Goal: Information Seeking & Learning: Learn about a topic

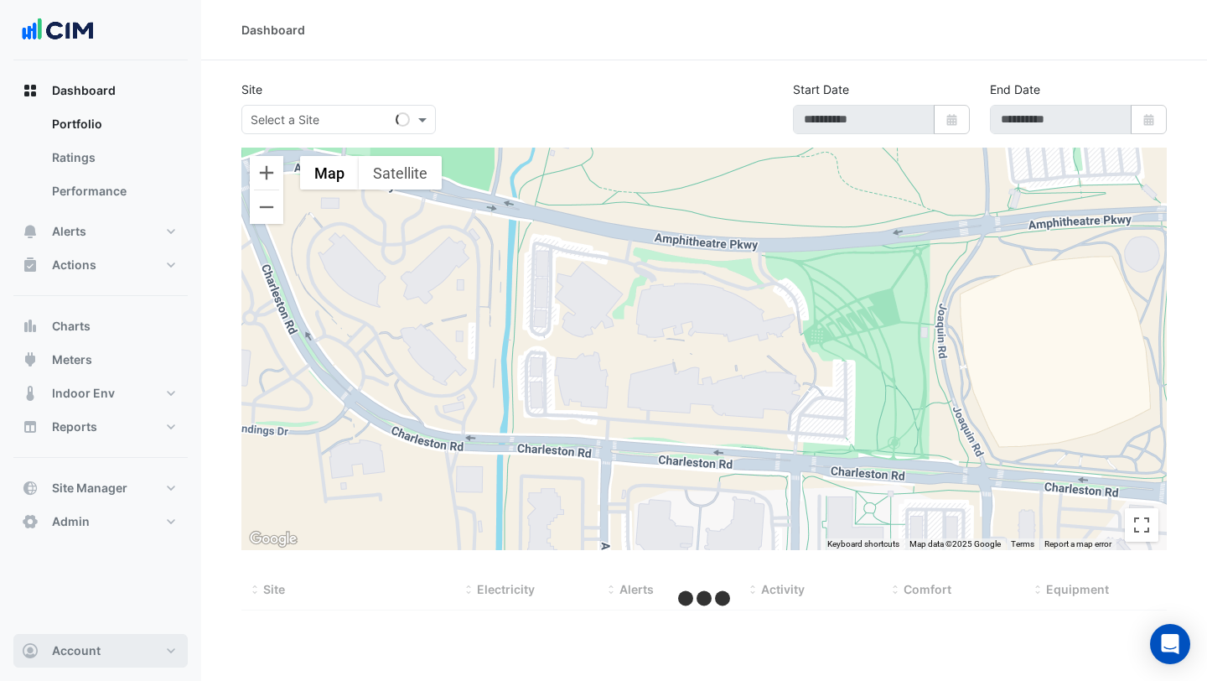
click at [153, 646] on button "Account" at bounding box center [100, 651] width 174 height 34
click at [112, 615] on link "Sign Out" at bounding box center [100, 608] width 159 height 34
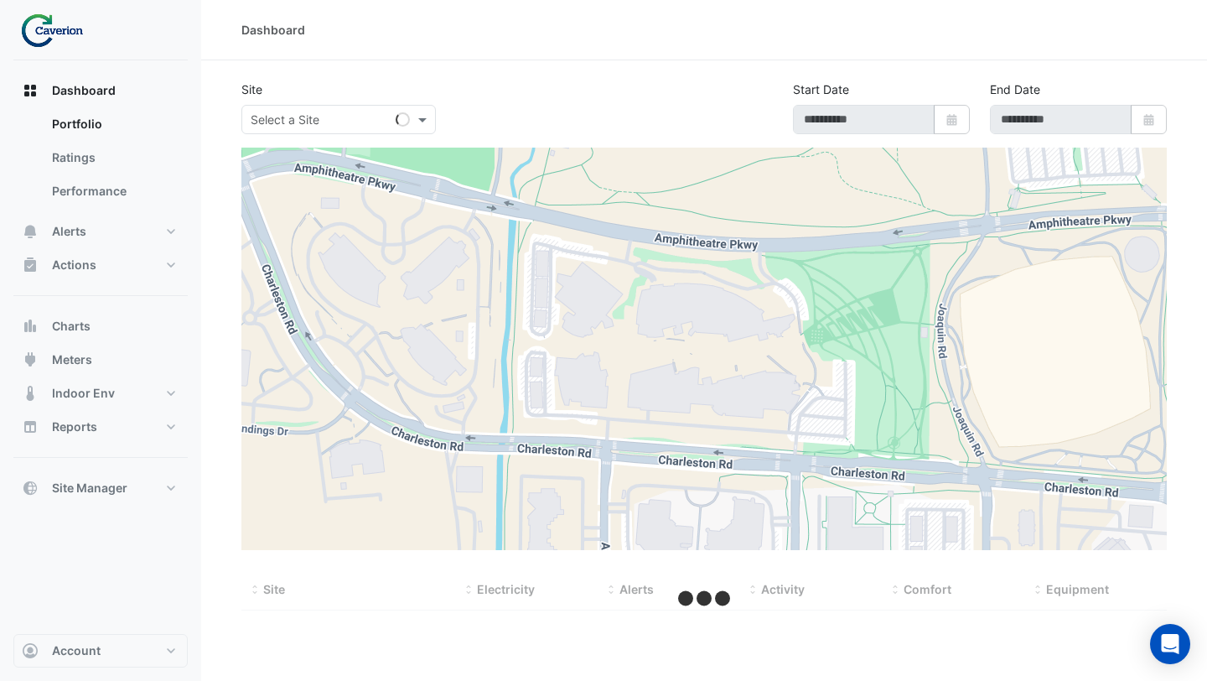
type input "**********"
select select "***"
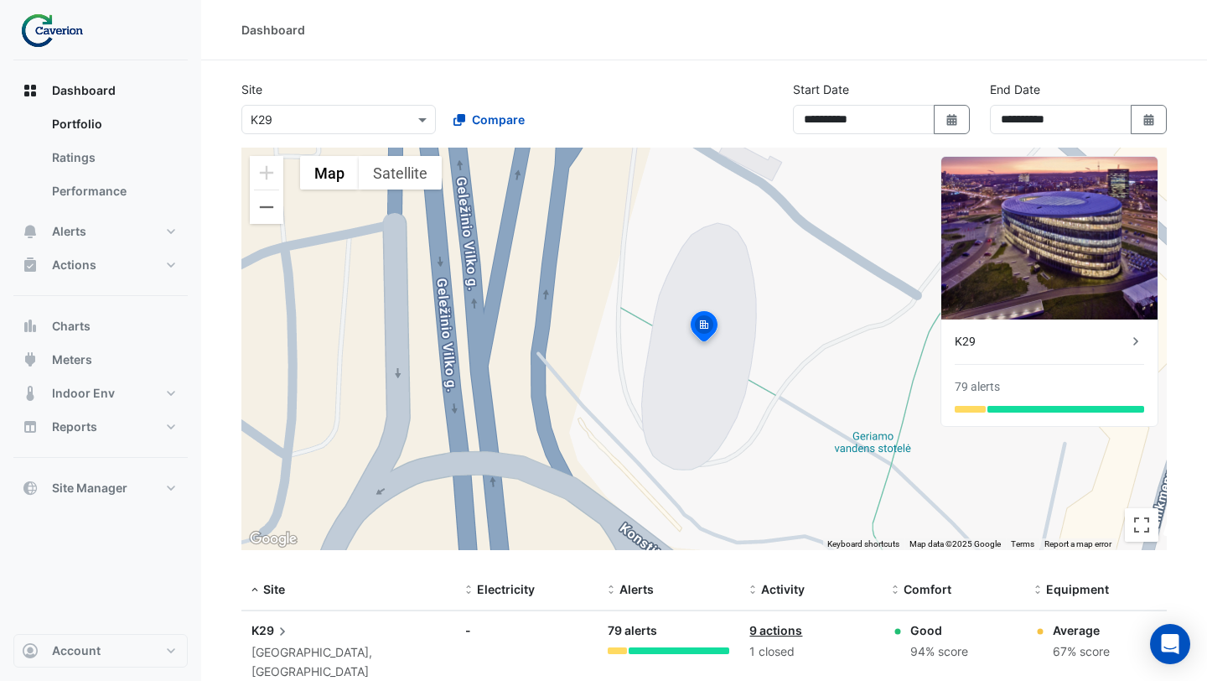
click at [1031, 242] on img at bounding box center [1049, 238] width 216 height 163
click at [1044, 343] on div "K29" at bounding box center [1041, 342] width 173 height 18
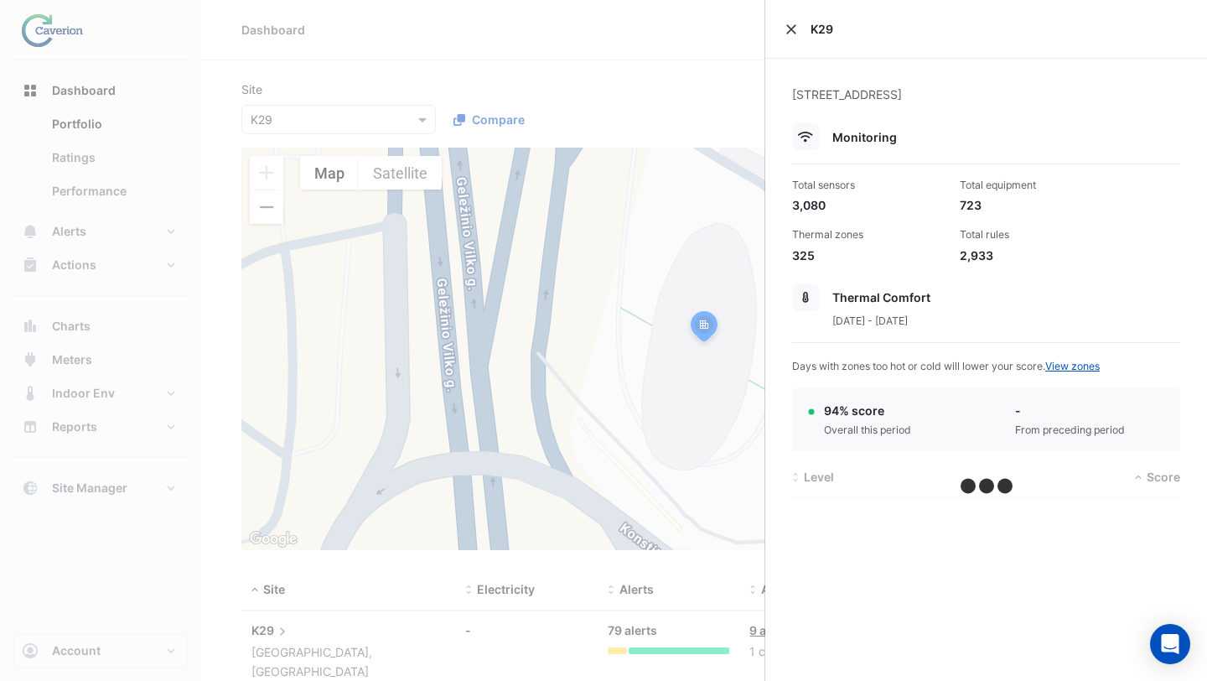
click at [791, 32] on button "Close" at bounding box center [792, 29] width 12 height 12
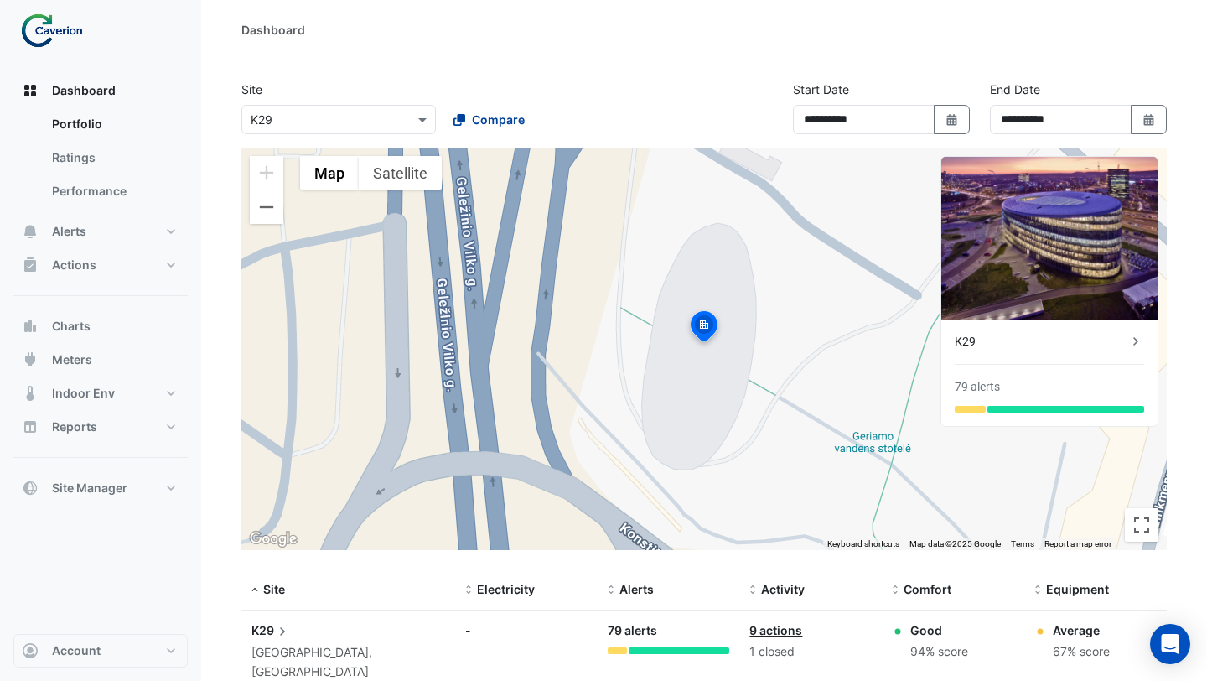
click at [489, 121] on span "Compare" at bounding box center [498, 120] width 53 height 18
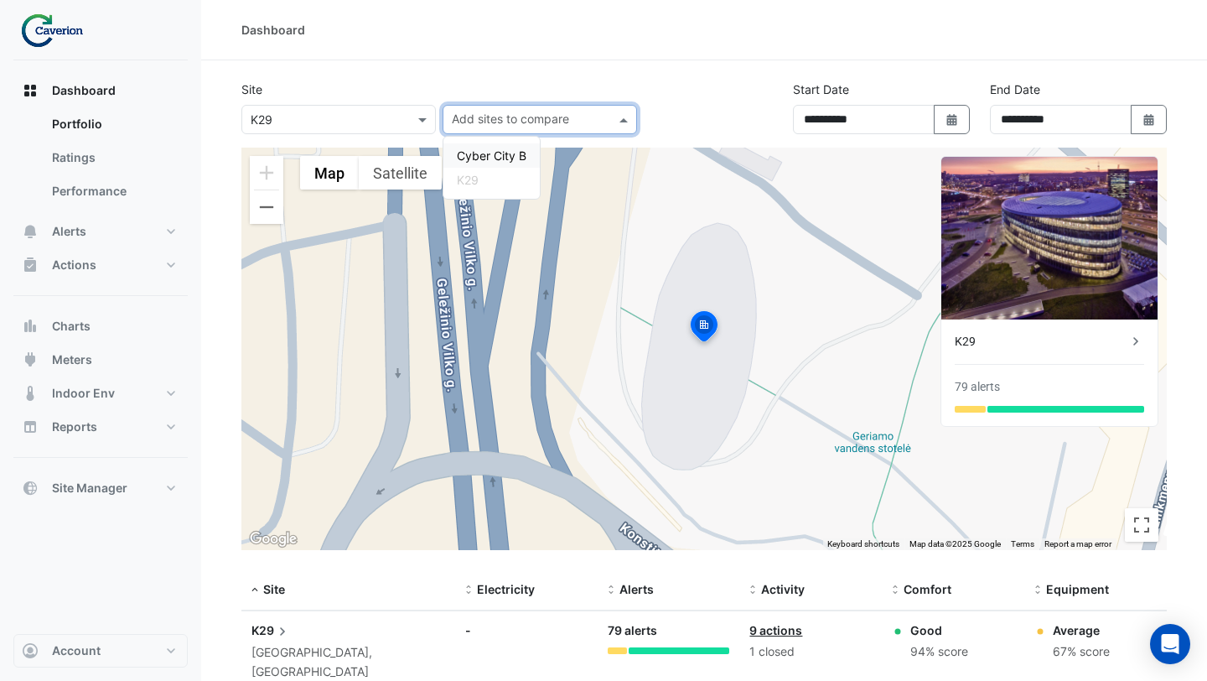
click at [484, 155] on span "Cyber City B" at bounding box center [492, 155] width 70 height 14
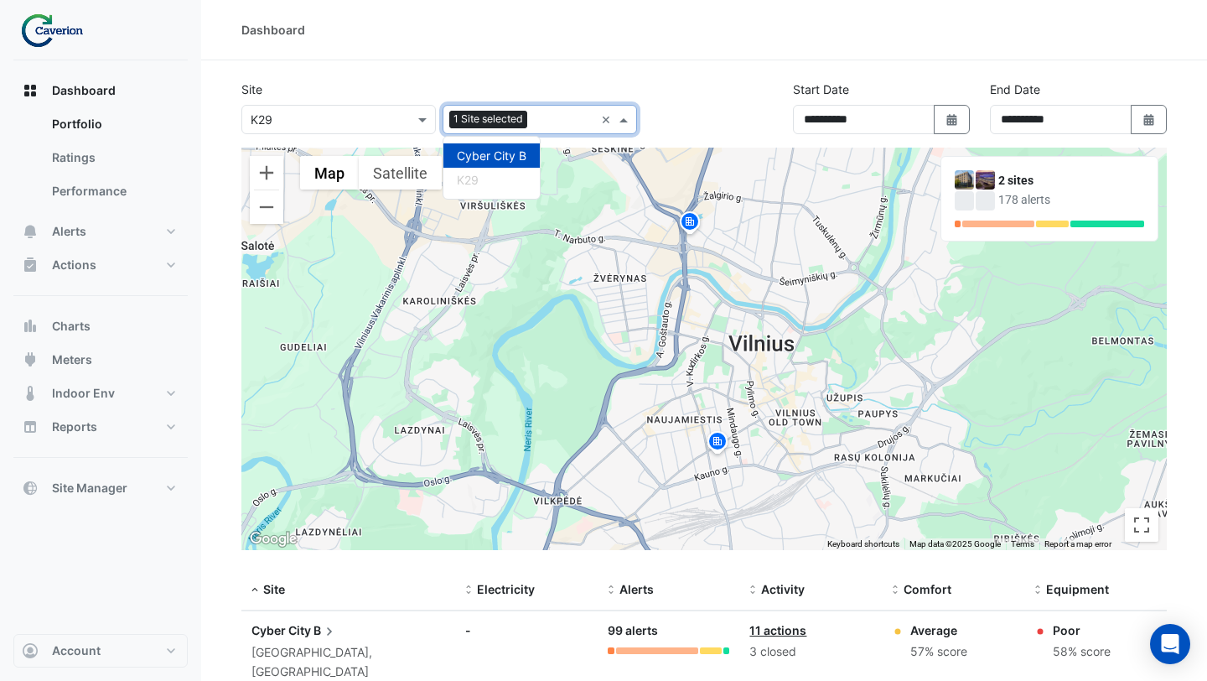
click at [989, 176] on img at bounding box center [985, 179] width 19 height 19
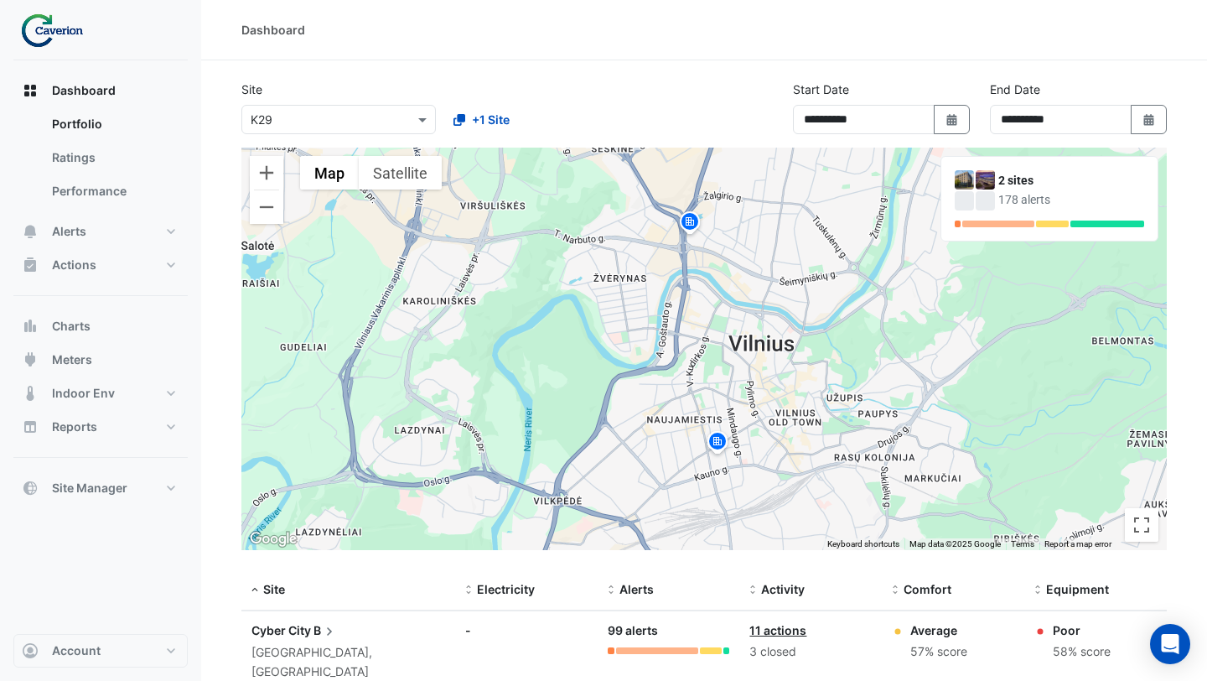
click at [965, 174] on img at bounding box center [964, 179] width 19 height 19
click at [84, 228] on span "Alerts" at bounding box center [69, 231] width 34 height 17
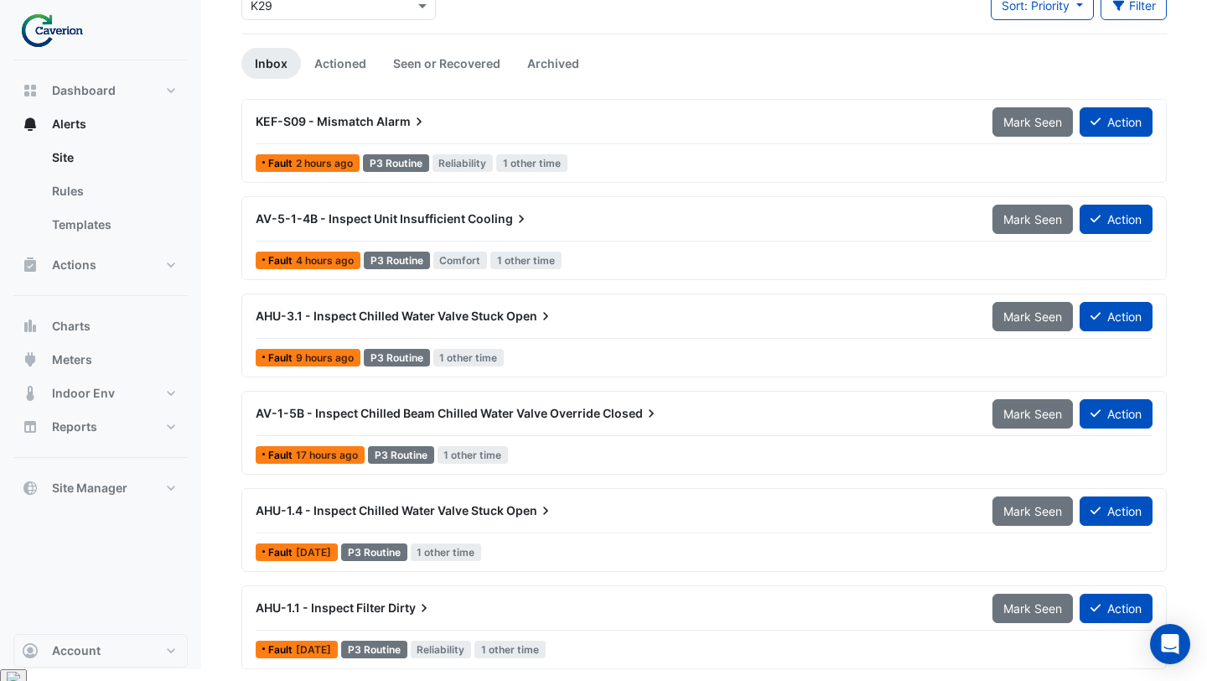
scroll to position [116, 0]
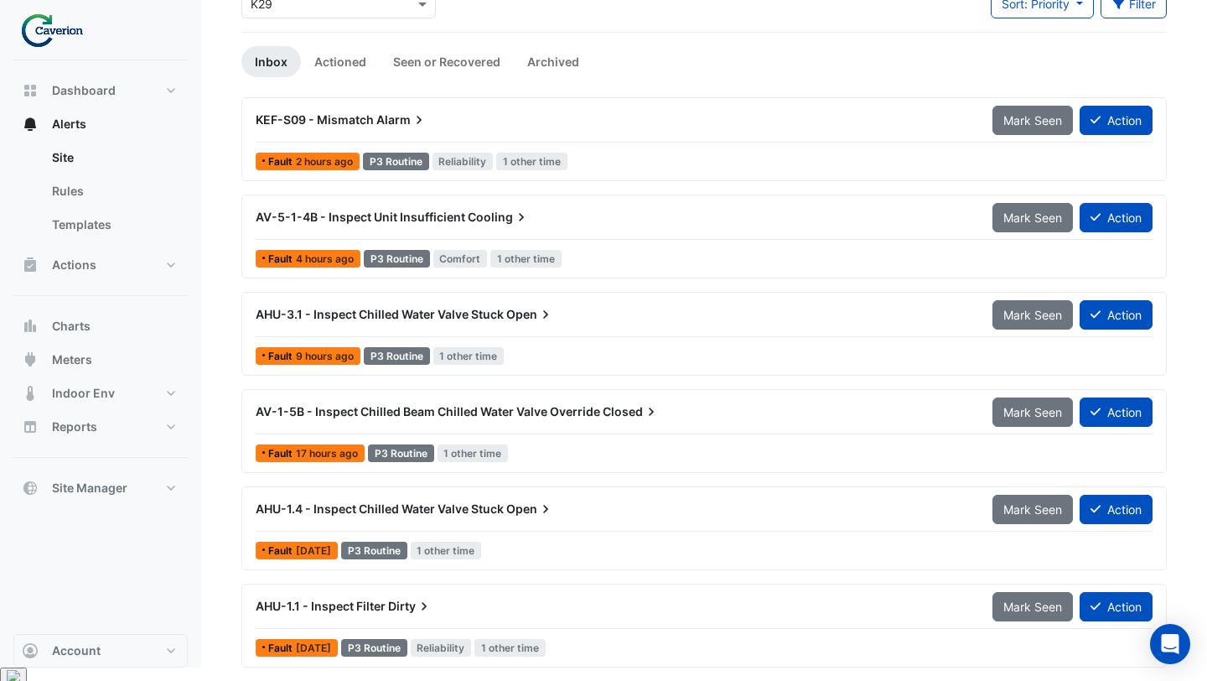
click at [608, 524] on div "AHU-1.4 - Inspect Chilled Water Valve Stuck Open Mark Seen Action" at bounding box center [704, 513] width 897 height 38
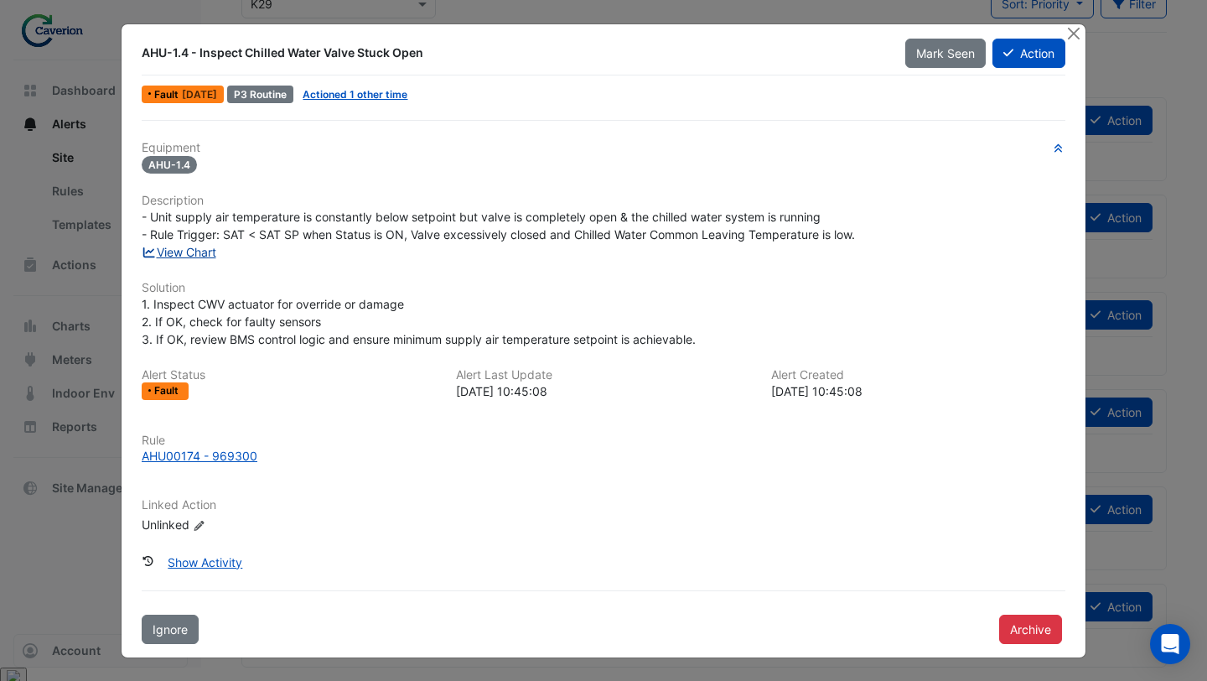
click at [202, 251] on link "View Chart" at bounding box center [179, 252] width 75 height 14
click at [377, 95] on link "Actioned 1 other time" at bounding box center [355, 94] width 105 height 13
click at [1080, 34] on button "Close" at bounding box center [1074, 33] width 18 height 18
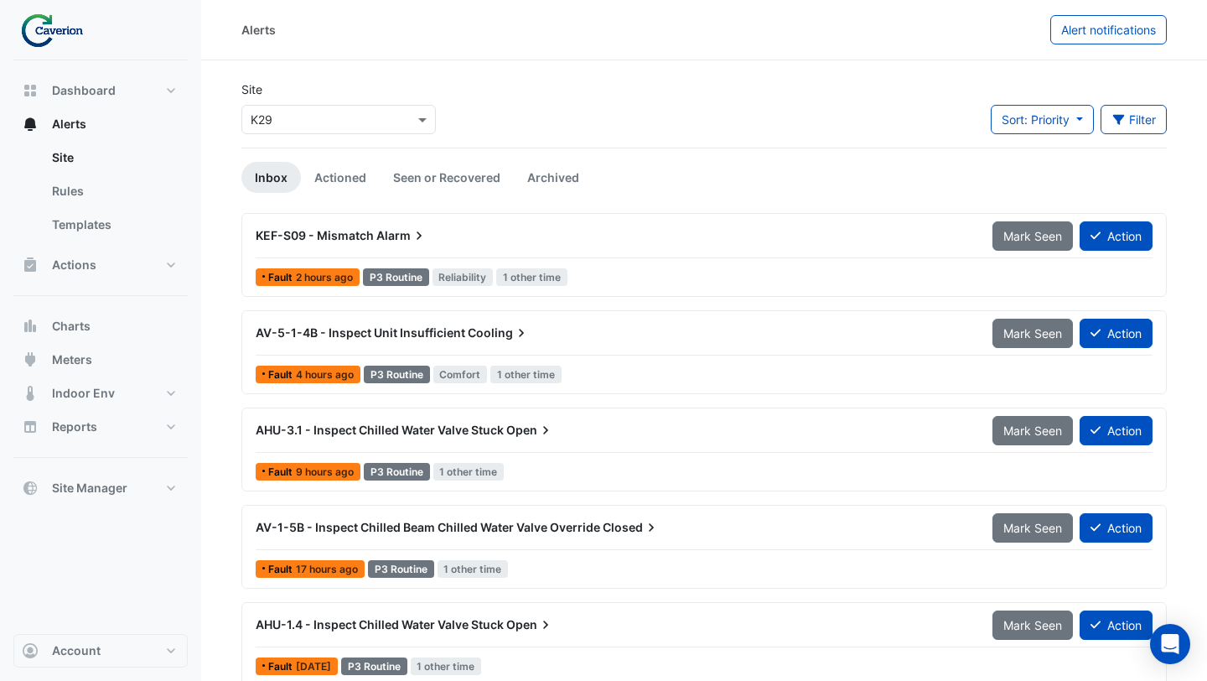
click at [315, 132] on div "Select a Site × K29" at bounding box center [338, 119] width 195 height 29
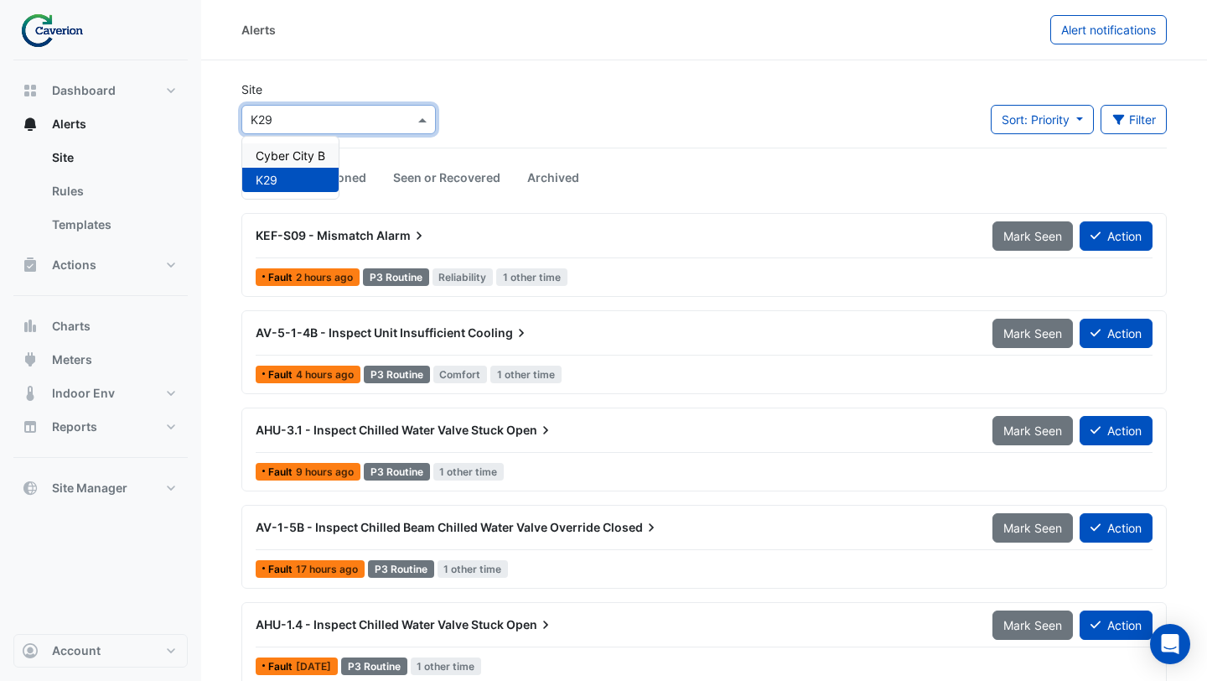
click at [302, 152] on span "Cyber City B" at bounding box center [291, 155] width 70 height 14
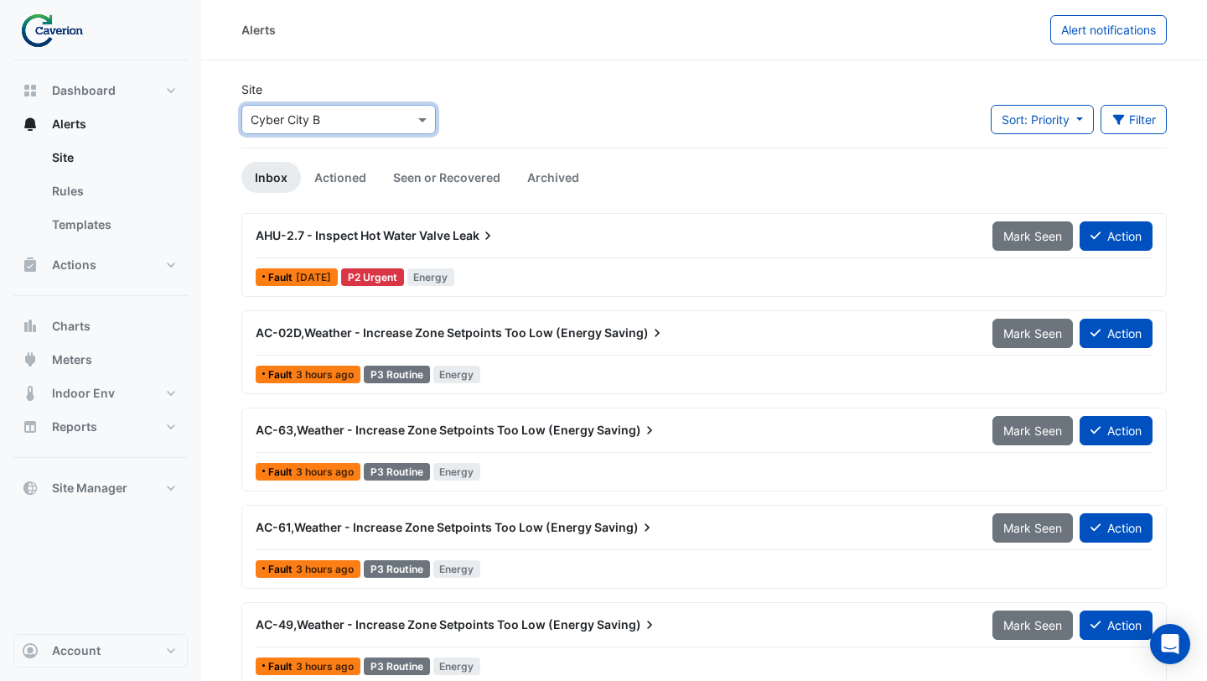
scroll to position [32, 0]
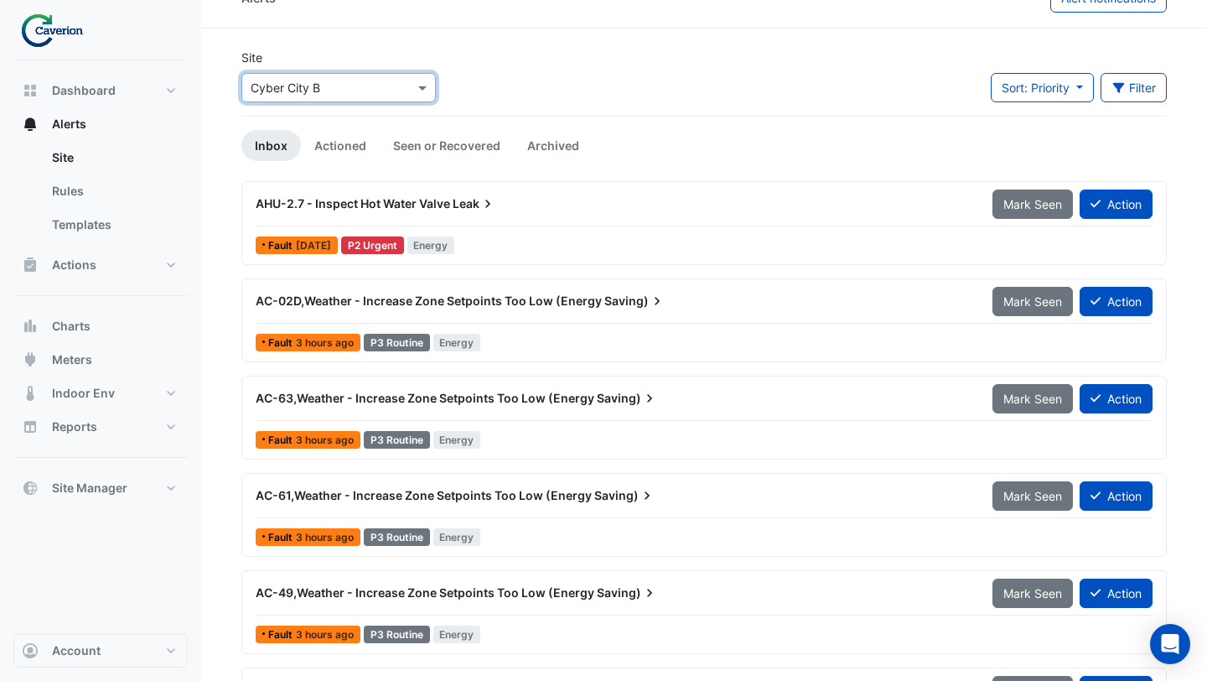
click at [542, 201] on div "AHU-2.7 - Inspect Hot Water Valve Leak" at bounding box center [614, 203] width 717 height 17
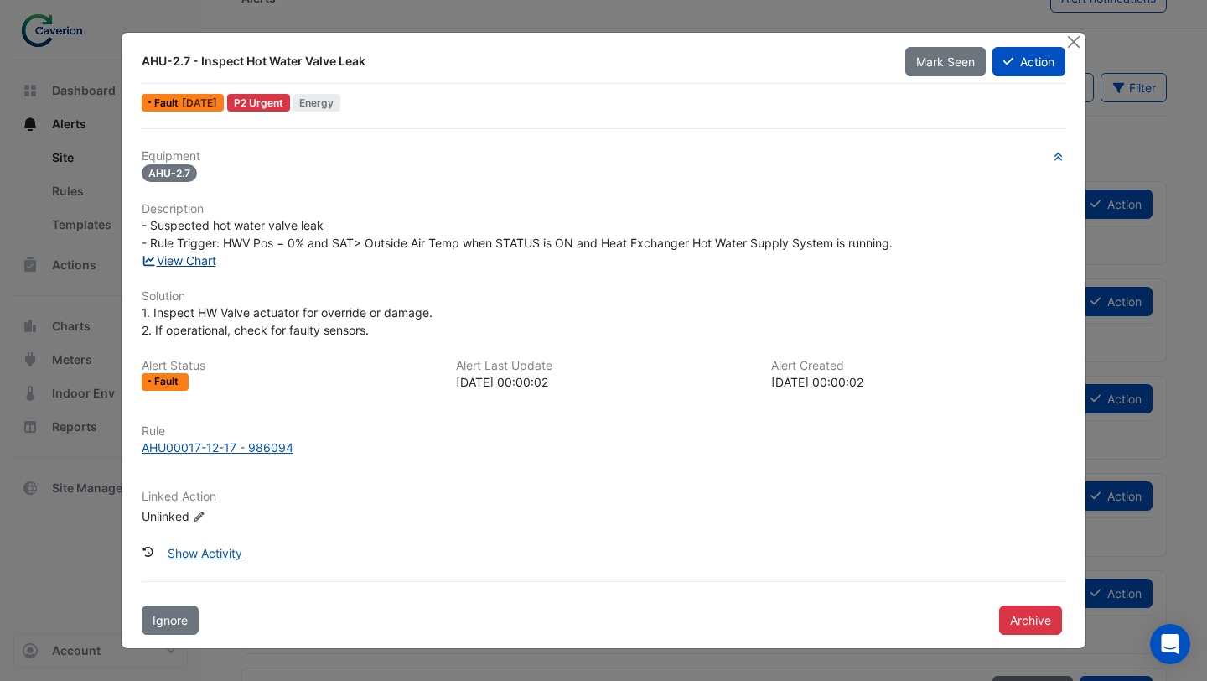
click at [193, 260] on link "View Chart" at bounding box center [179, 260] width 75 height 14
click at [1076, 39] on button "Close" at bounding box center [1074, 42] width 18 height 18
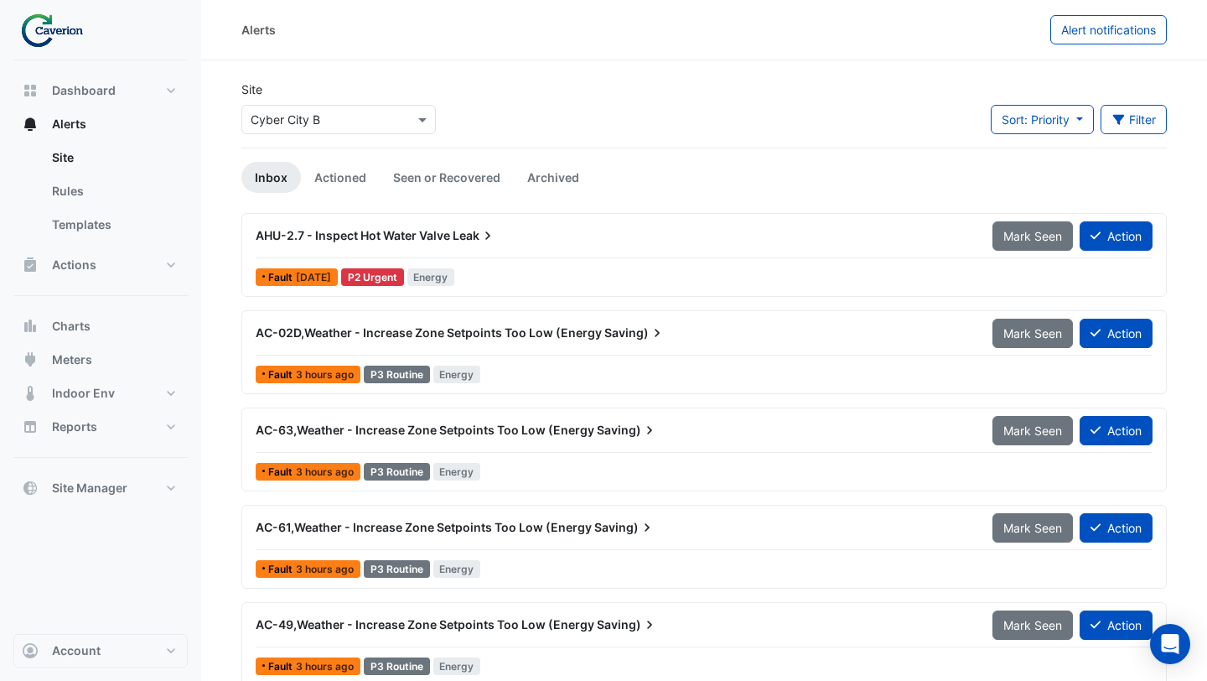
click at [532, 227] on div "AHU-2.7 - Inspect Hot Water Valve Leak" at bounding box center [614, 235] width 717 height 17
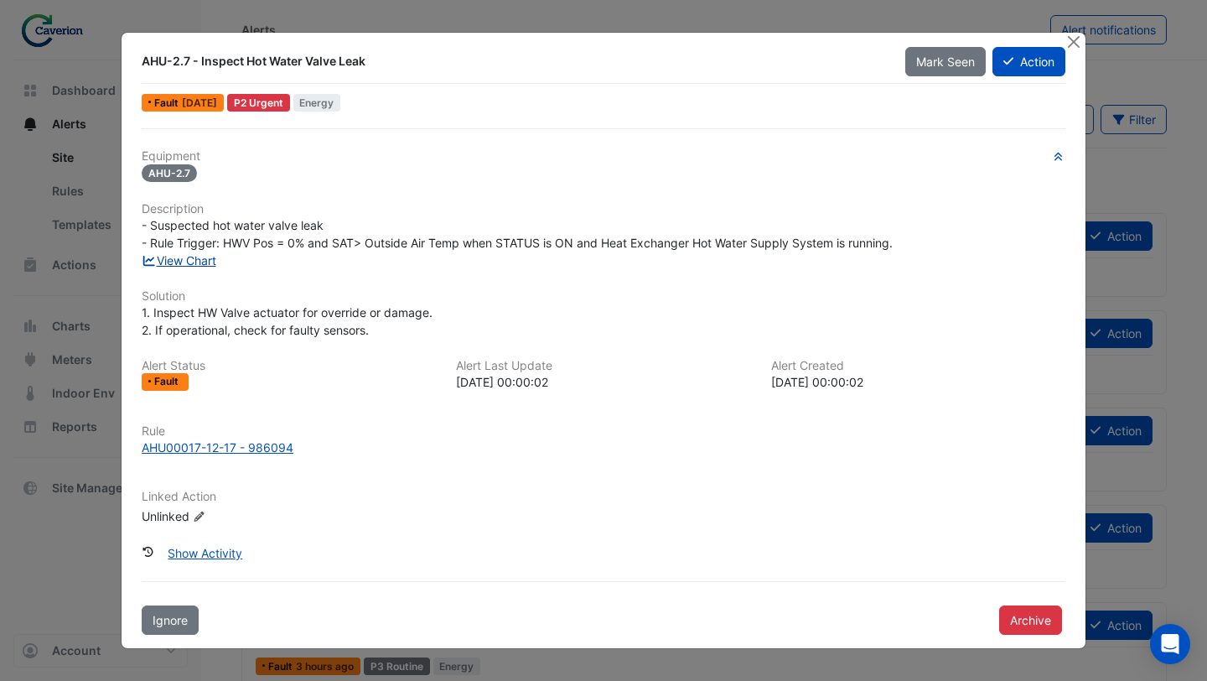
click at [192, 260] on link "View Chart" at bounding box center [179, 260] width 75 height 14
click at [1082, 44] on button "Close" at bounding box center [1074, 42] width 18 height 18
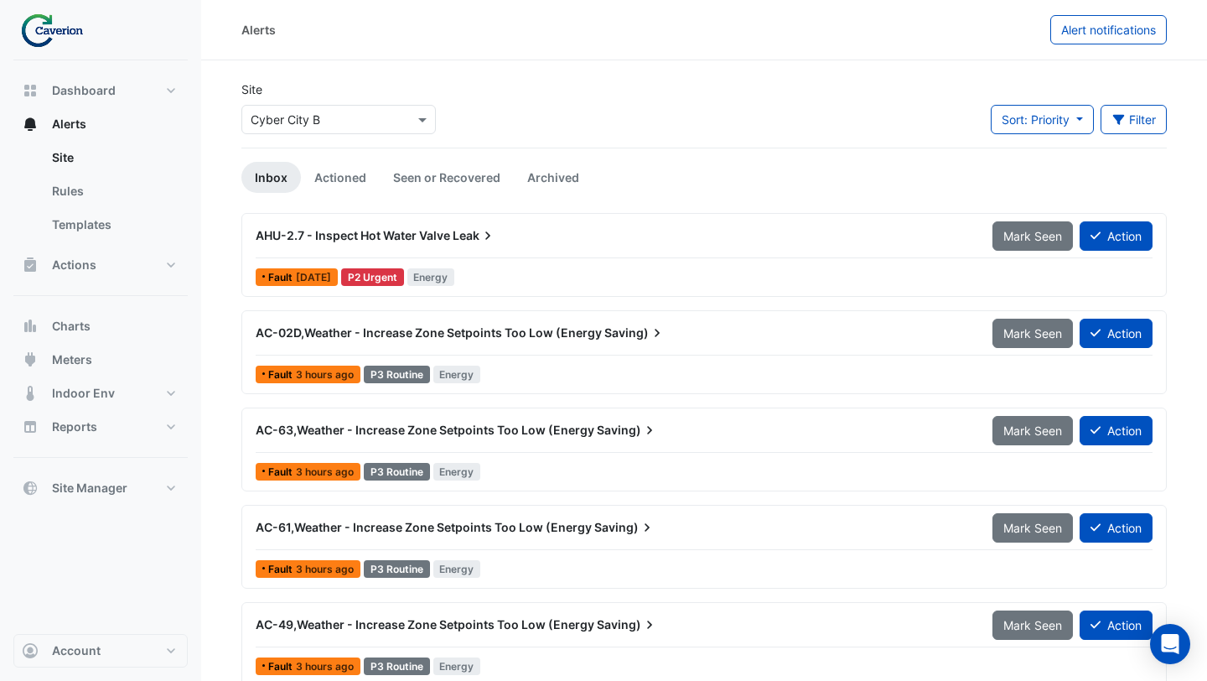
click at [371, 123] on input "text" at bounding box center [322, 121] width 143 height 18
click at [291, 176] on div "K29" at bounding box center [290, 180] width 96 height 24
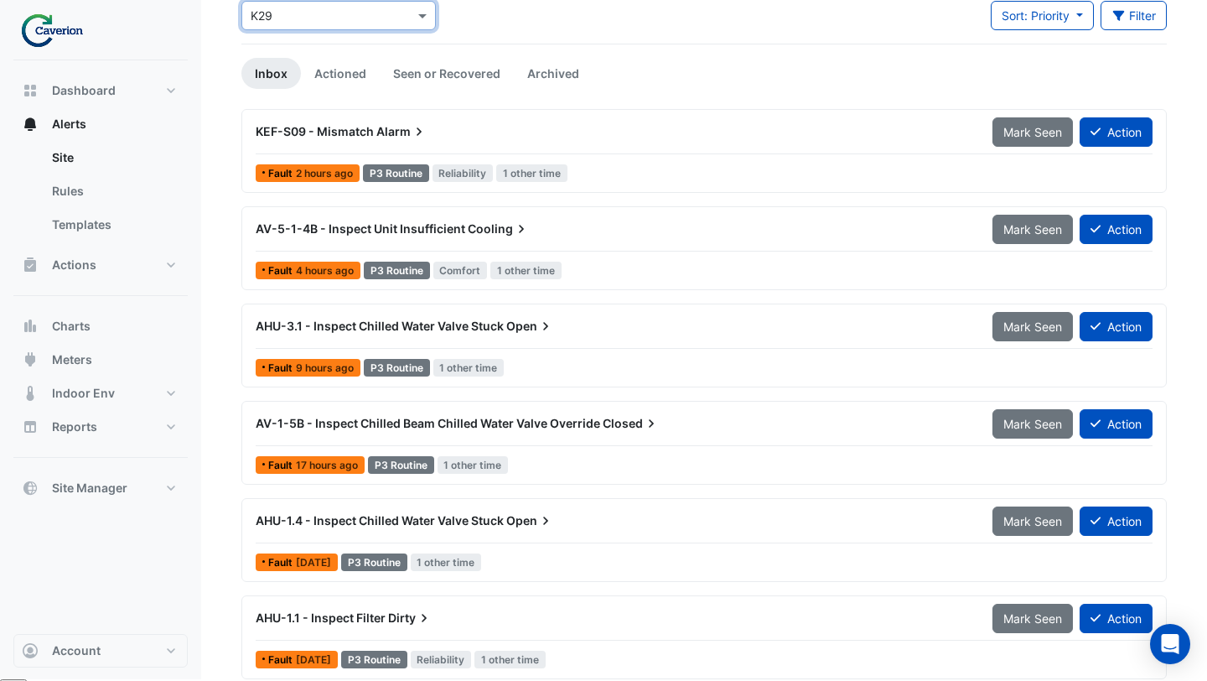
scroll to position [116, 0]
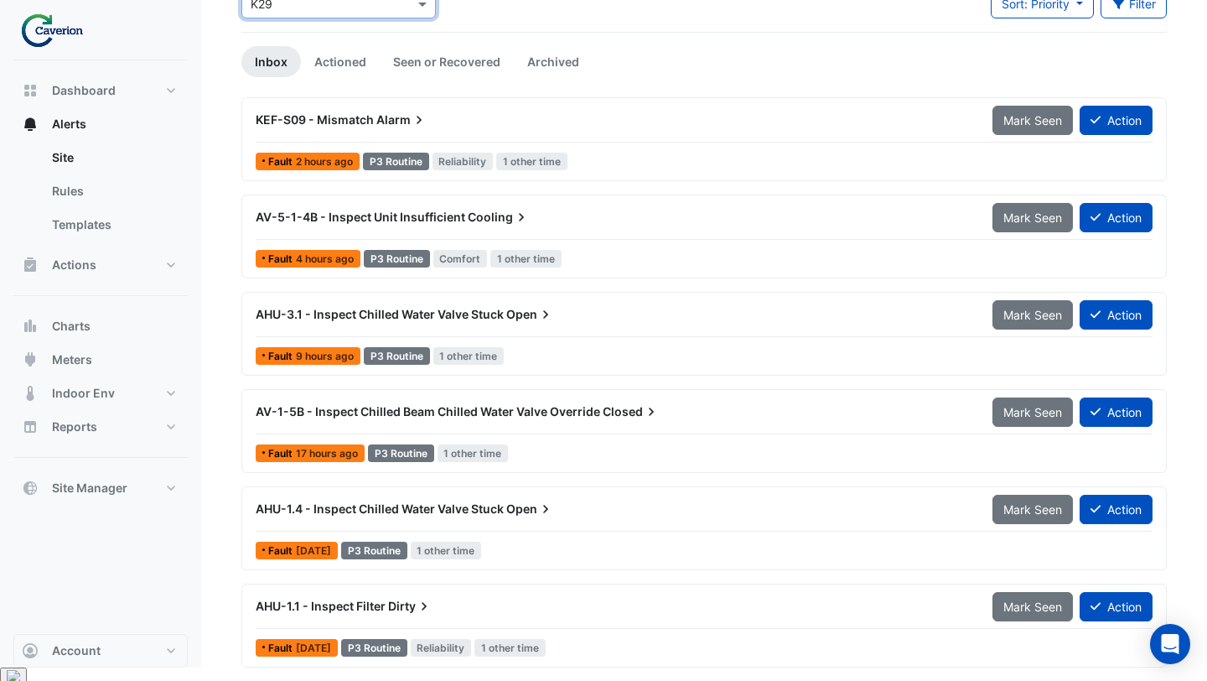
click at [559, 319] on div "AHU-3.1 - Inspect Chilled Water Valve Stuck Open" at bounding box center [614, 314] width 717 height 17
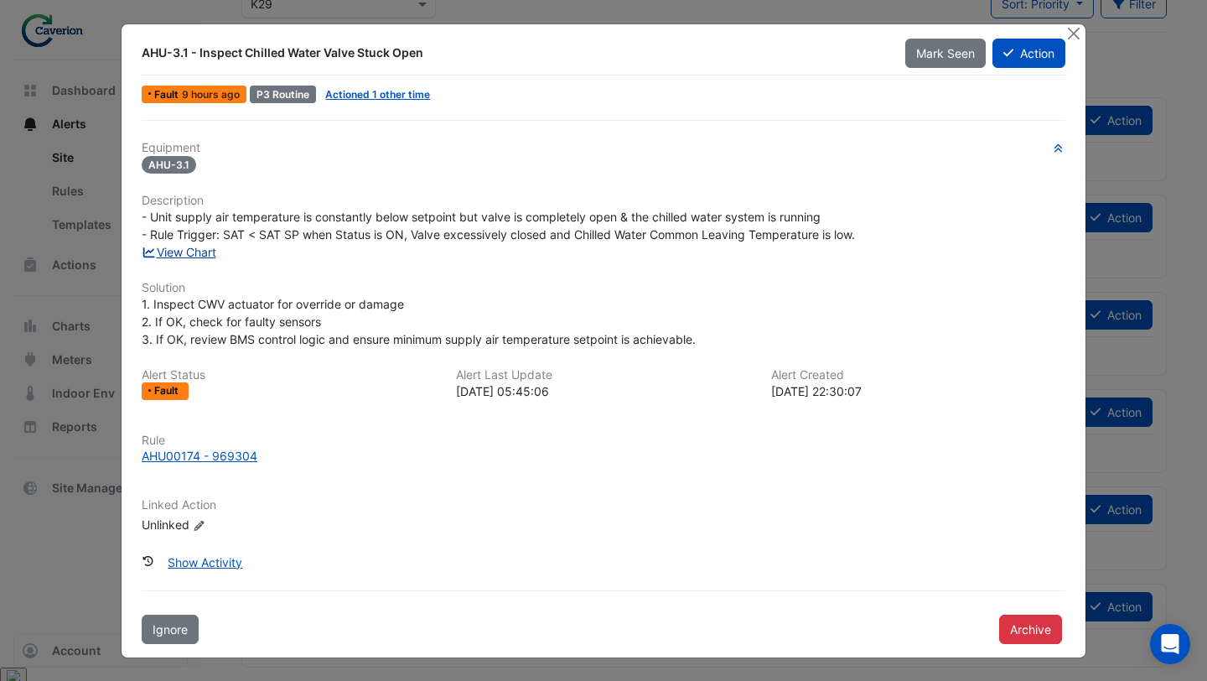
click at [194, 254] on link "View Chart" at bounding box center [179, 252] width 75 height 14
click at [1071, 27] on button "Close" at bounding box center [1074, 33] width 18 height 18
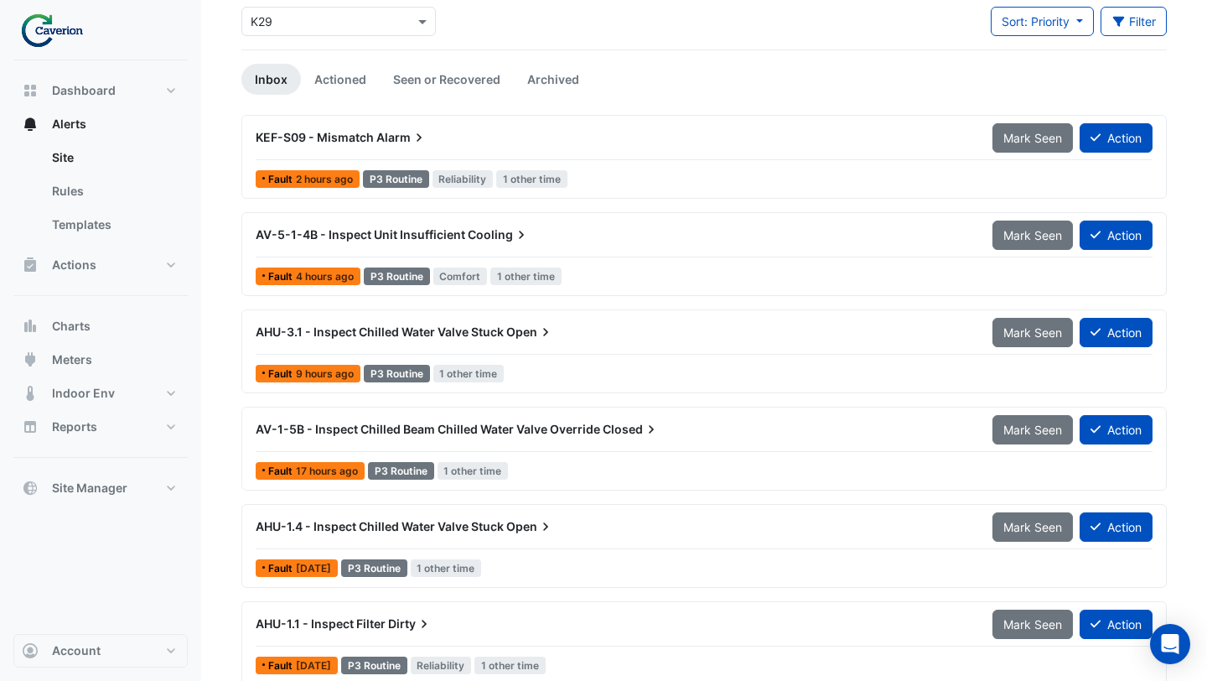
scroll to position [116, 0]
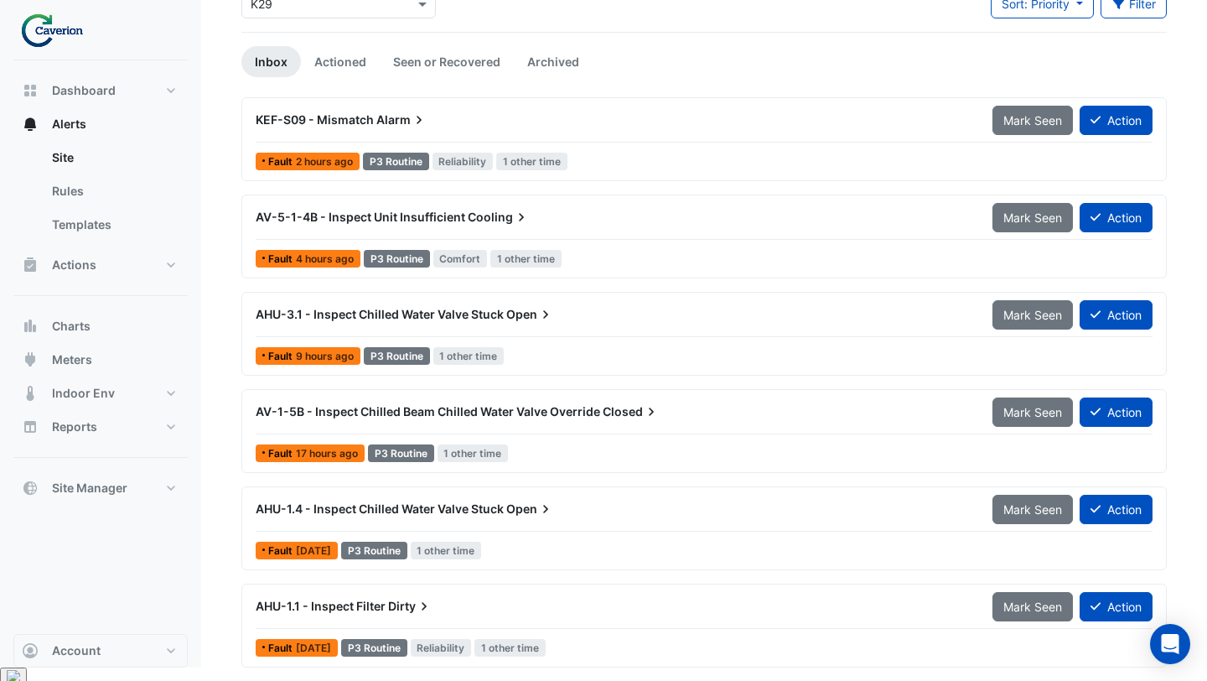
click at [467, 617] on div "AHU-1.1 - Inspect Filter Dirty" at bounding box center [614, 606] width 737 height 30
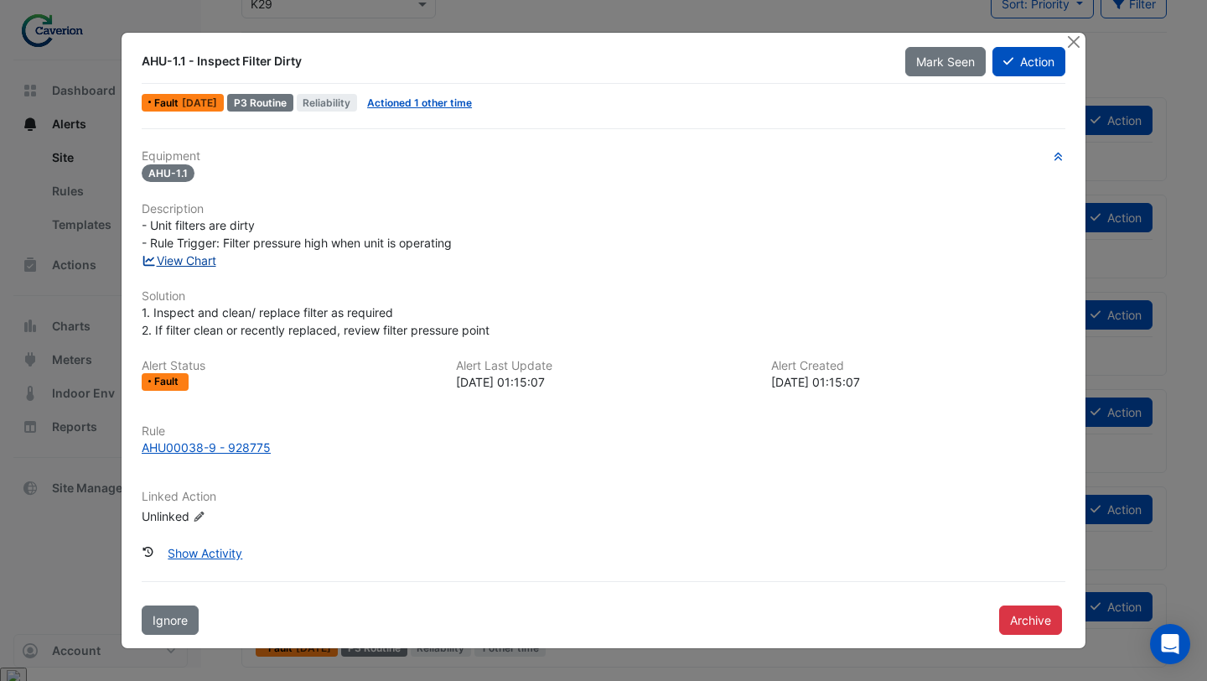
click at [201, 260] on link "View Chart" at bounding box center [179, 260] width 75 height 14
click at [1074, 42] on button "Close" at bounding box center [1074, 42] width 18 height 18
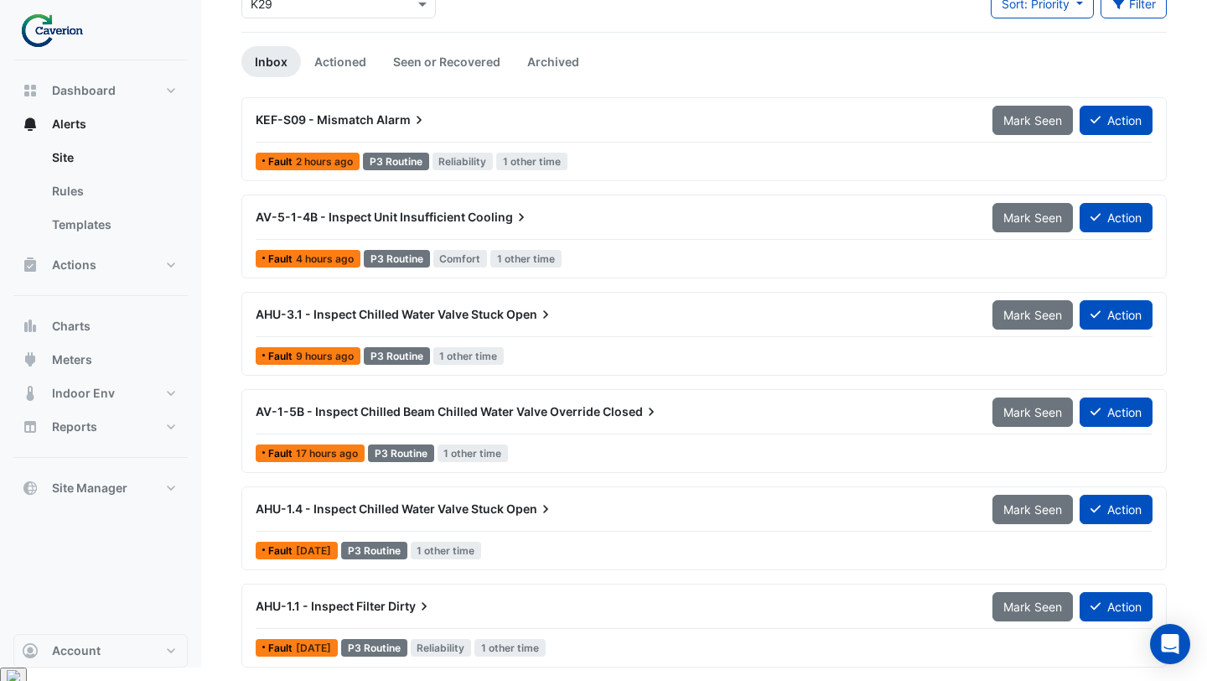
click at [568, 322] on div "AHU-3.1 - Inspect Chilled Water Valve Stuck Open" at bounding box center [614, 314] width 717 height 17
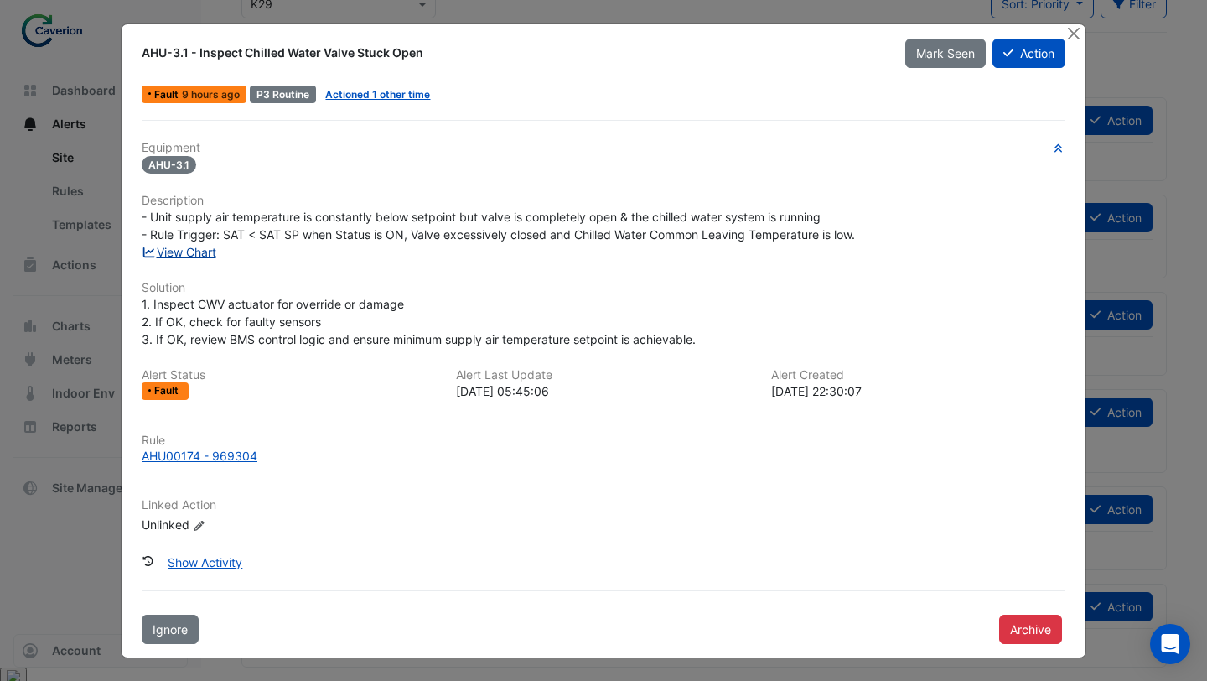
click at [193, 255] on link "View Chart" at bounding box center [179, 252] width 75 height 14
click at [1073, 30] on button "Close" at bounding box center [1074, 33] width 18 height 18
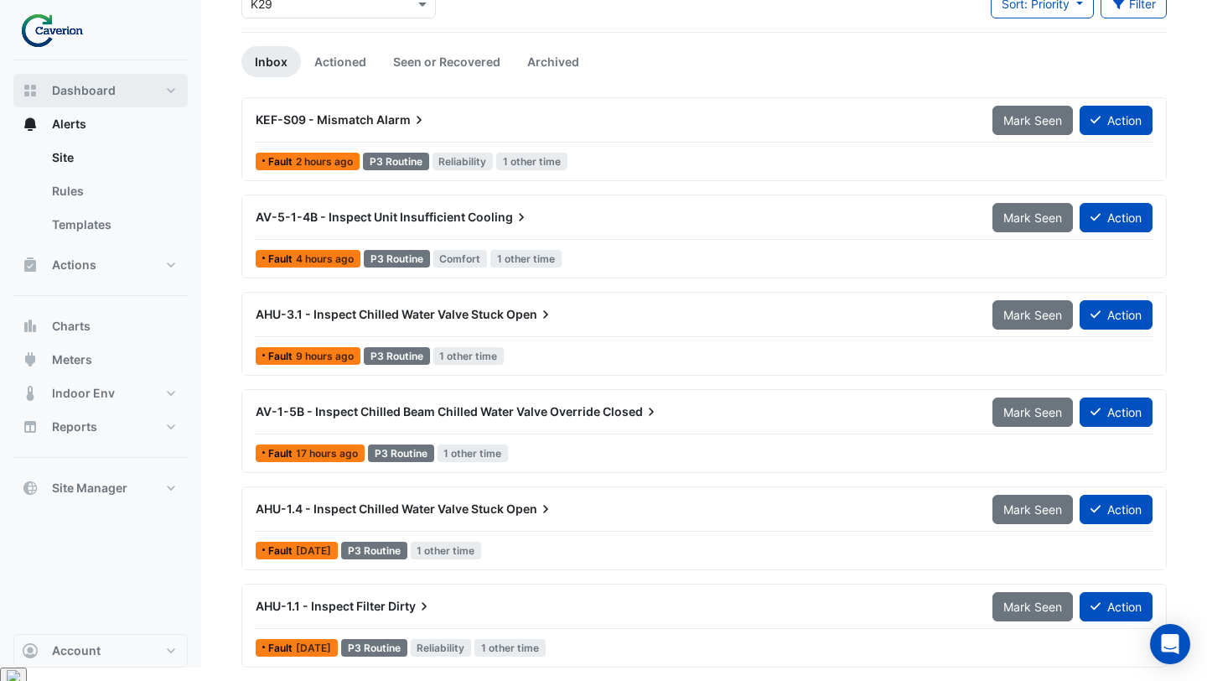
click at [57, 84] on span "Dashboard" at bounding box center [84, 90] width 64 height 17
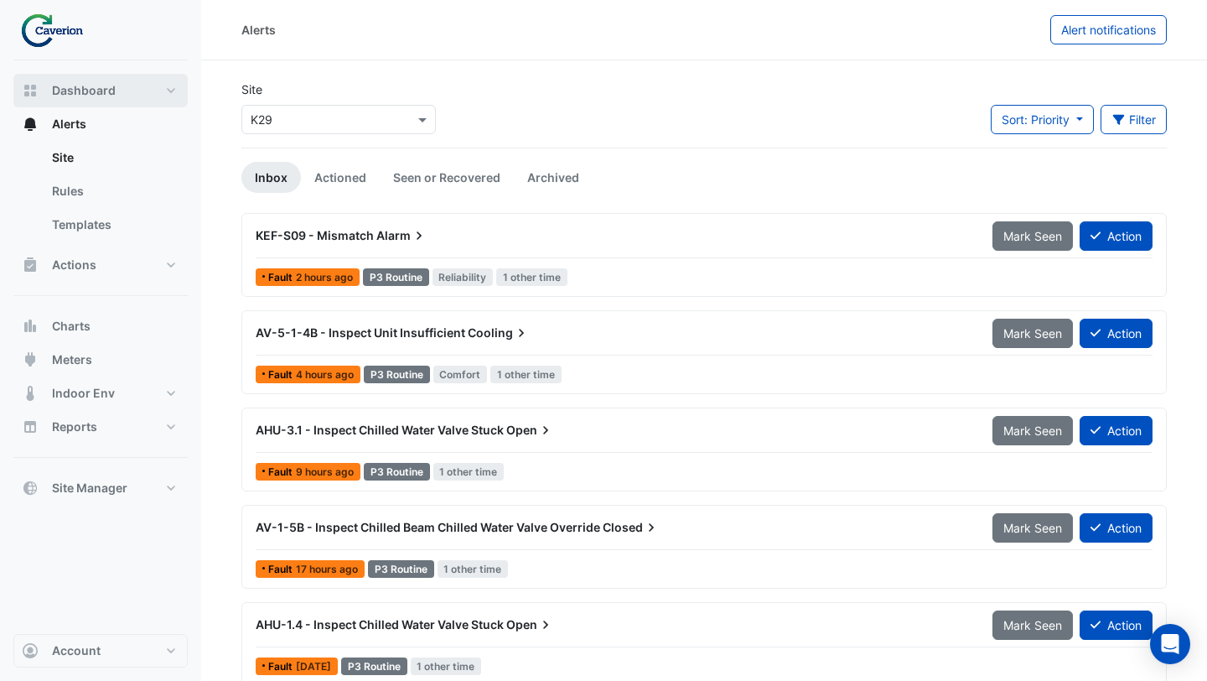
select select "***"
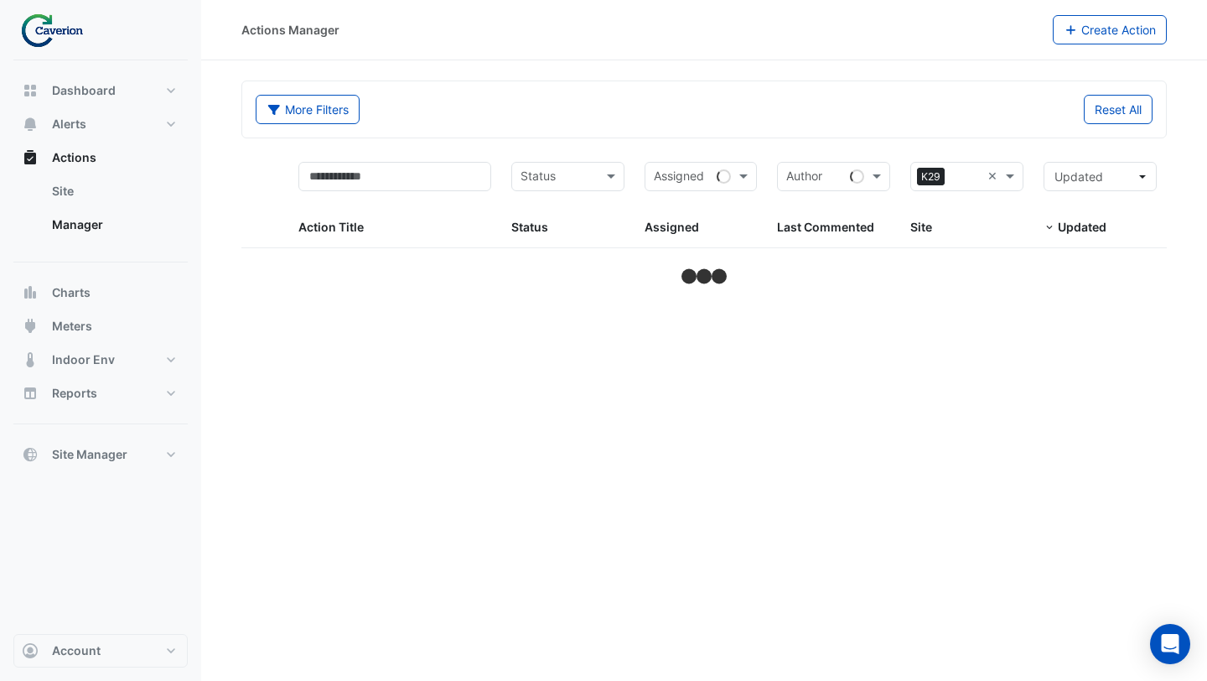
select select "***"
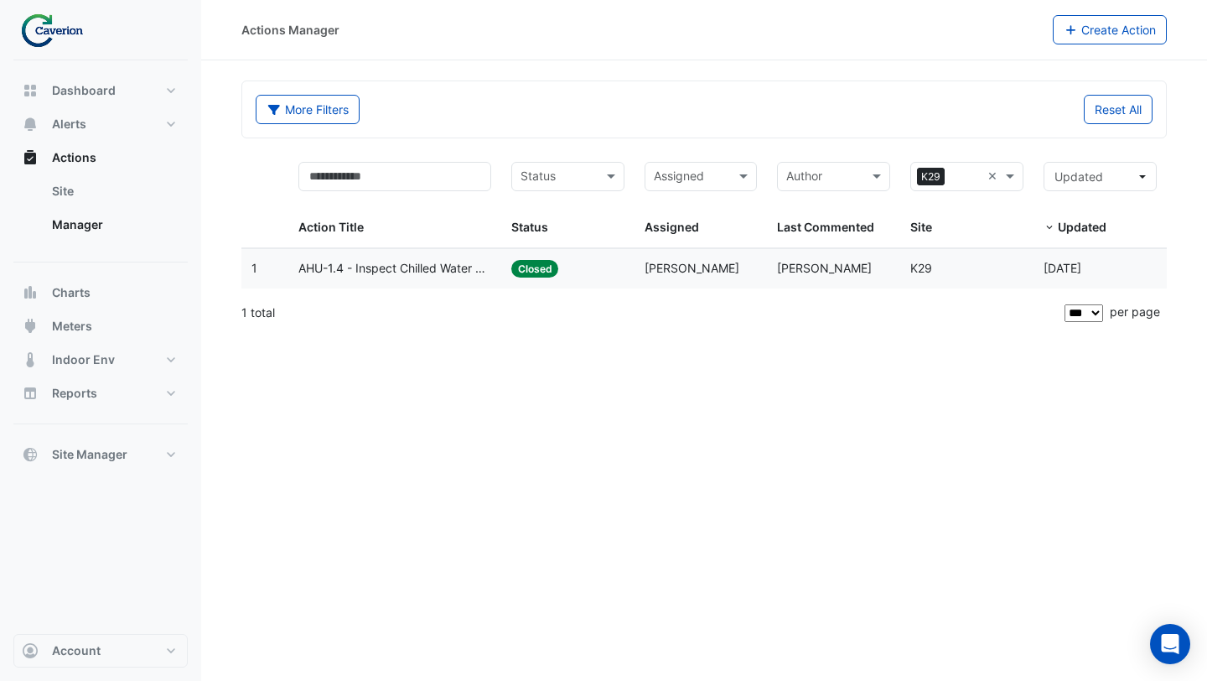
click at [418, 277] on span "AHU-1.4 - Inspect Chilled Water Valve Stuck Open" at bounding box center [394, 268] width 193 height 19
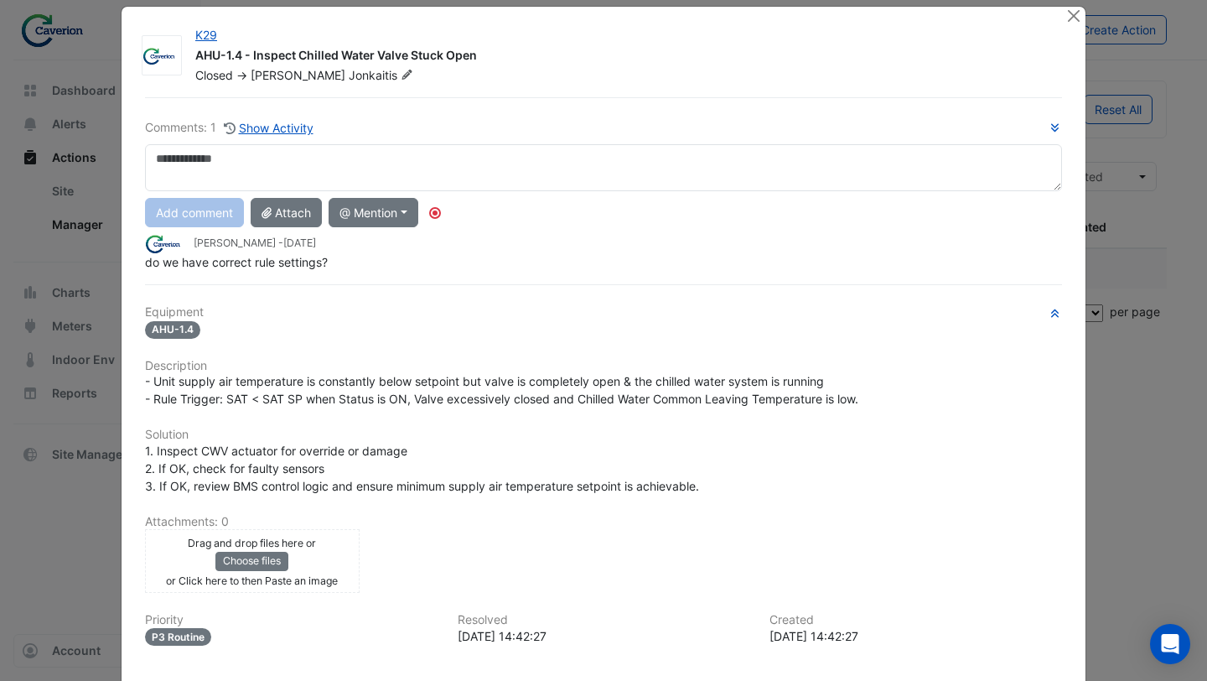
scroll to position [23, 0]
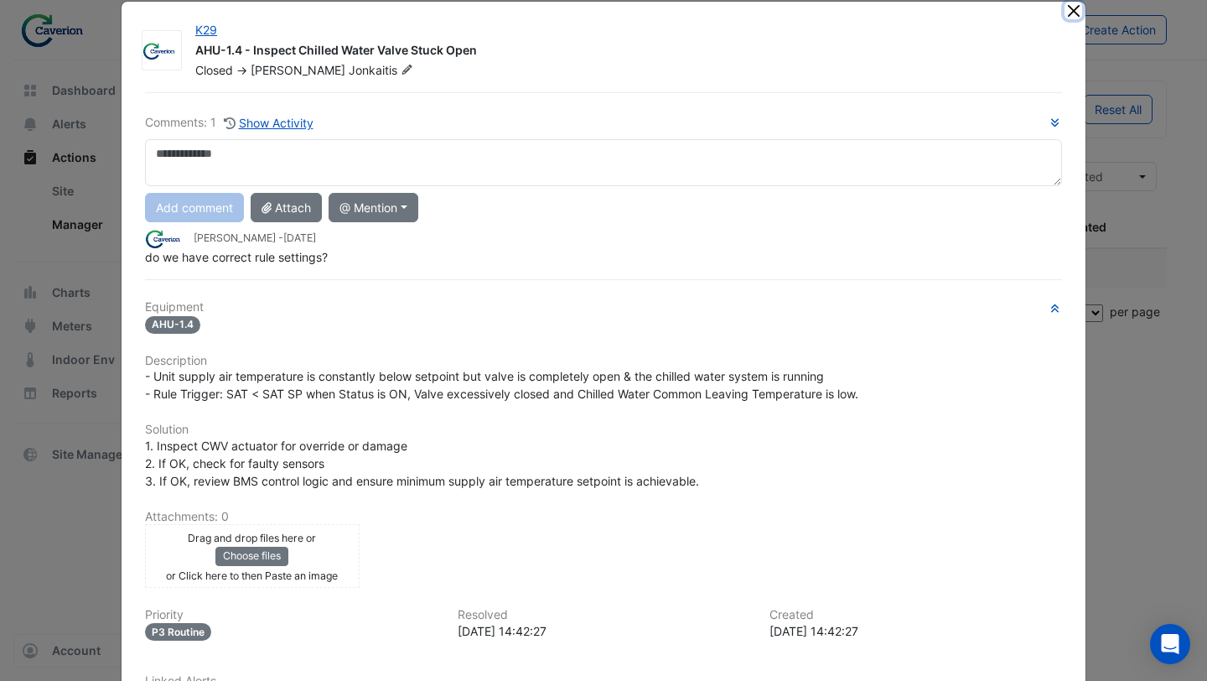
click at [1071, 8] on button "Close" at bounding box center [1074, 11] width 18 height 18
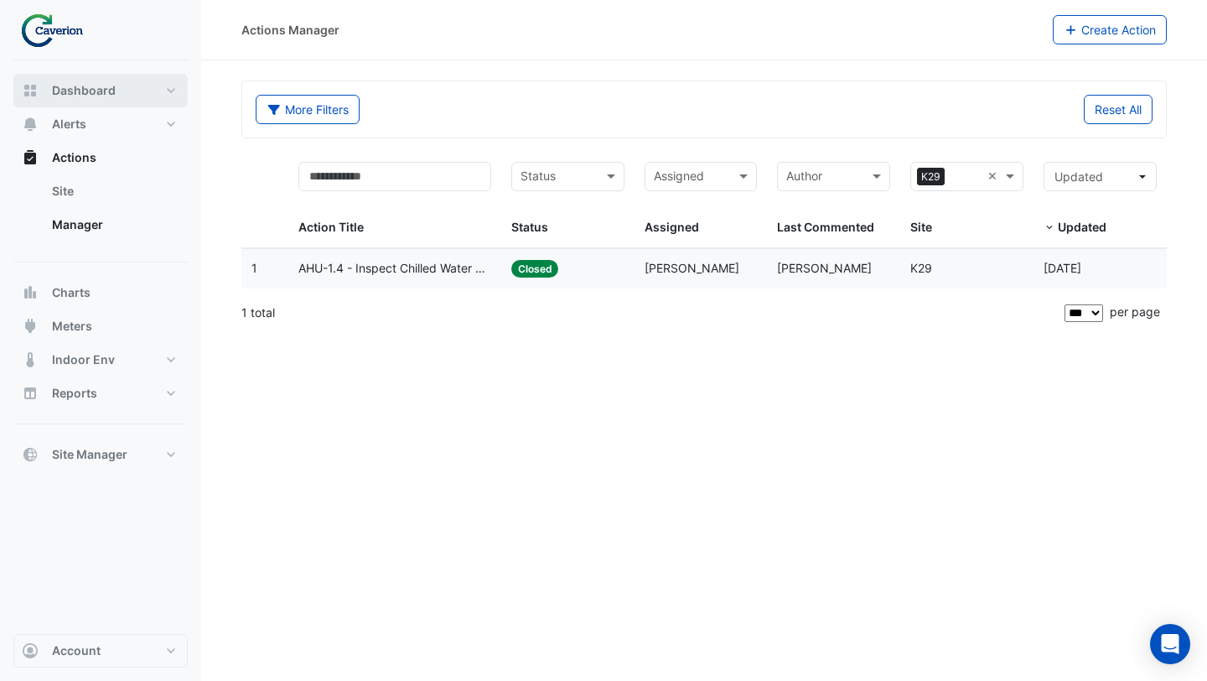
click at [83, 78] on button "Dashboard" at bounding box center [100, 91] width 174 height 34
select select "***"
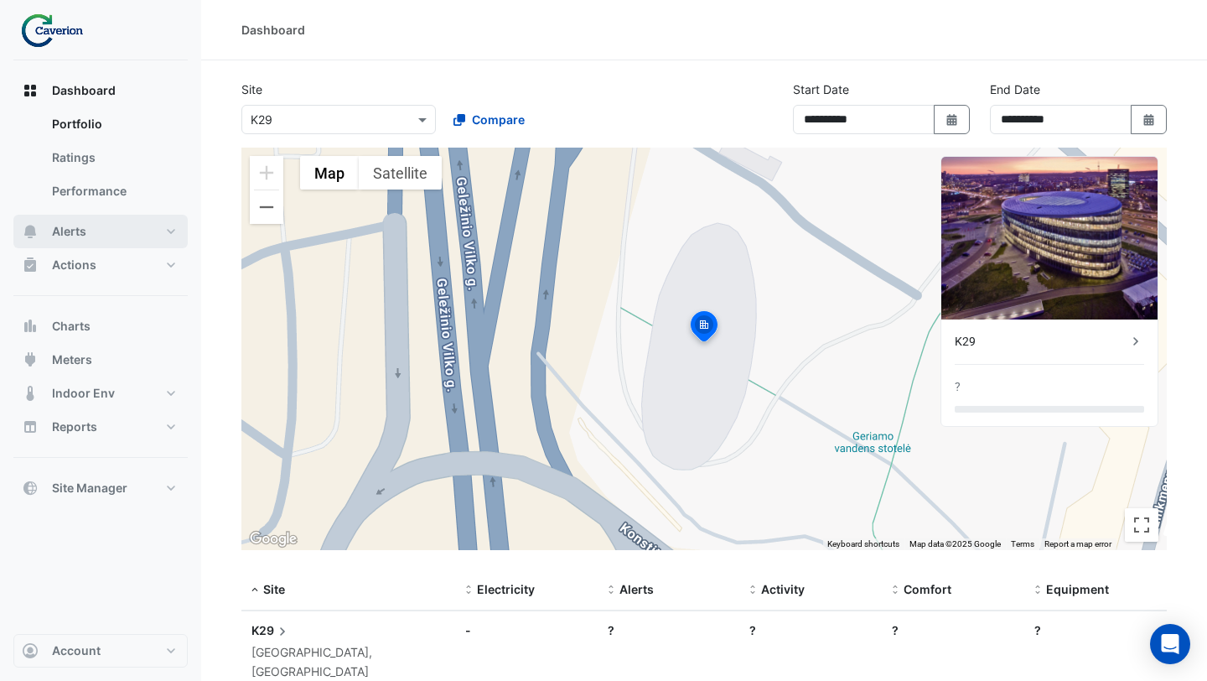
click at [75, 231] on span "Alerts" at bounding box center [69, 231] width 34 height 17
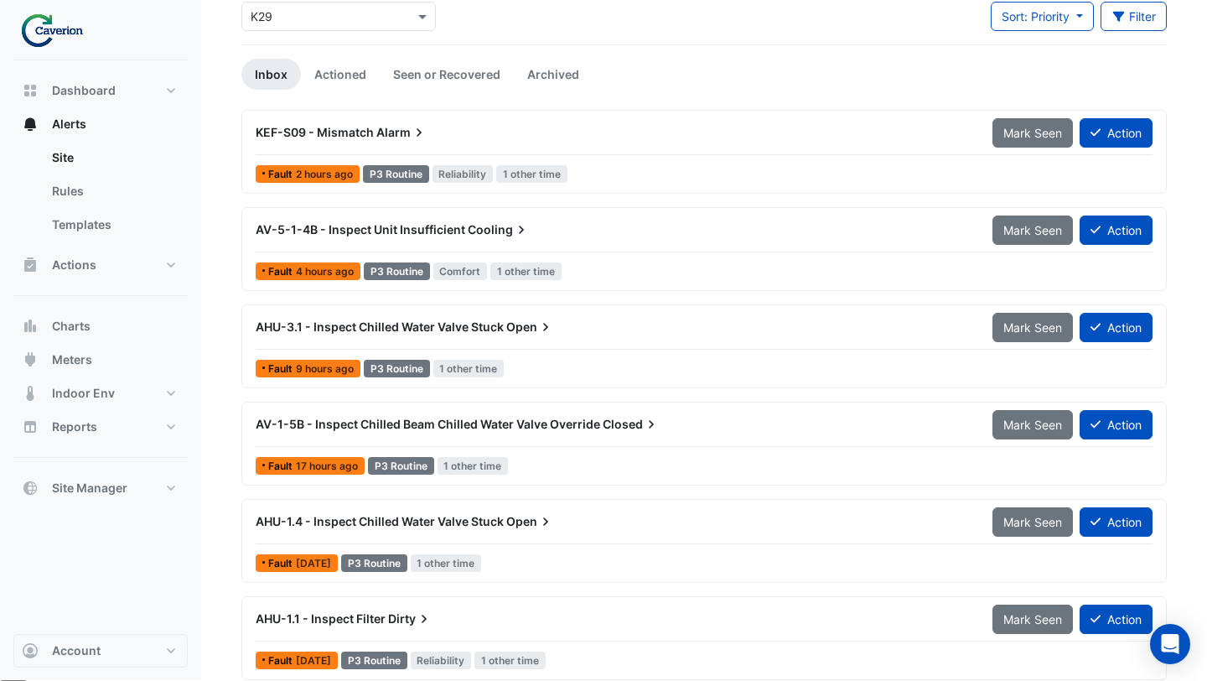
scroll to position [116, 0]
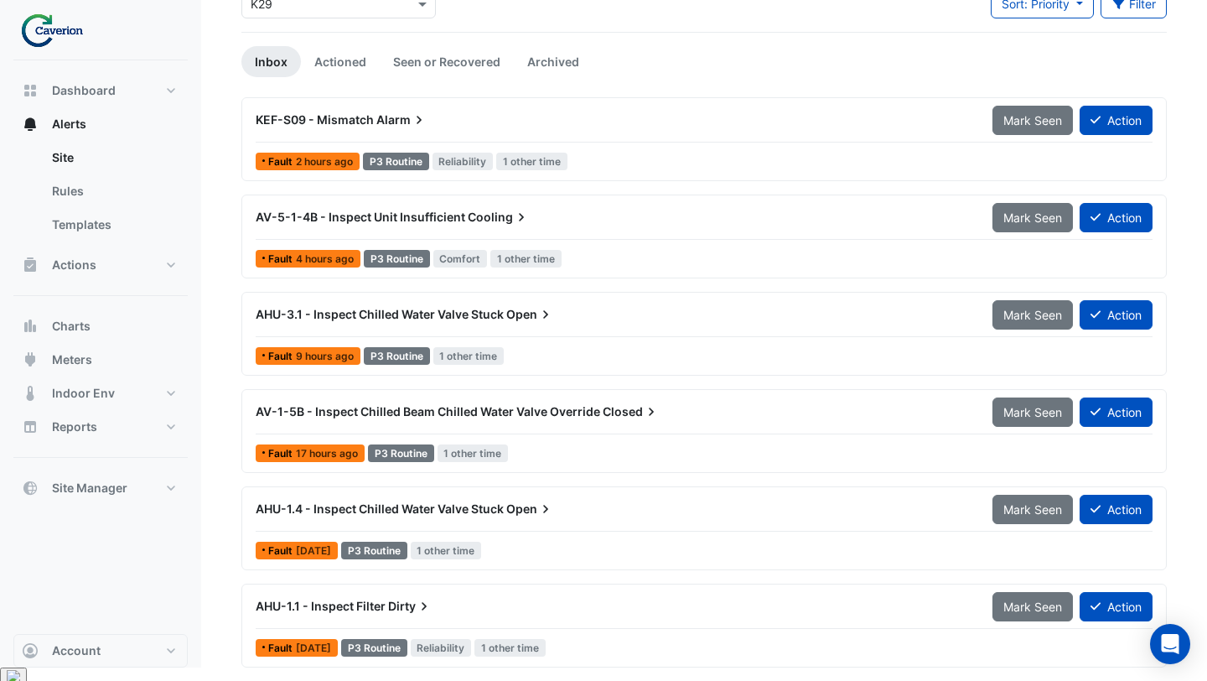
click at [454, 304] on div "AHU-3.1 - Inspect Chilled Water Valve Stuck Open" at bounding box center [614, 314] width 737 height 30
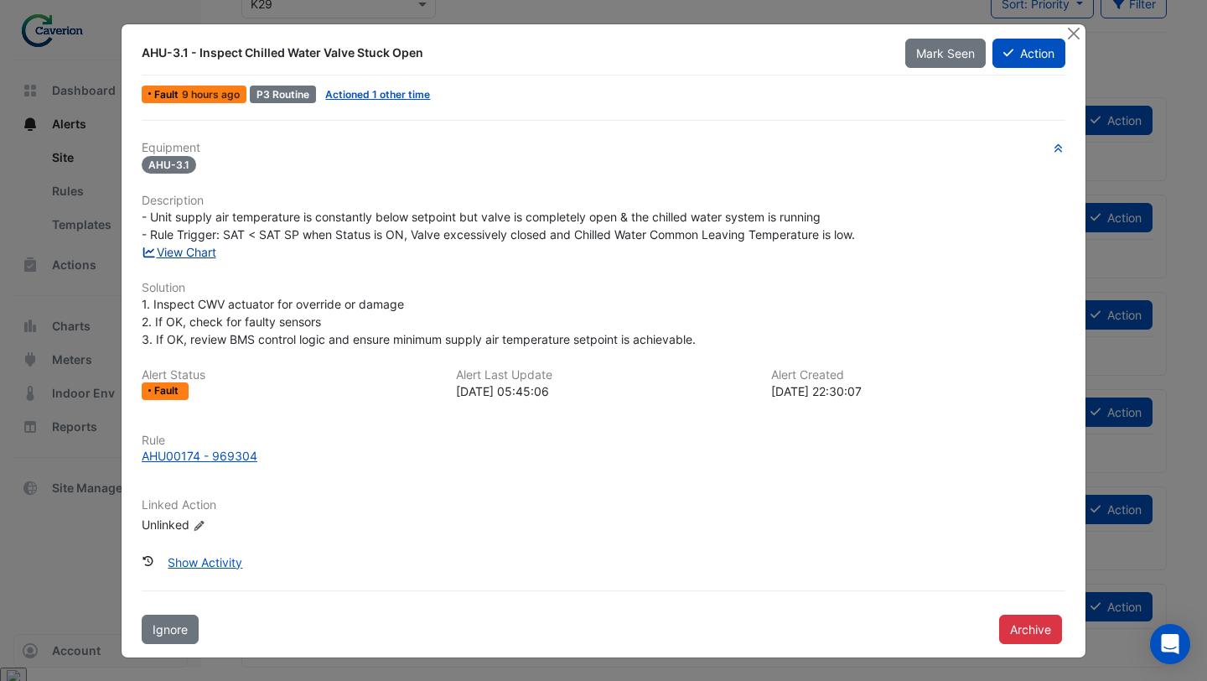
click at [204, 250] on link "View Chart" at bounding box center [179, 252] width 75 height 14
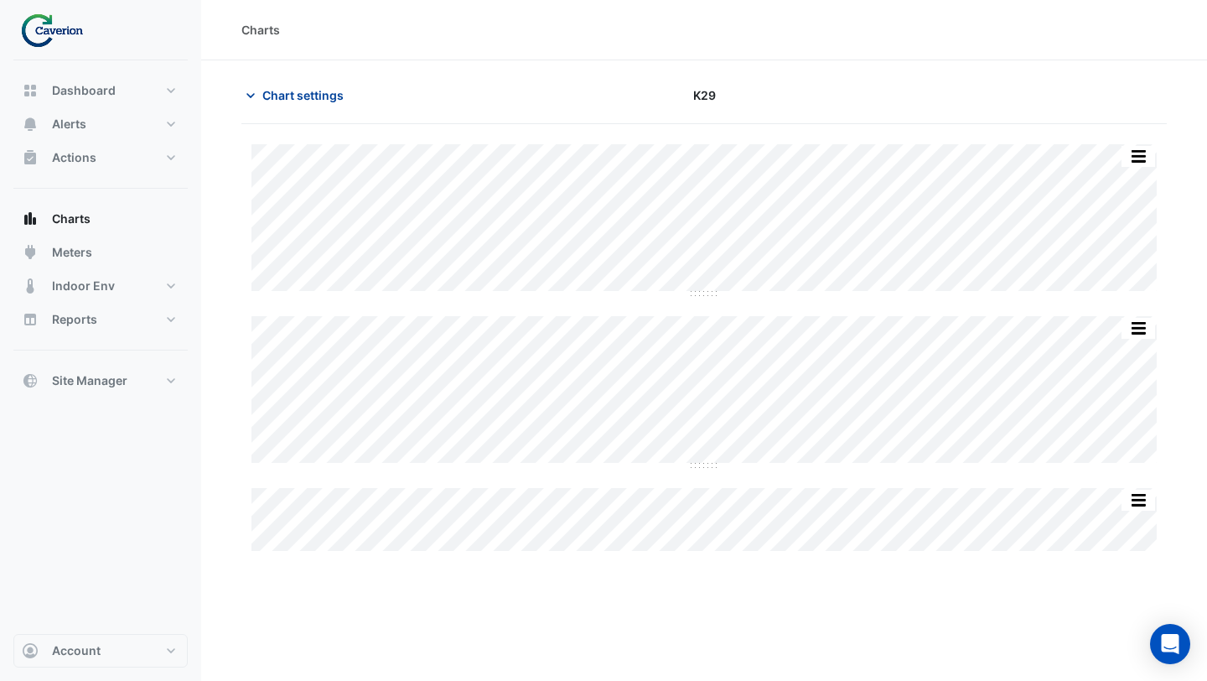
click at [271, 100] on span "Chart settings" at bounding box center [302, 95] width 81 height 18
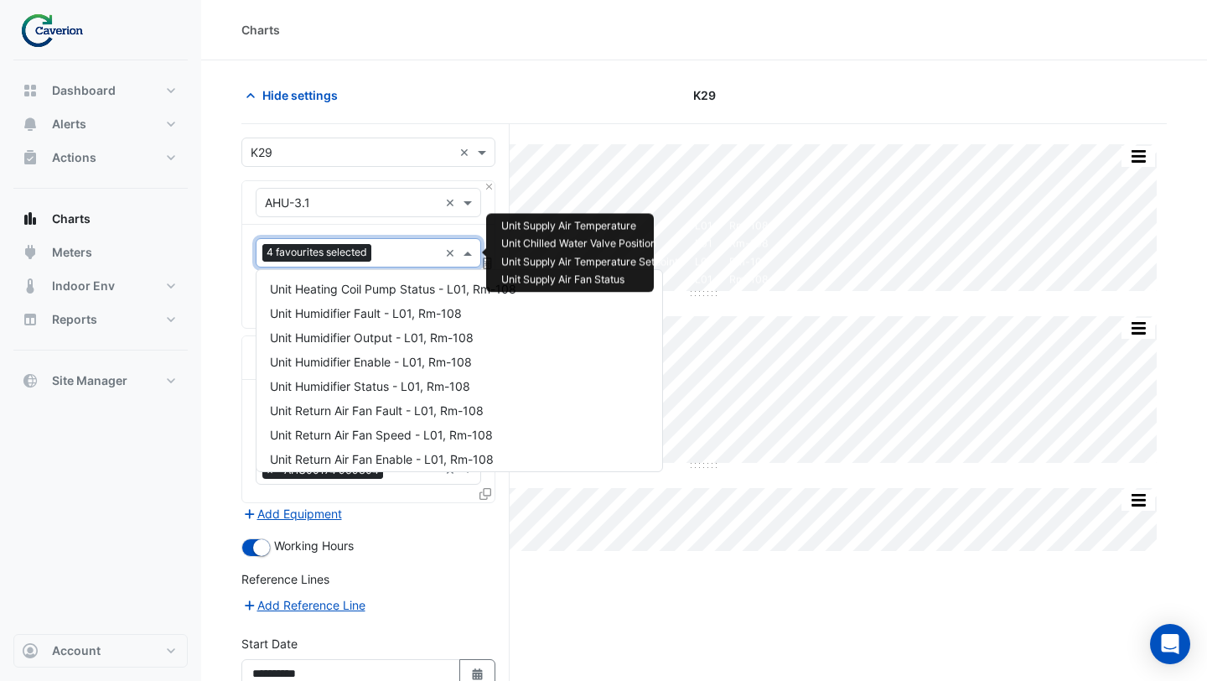
click at [399, 262] on div at bounding box center [407, 255] width 63 height 22
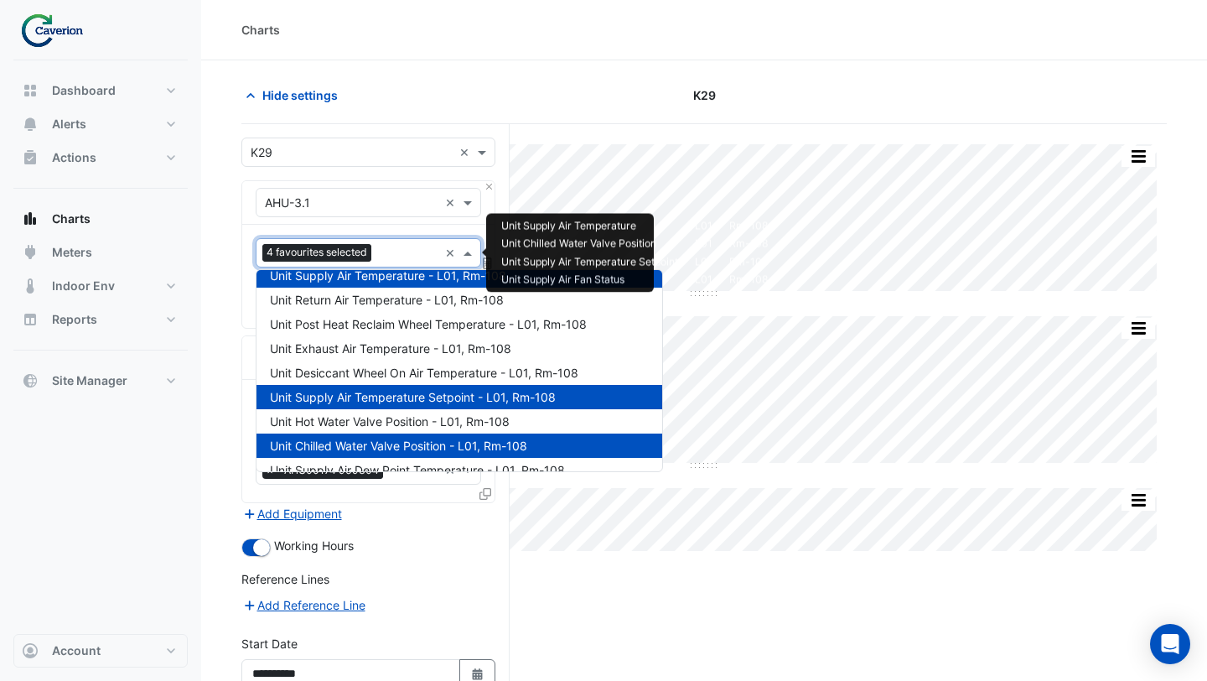
scroll to position [843, 0]
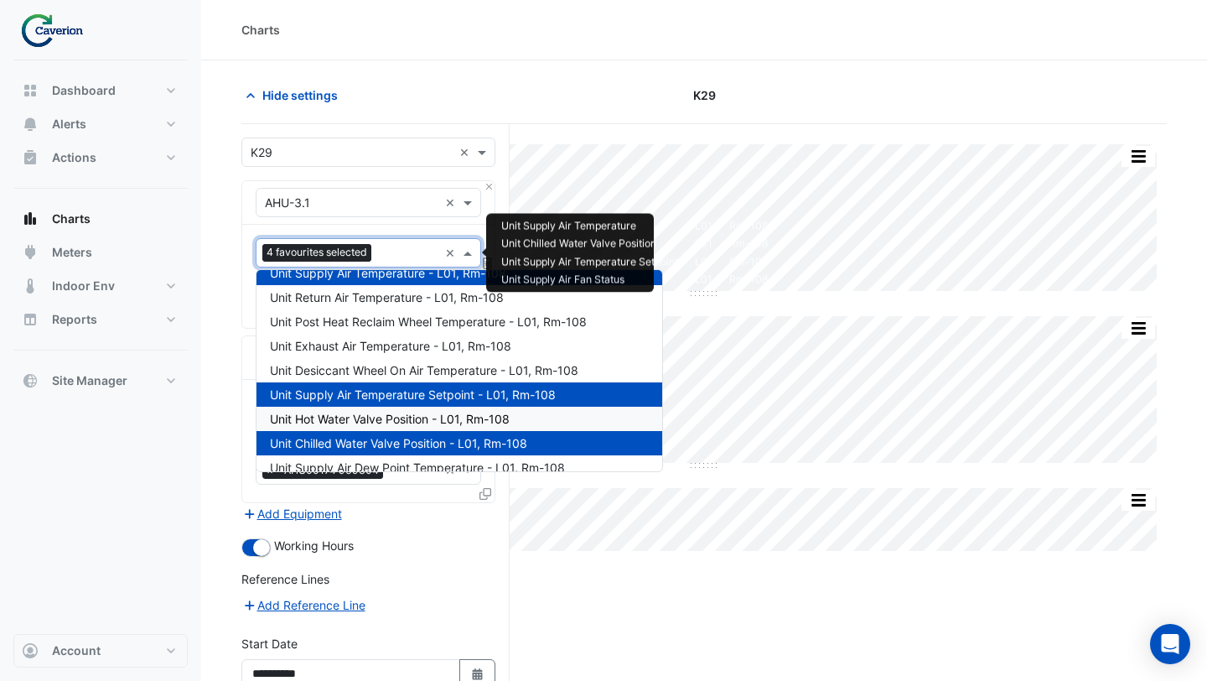
click at [393, 414] on span "Unit Hot Water Valve Position - L01, Rm-108" at bounding box center [390, 419] width 240 height 14
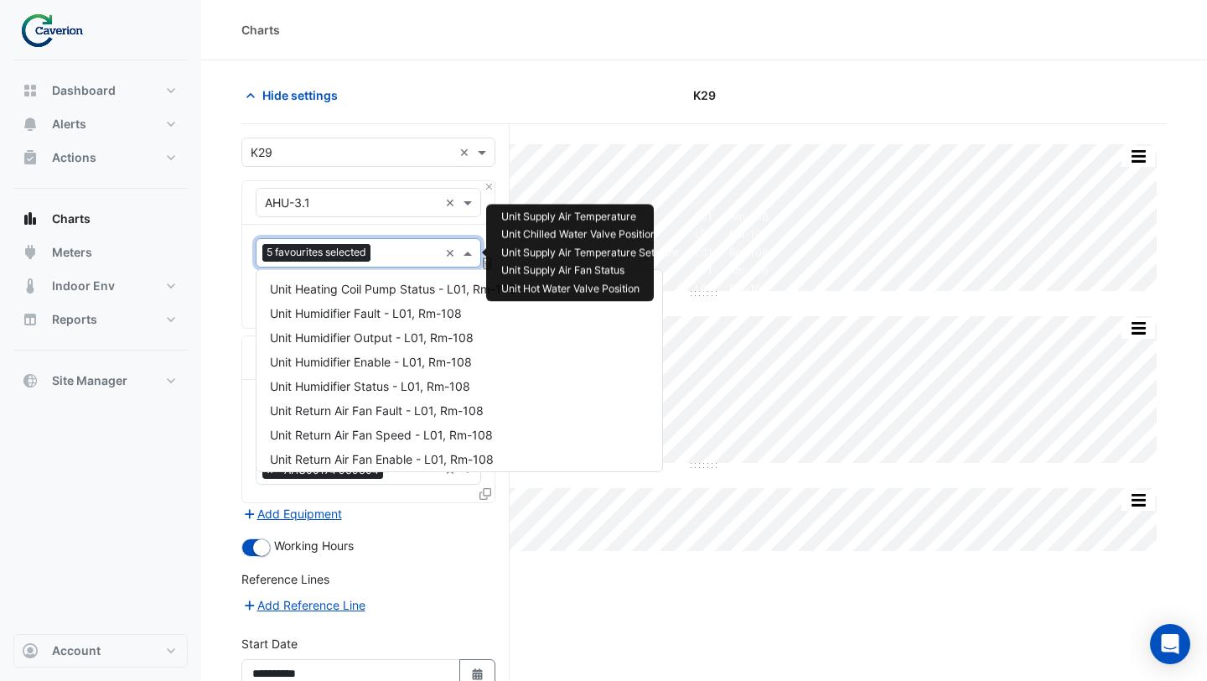
click at [394, 252] on input "text" at bounding box center [407, 255] width 61 height 18
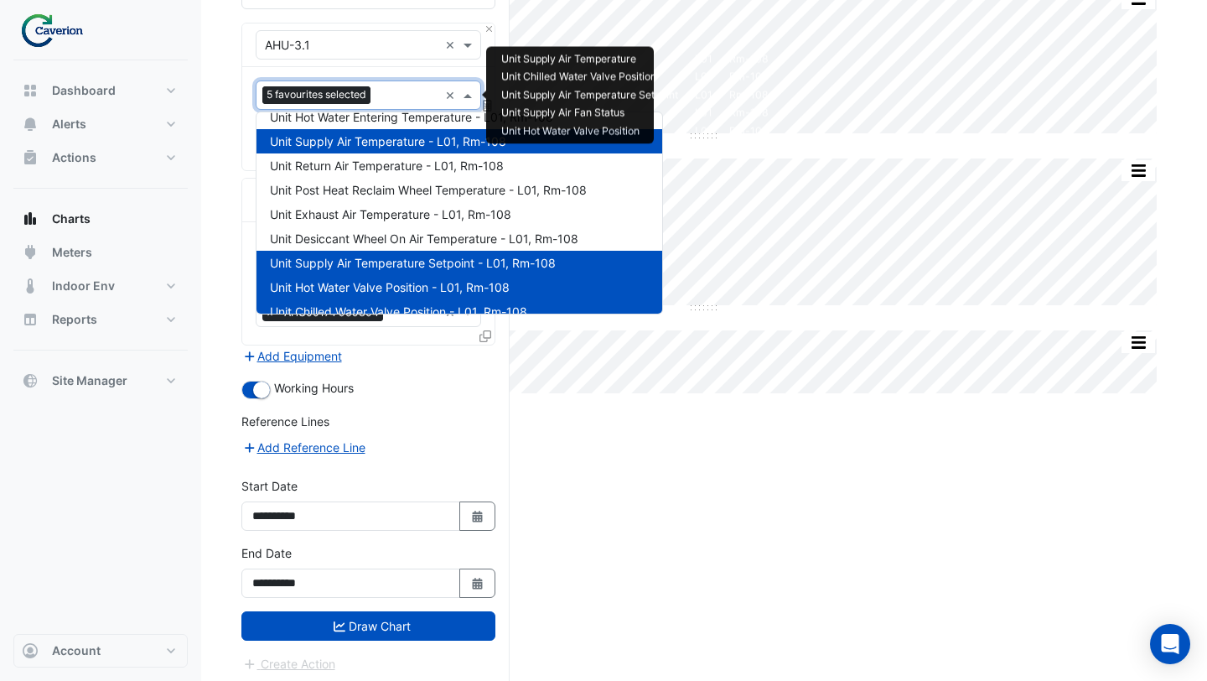
scroll to position [161, 0]
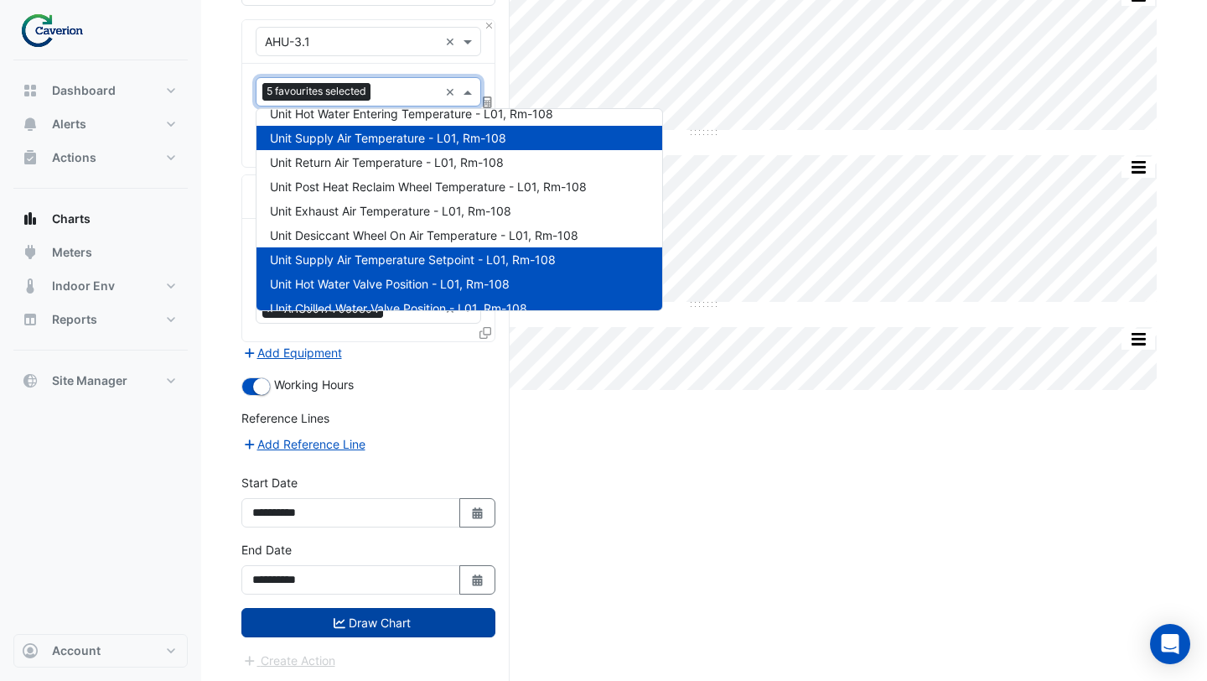
click at [370, 620] on button "Draw Chart" at bounding box center [368, 622] width 254 height 29
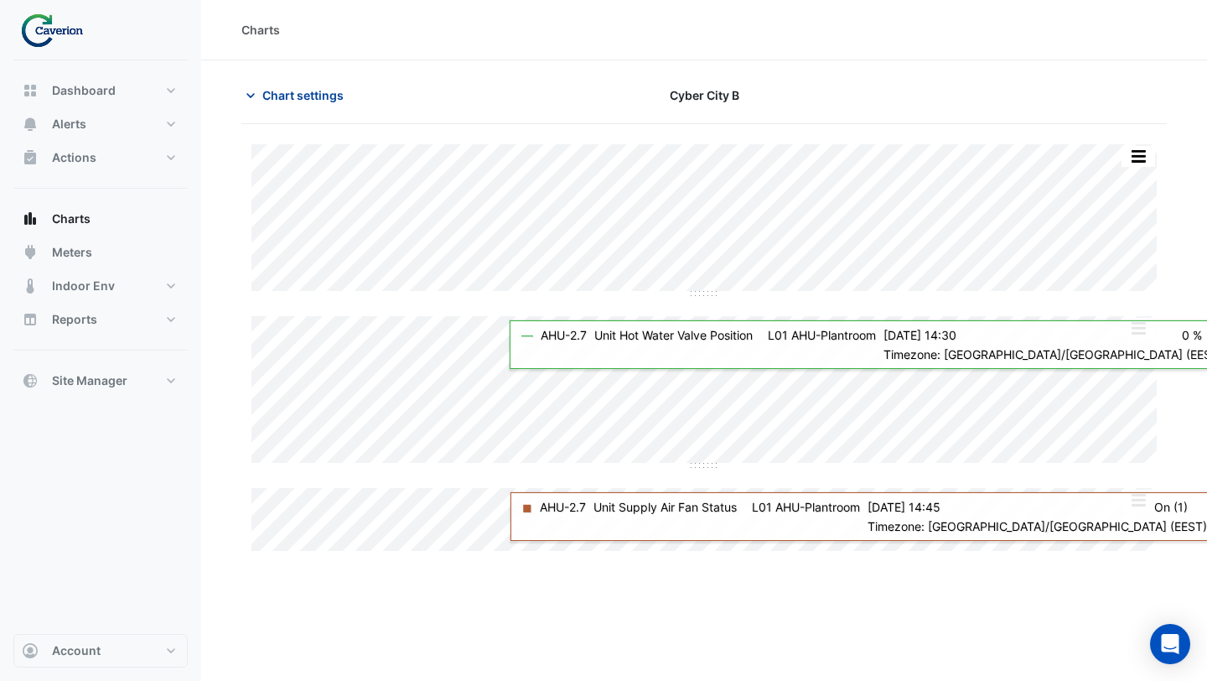
click at [304, 91] on span "Chart settings" at bounding box center [302, 95] width 81 height 18
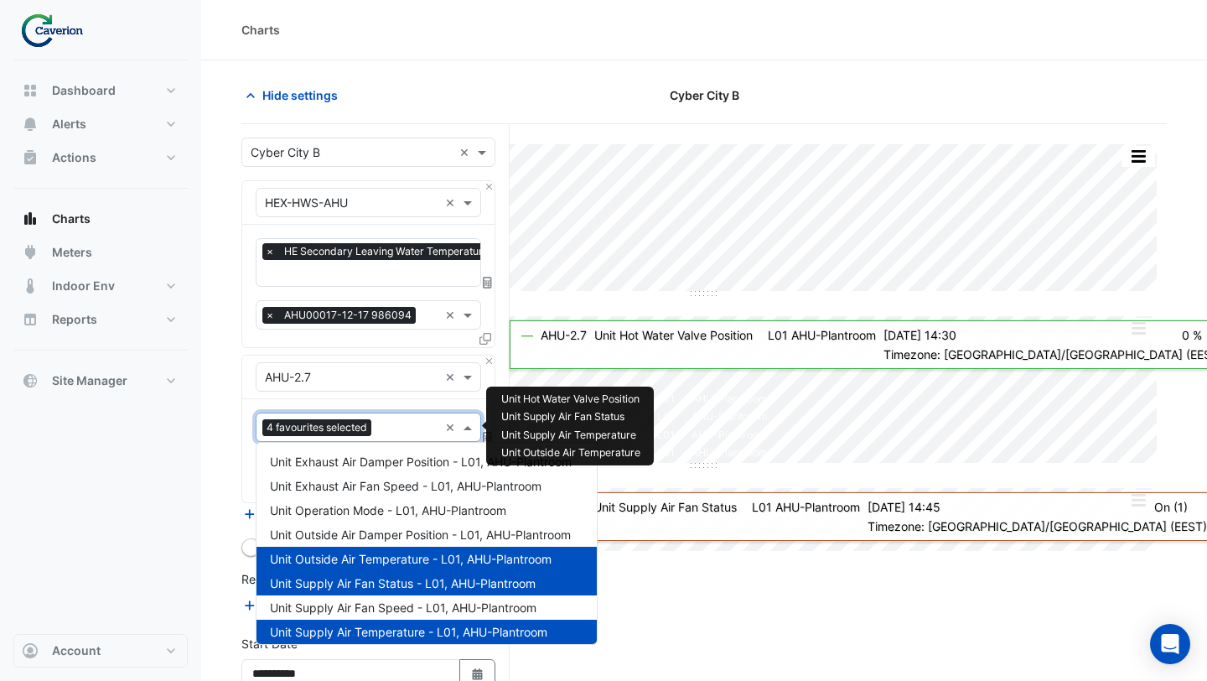
click at [386, 420] on input "text" at bounding box center [408, 429] width 60 height 18
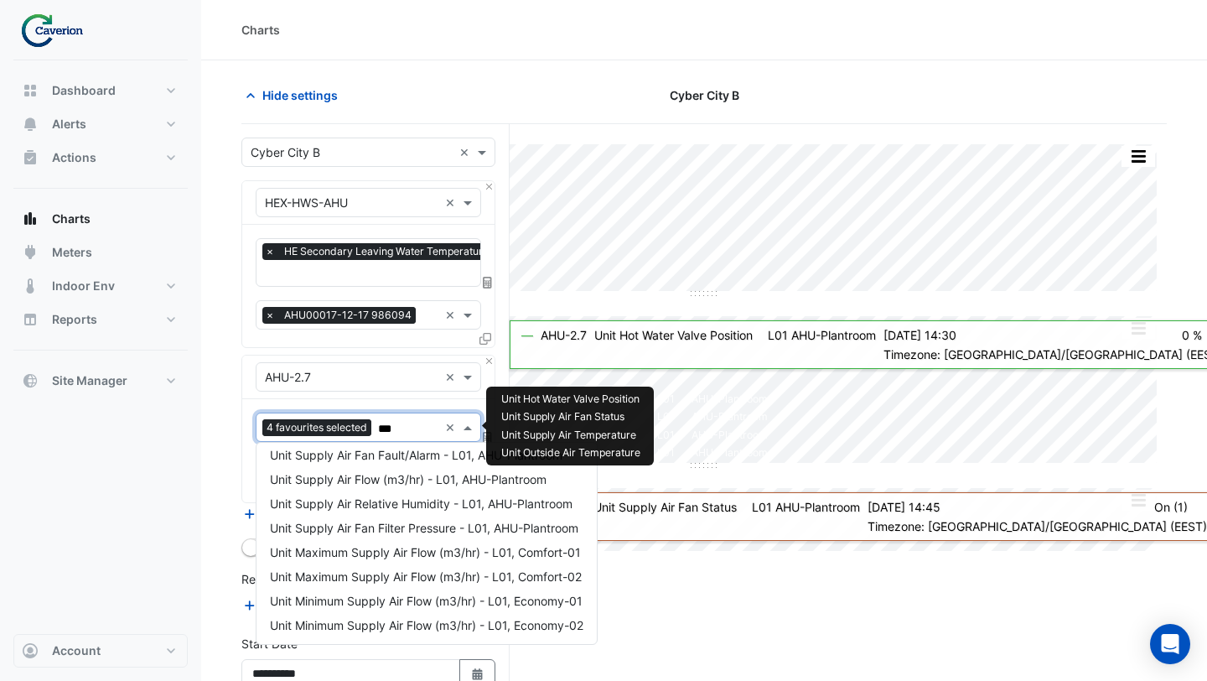
scroll to position [80, 0]
type input "**********"
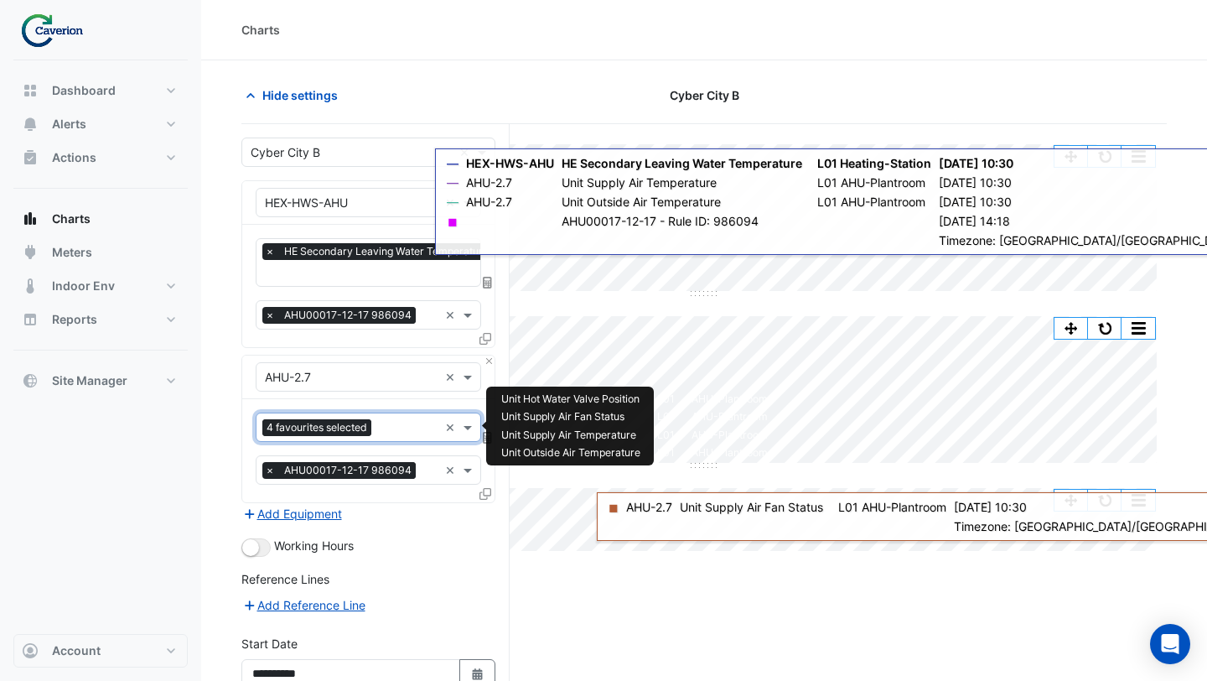
click at [396, 428] on input "text" at bounding box center [408, 429] width 60 height 18
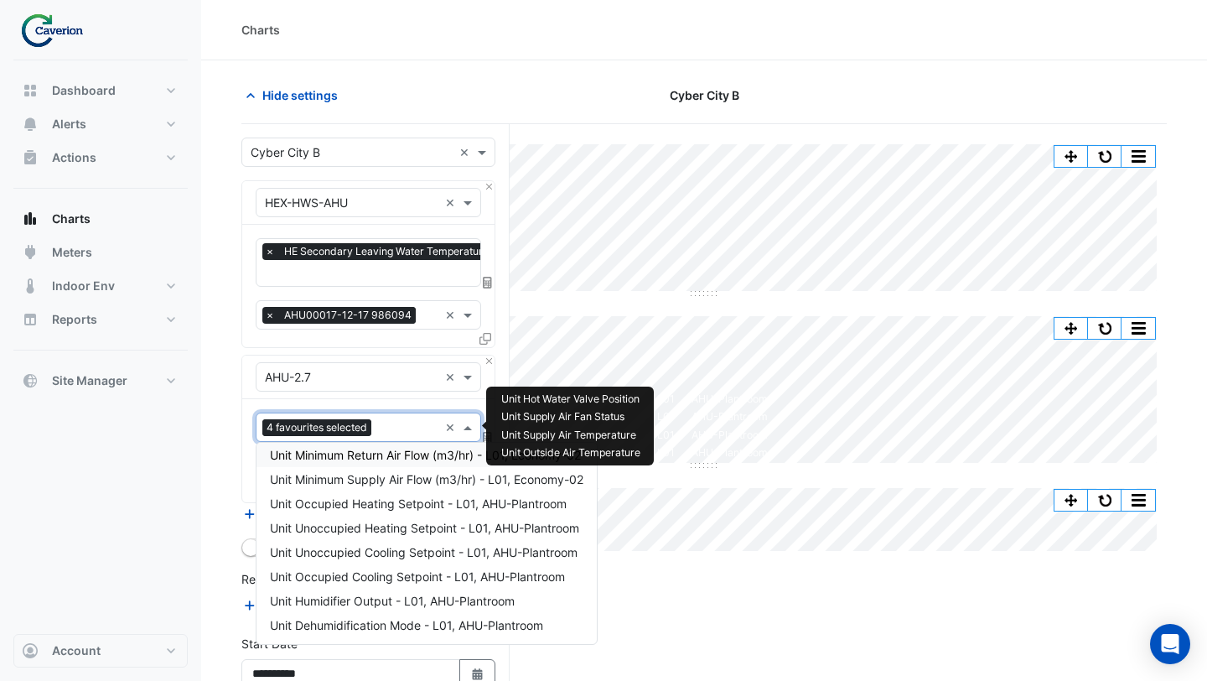
scroll to position [0, 8]
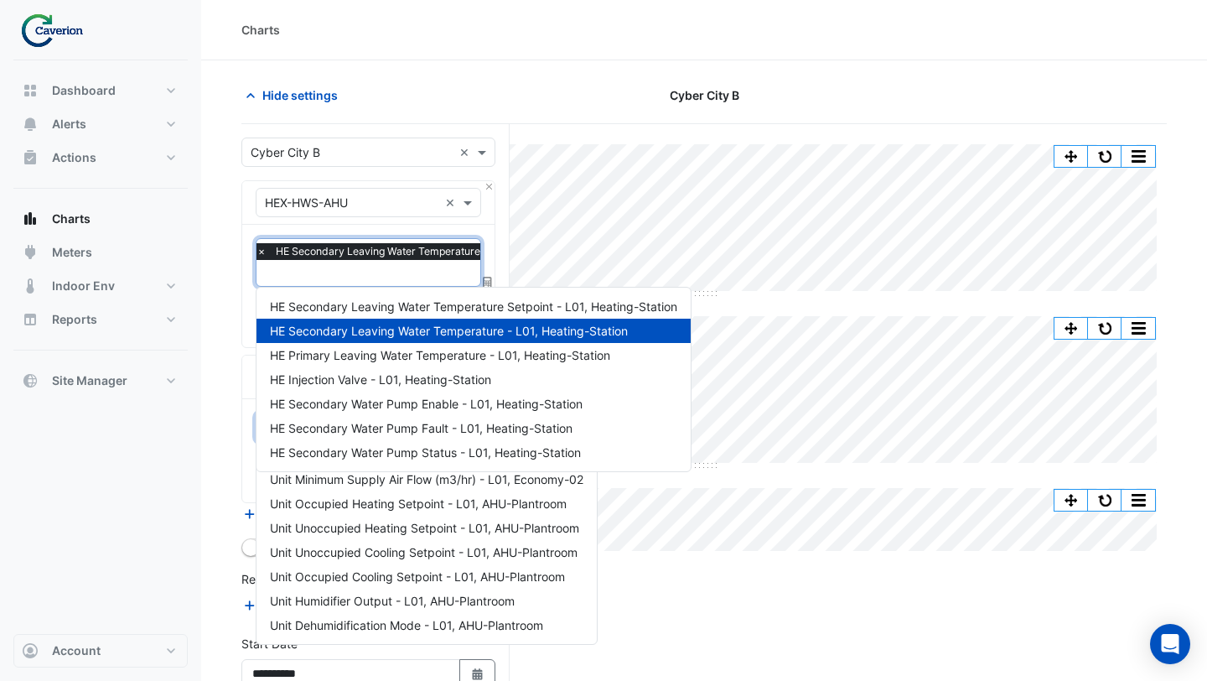
click at [351, 281] on input "text" at bounding box center [427, 275] width 340 height 18
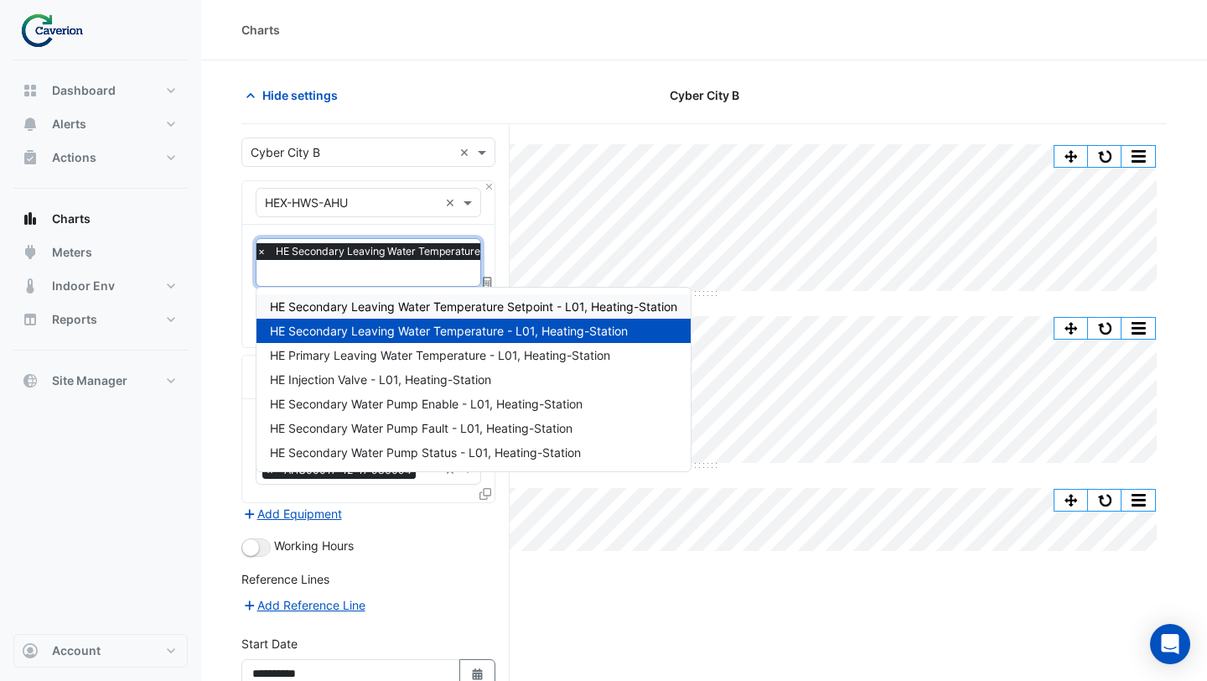
click at [364, 303] on span "HE Secondary Leaving Water Temperature Setpoint - L01, Heating-Station" at bounding box center [473, 306] width 407 height 14
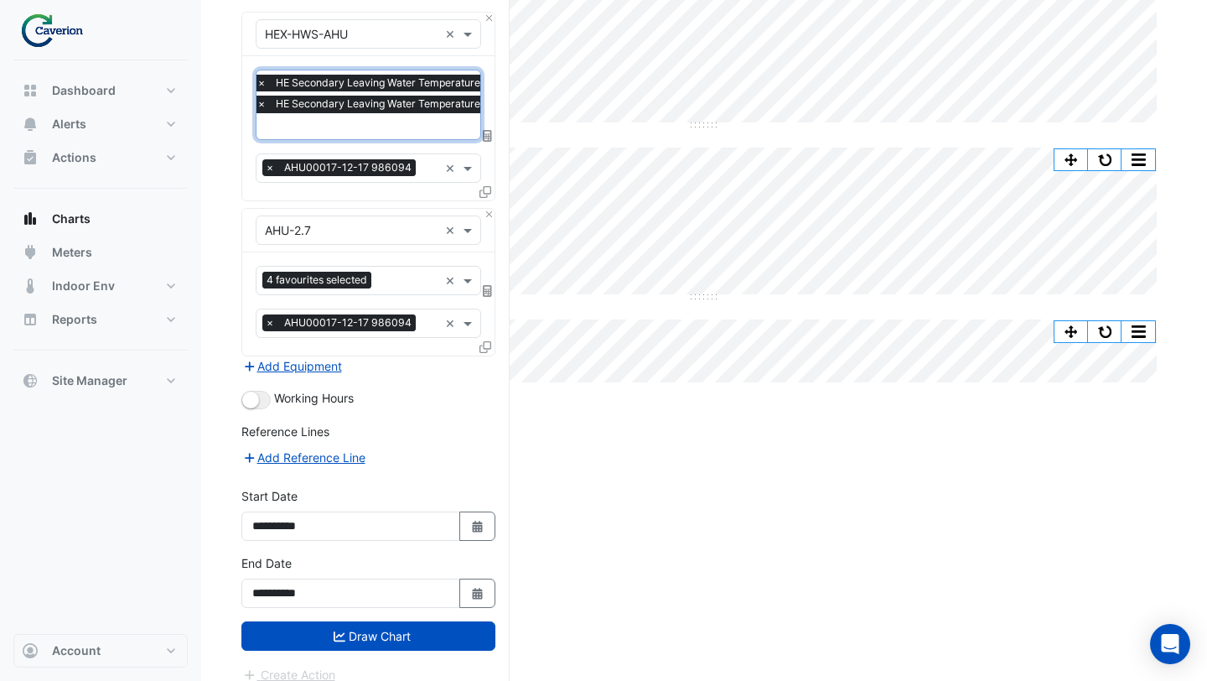
scroll to position [182, 0]
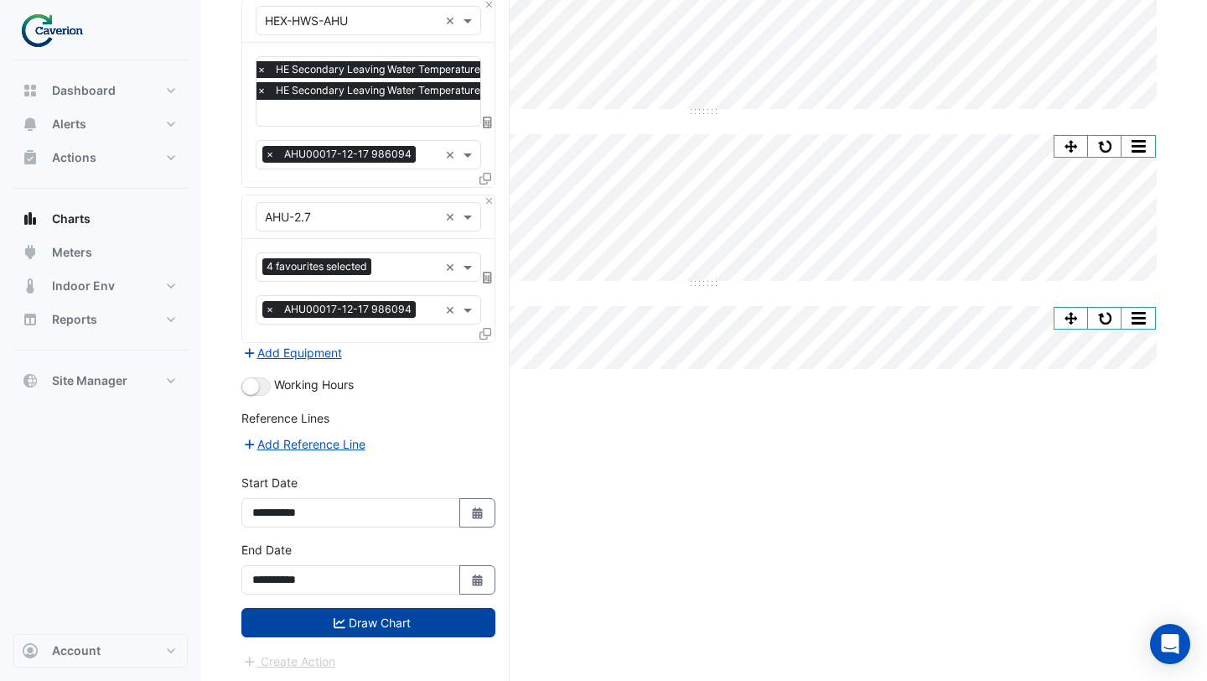
click at [397, 620] on button "Draw Chart" at bounding box center [368, 622] width 254 height 29
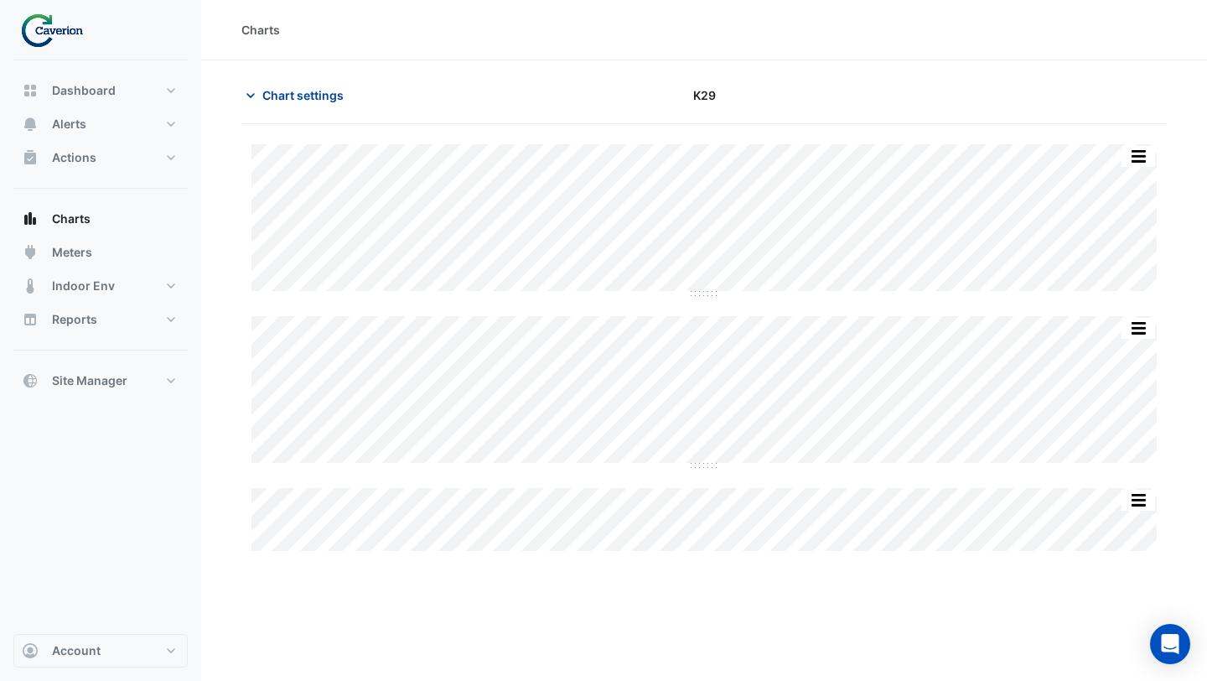
click at [277, 98] on span "Chart settings" at bounding box center [302, 95] width 81 height 18
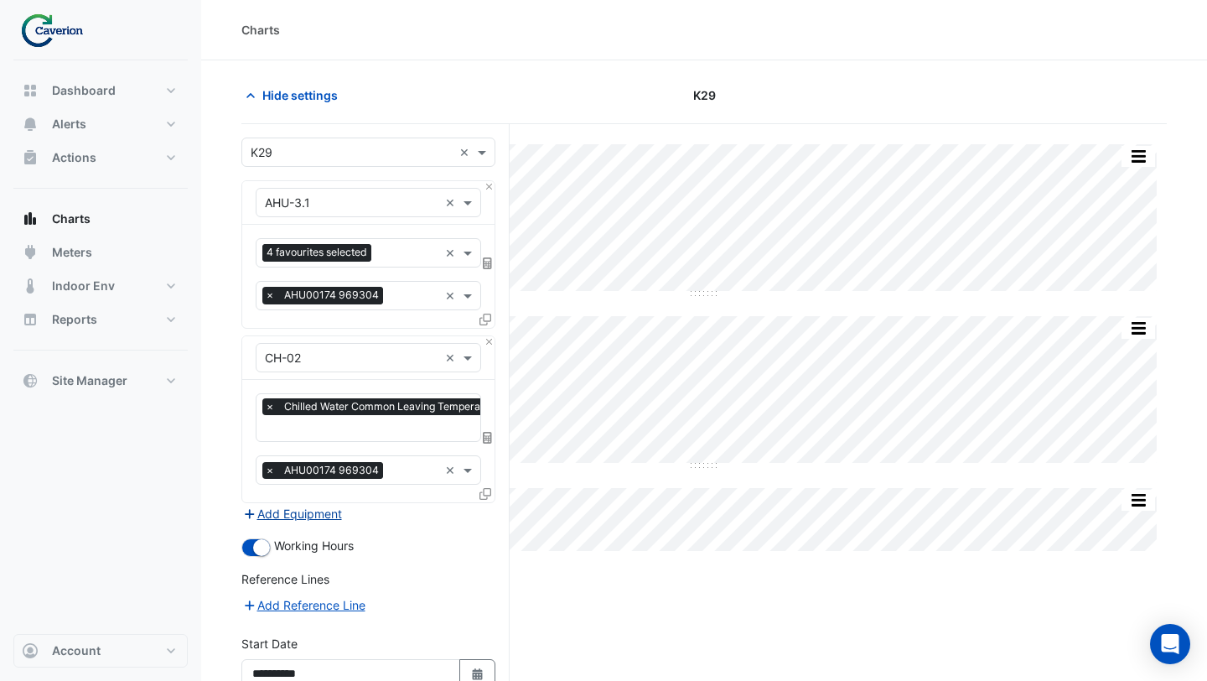
click at [334, 508] on button "Add Equipment" at bounding box center [291, 513] width 101 height 19
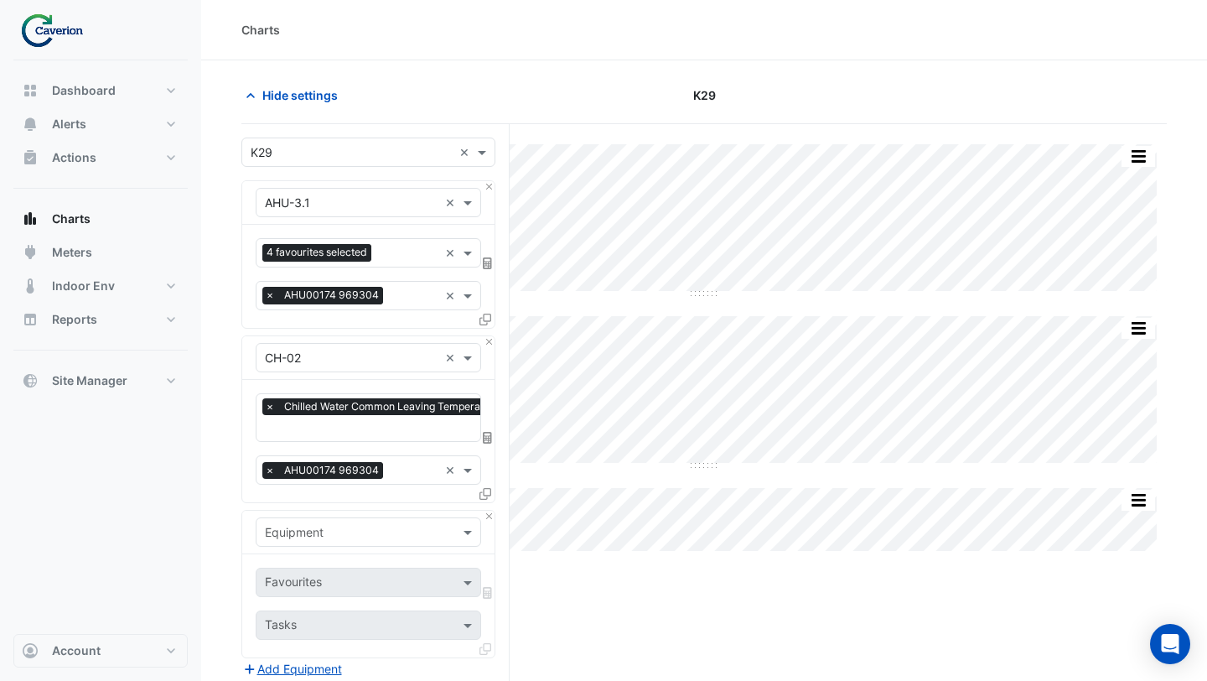
click at [328, 524] on input "text" at bounding box center [352, 533] width 174 height 18
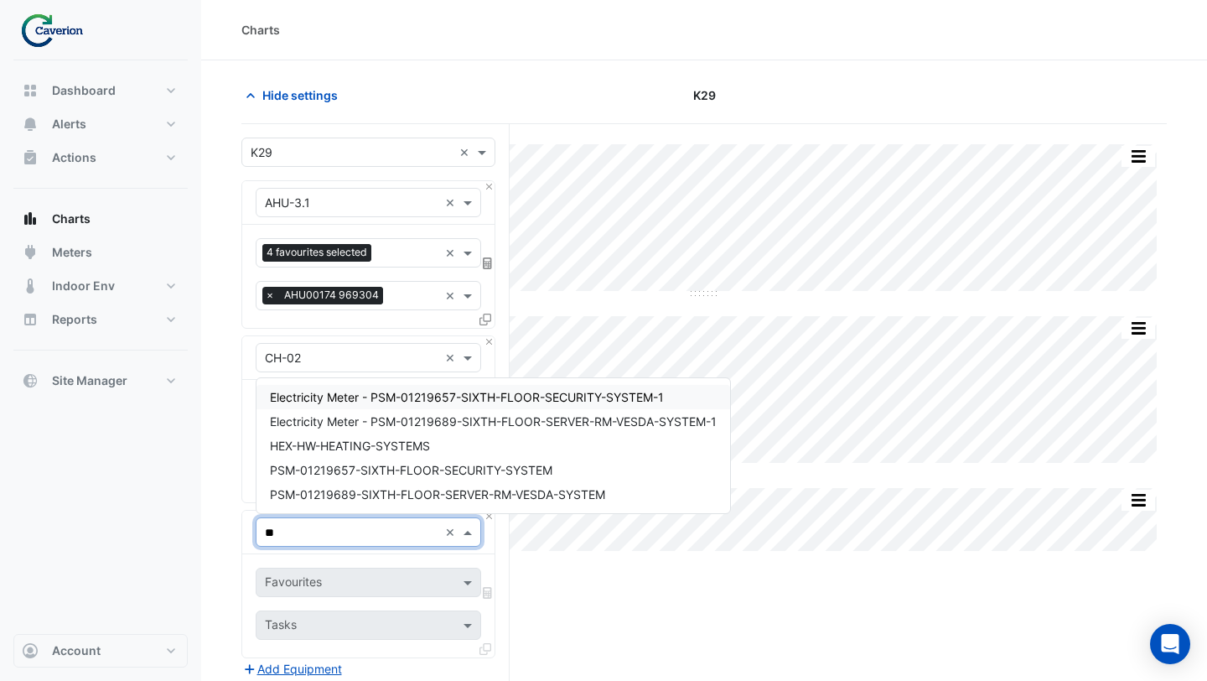
type input "*"
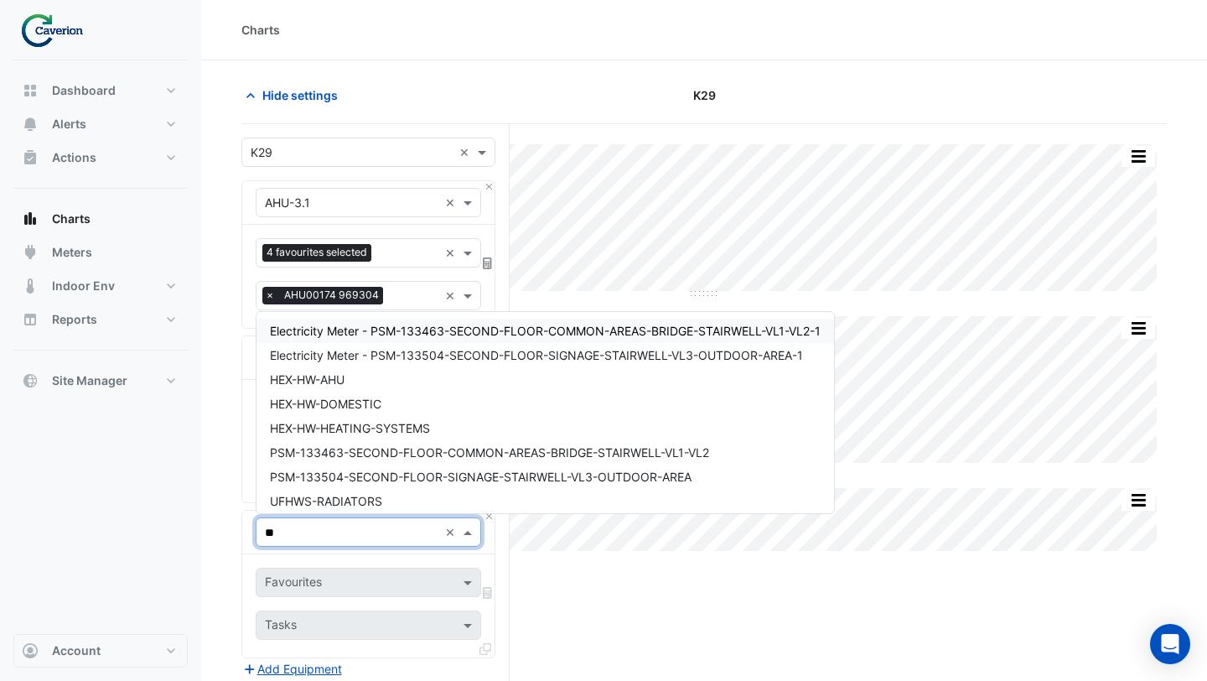
type input "***"
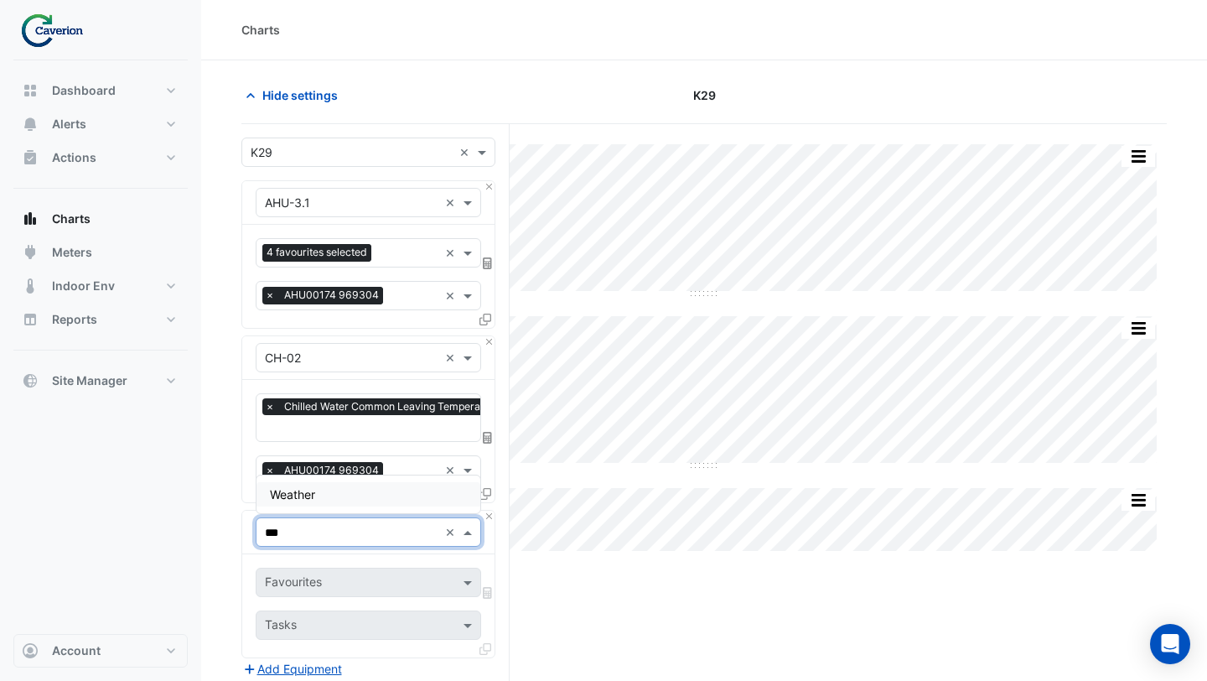
click at [326, 490] on div "Weather" at bounding box center [369, 494] width 224 height 24
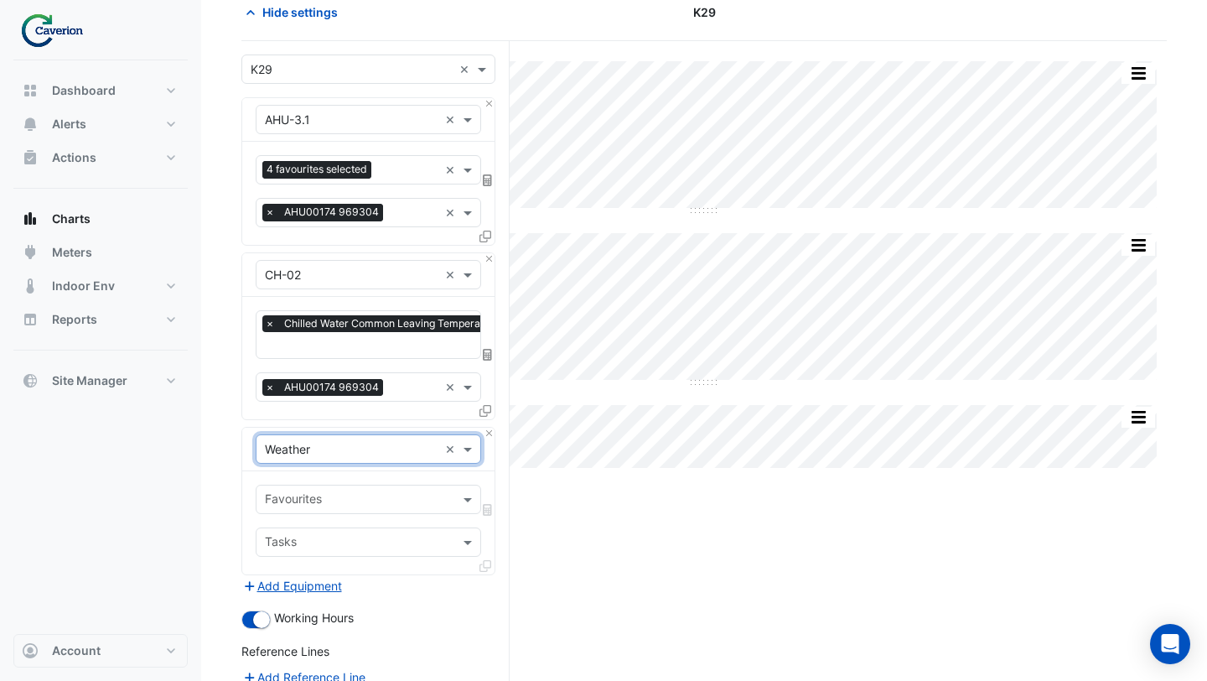
scroll to position [86, 0]
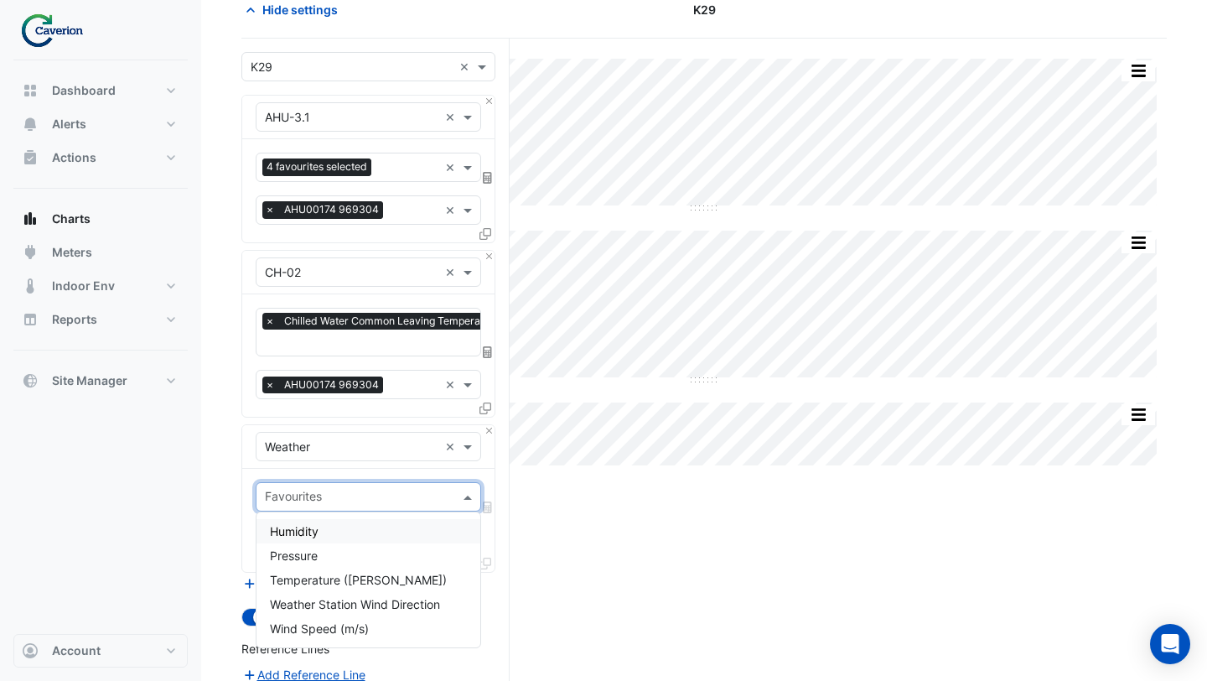
click at [366, 490] on input "text" at bounding box center [359, 499] width 188 height 18
click at [337, 586] on span "Temperature (Celcius)" at bounding box center [358, 580] width 177 height 14
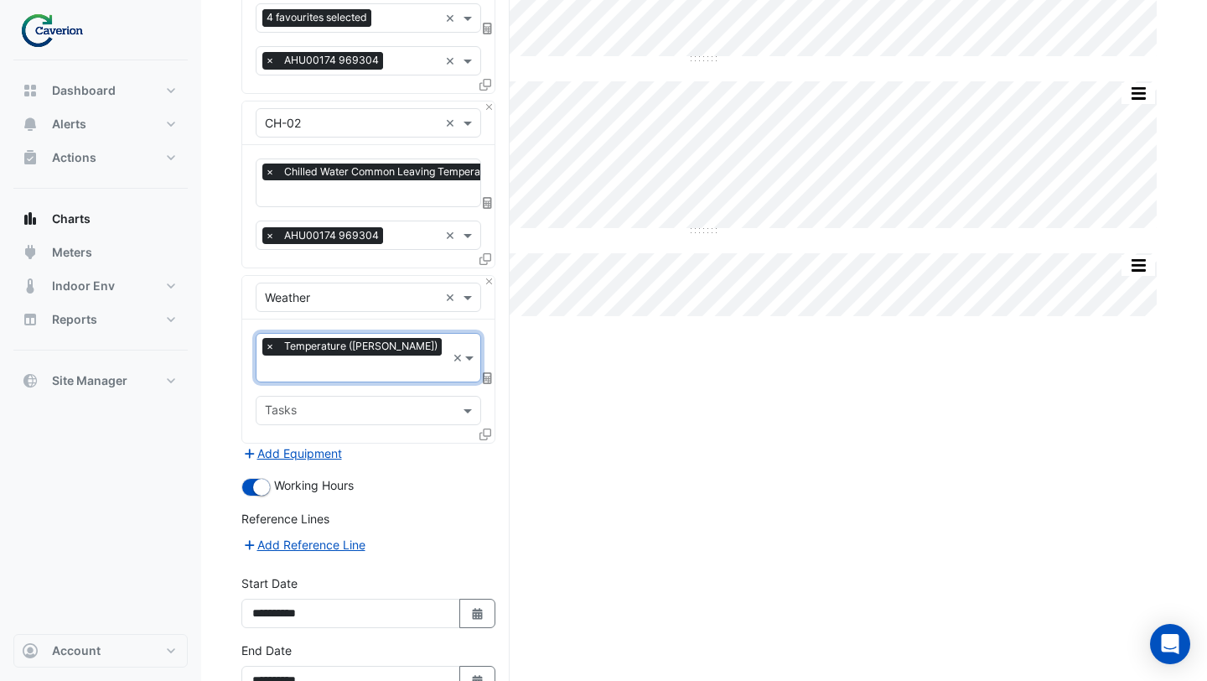
scroll to position [316, 0]
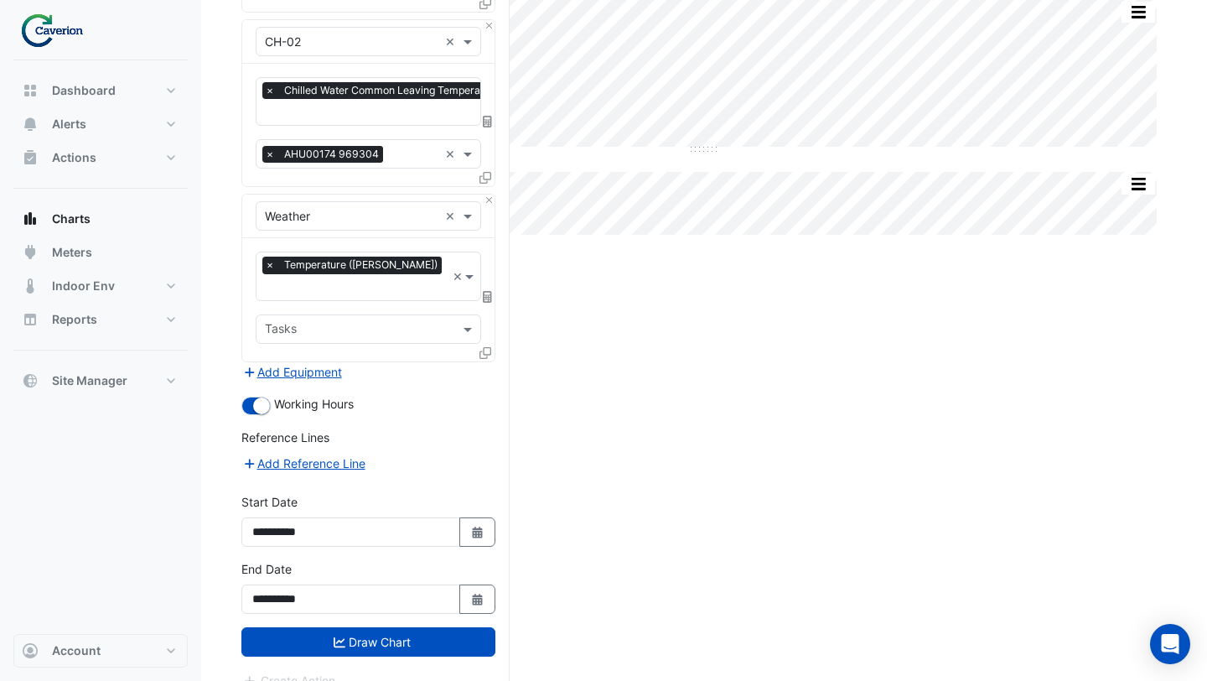
click at [330, 641] on form "Select a Site × K29 × Equipment × AHU-3.1 × Favourites 4 favourites selected × …" at bounding box center [368, 255] width 254 height 869
click at [343, 629] on button "Draw Chart" at bounding box center [368, 641] width 254 height 29
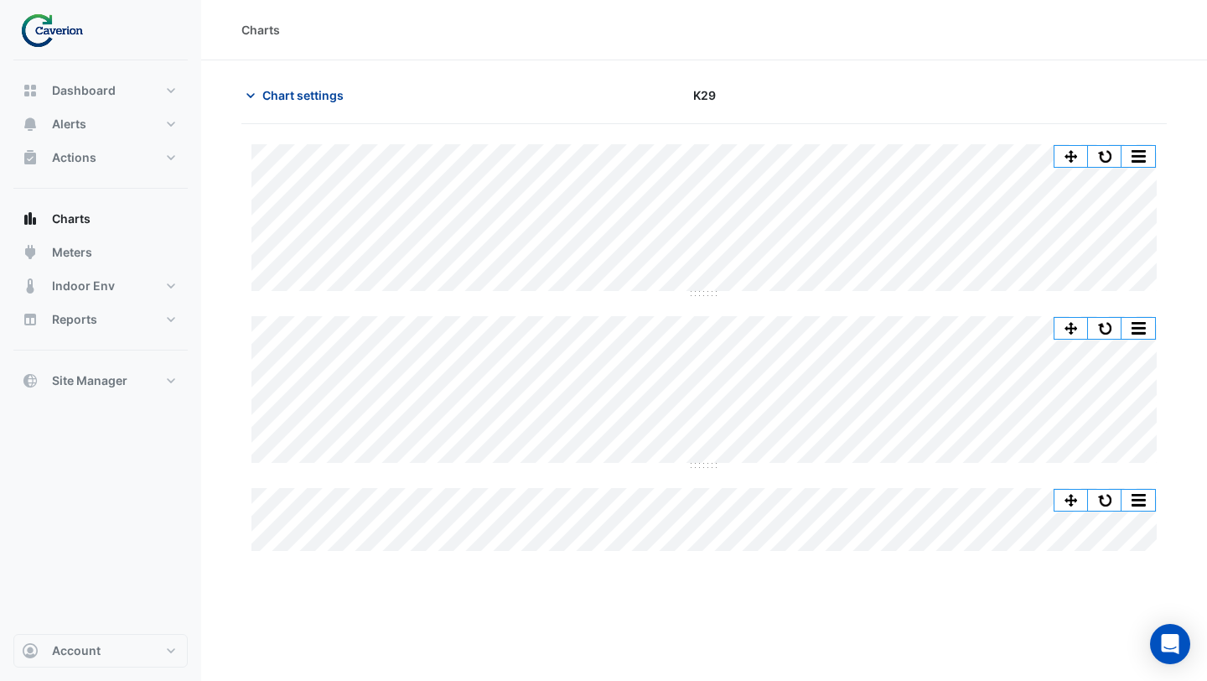
click at [322, 91] on span "Chart settings" at bounding box center [302, 95] width 81 height 18
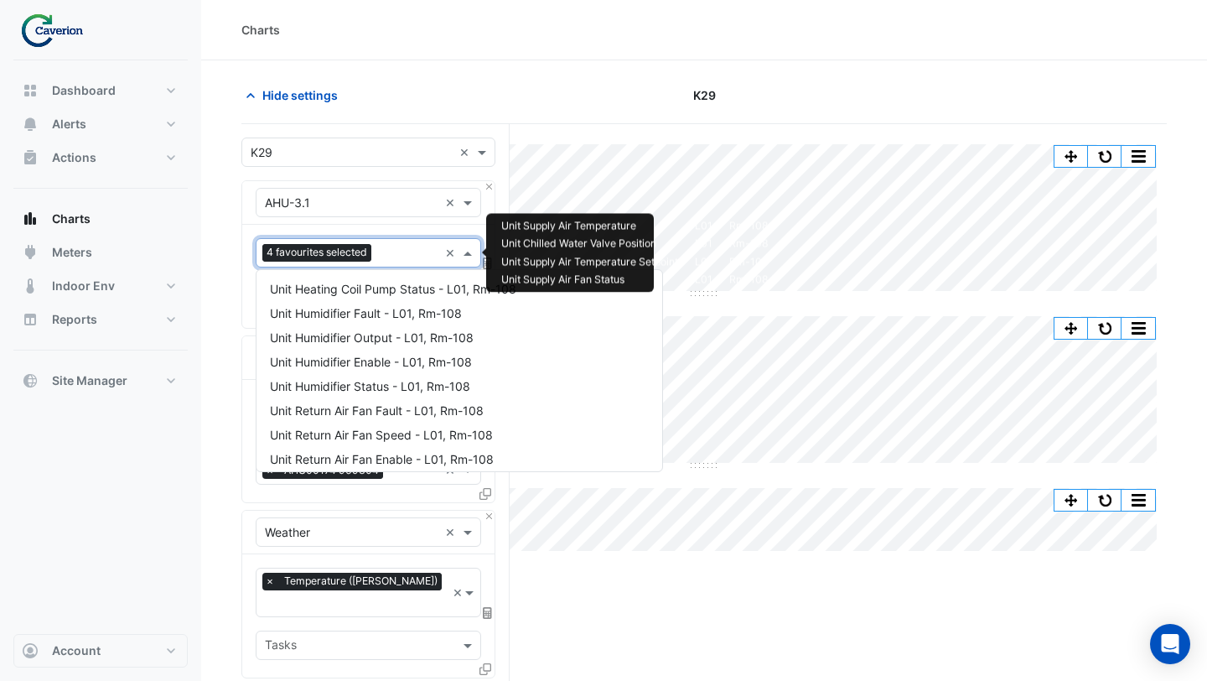
click at [397, 252] on input "text" at bounding box center [408, 255] width 60 height 18
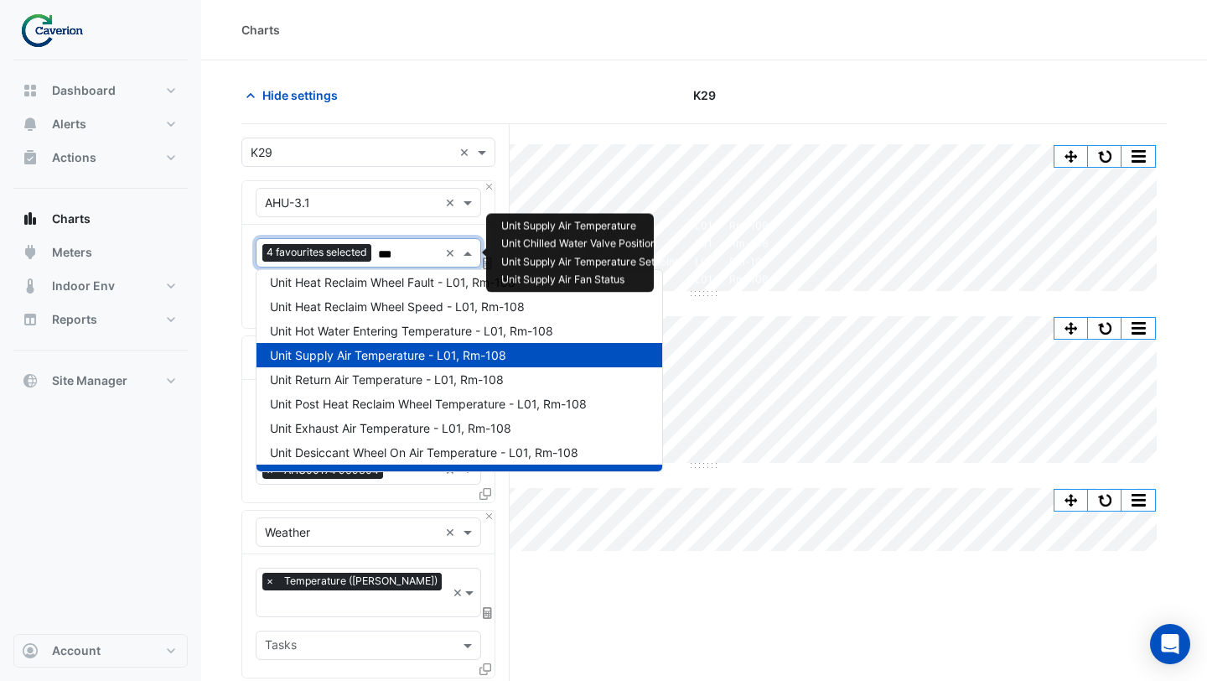
scroll to position [153, 0]
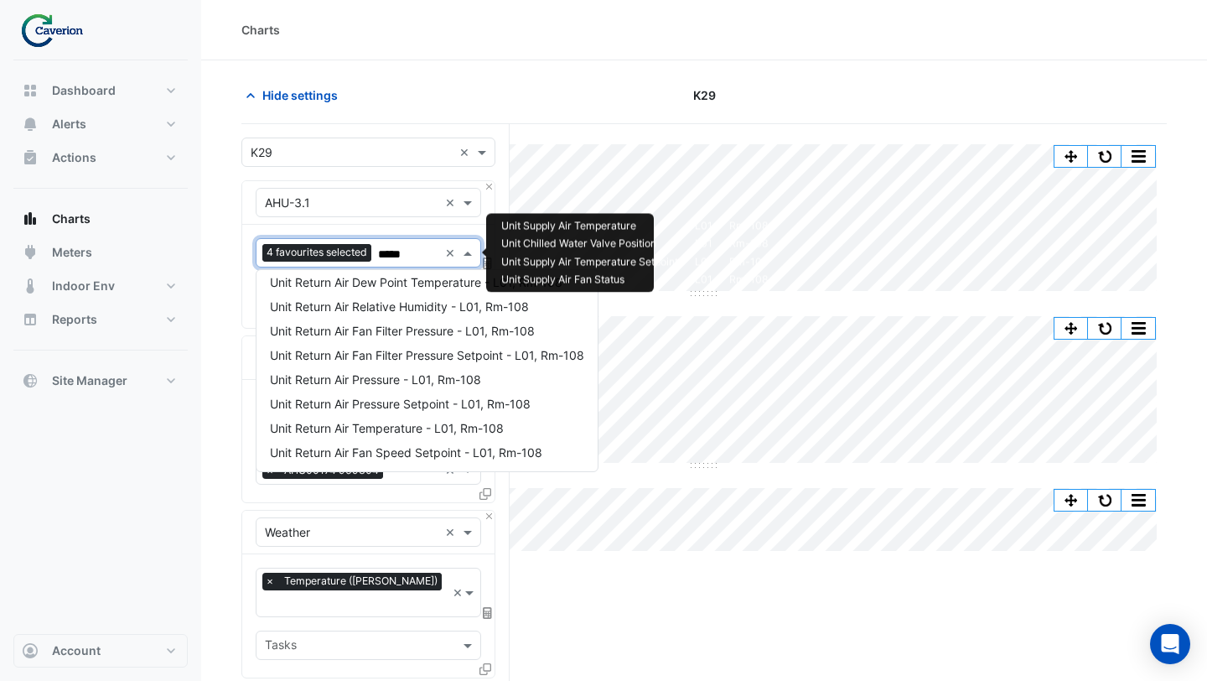
type input "******"
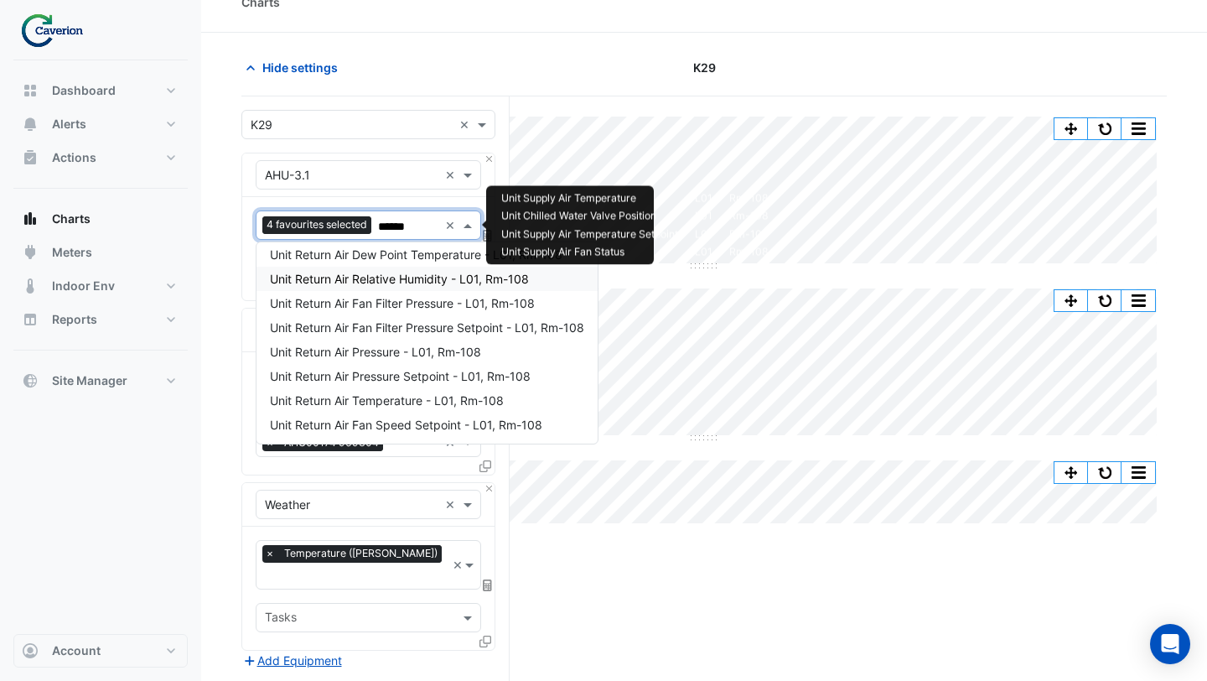
scroll to position [29, 0]
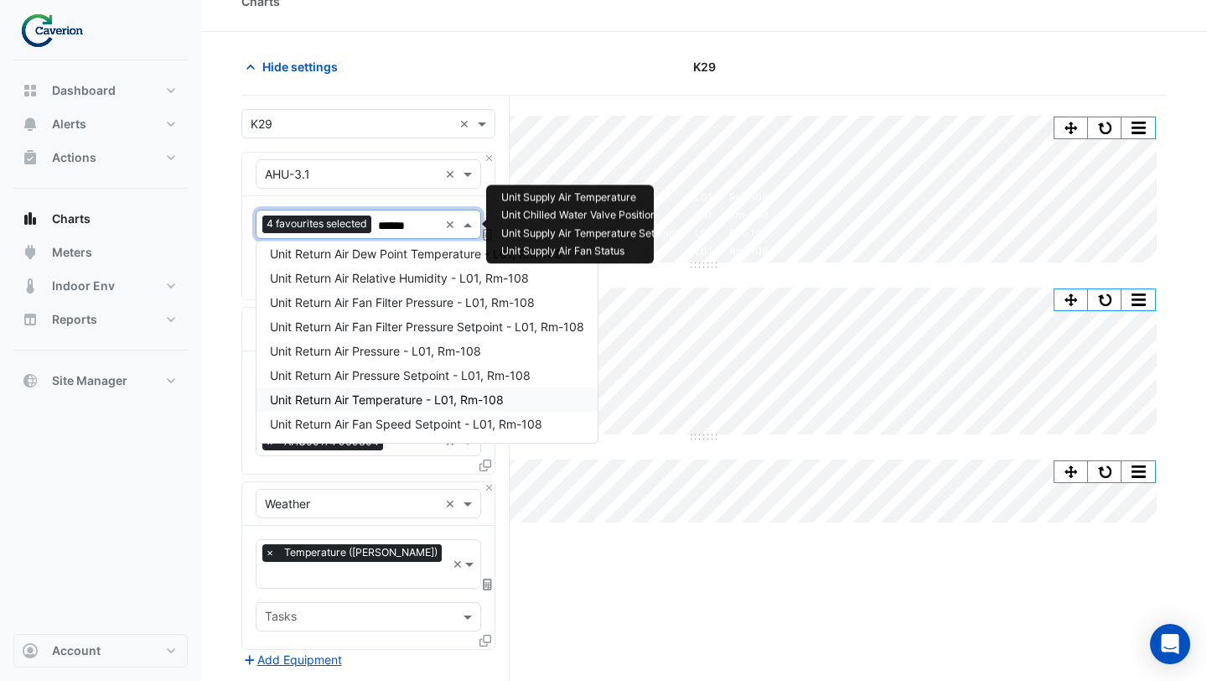
click at [370, 392] on span "Unit Return Air Temperature - L01, Rm-108" at bounding box center [387, 399] width 234 height 14
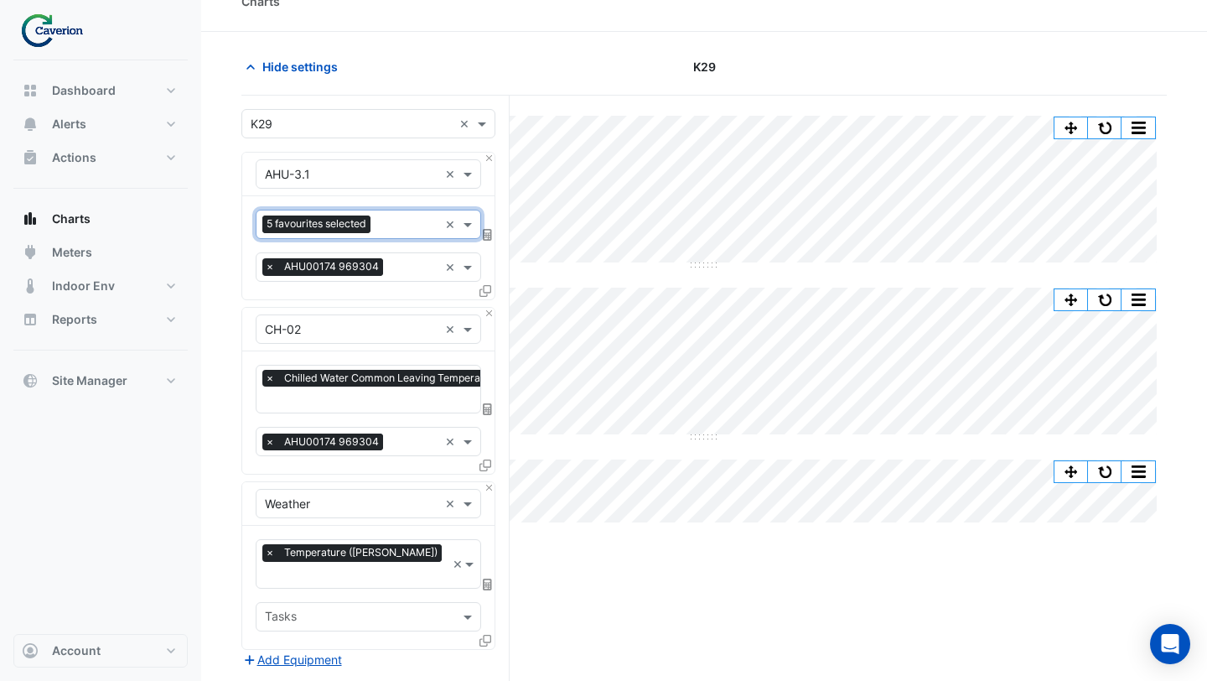
scroll to position [316, 0]
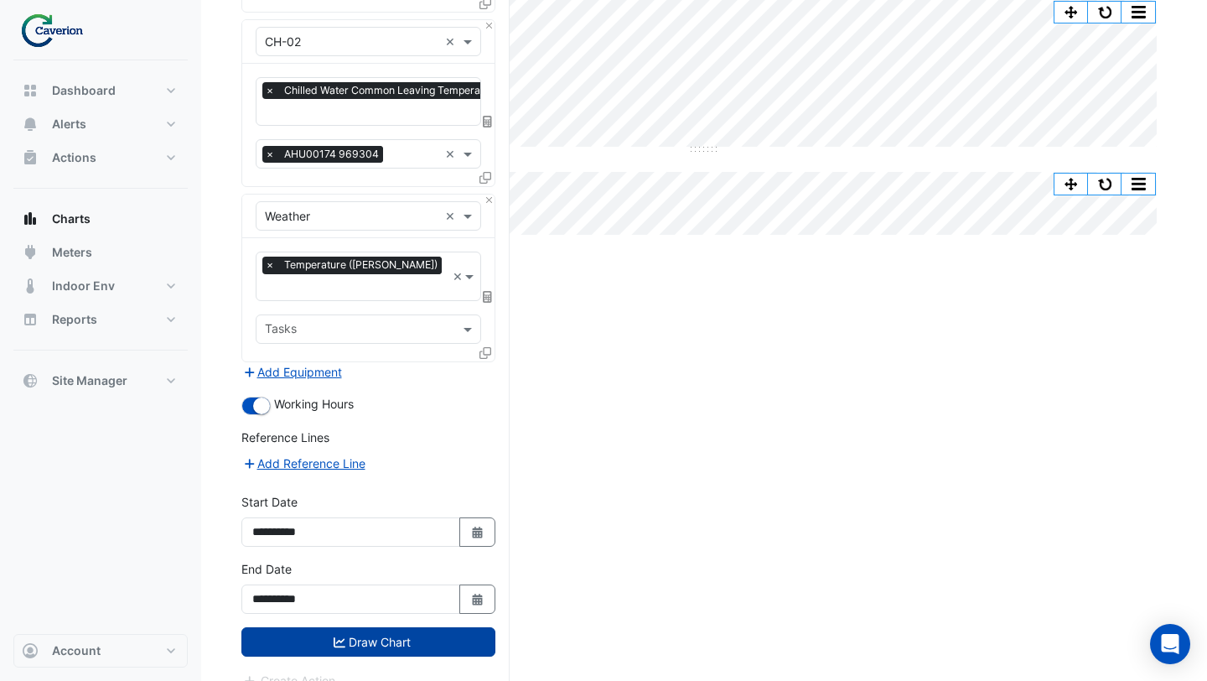
click at [365, 627] on button "Draw Chart" at bounding box center [368, 641] width 254 height 29
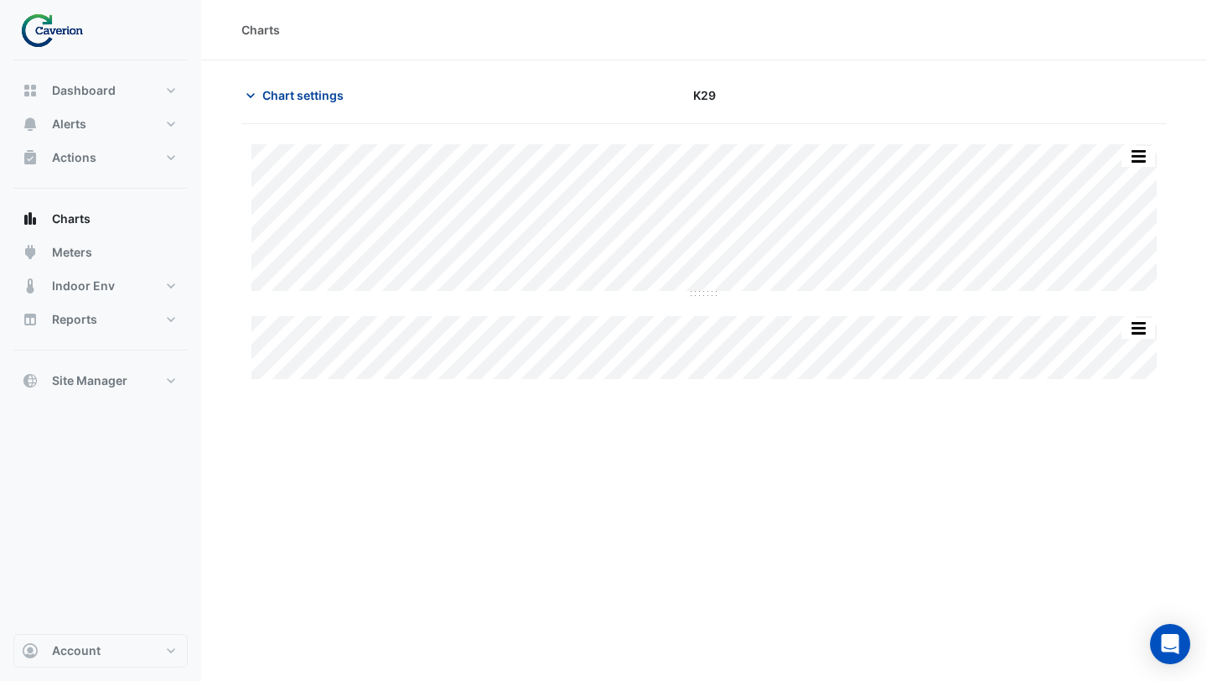
click at [302, 96] on span "Chart settings" at bounding box center [302, 95] width 81 height 18
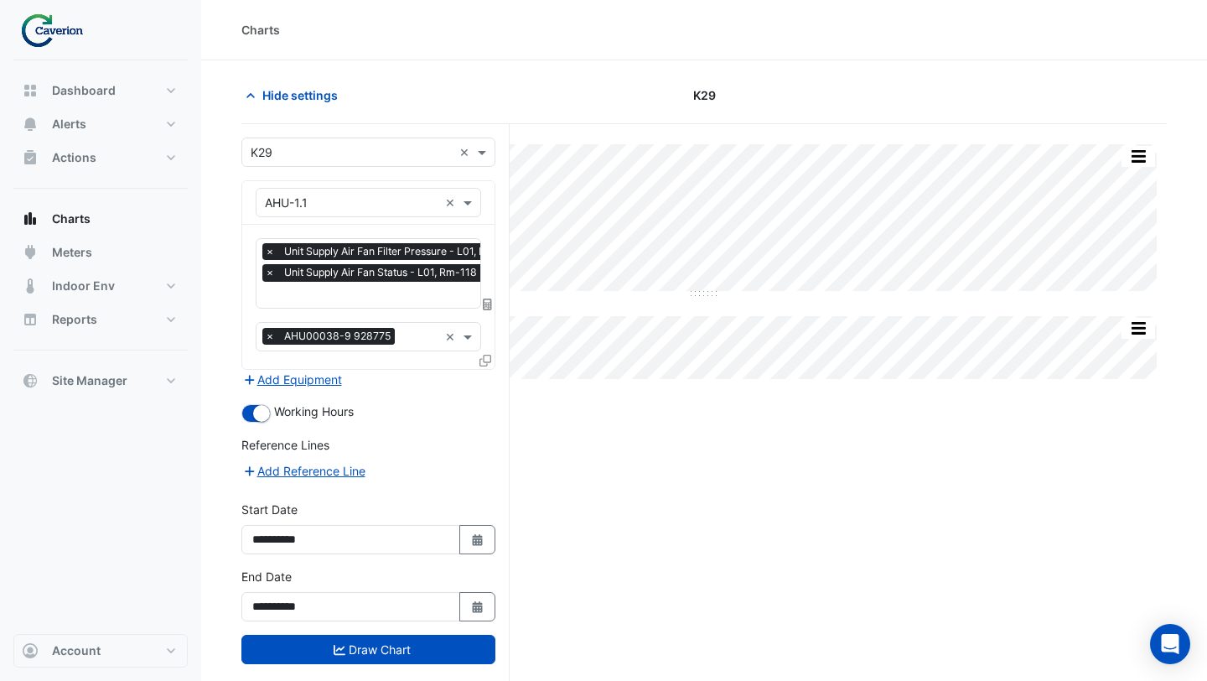
scroll to position [10, 0]
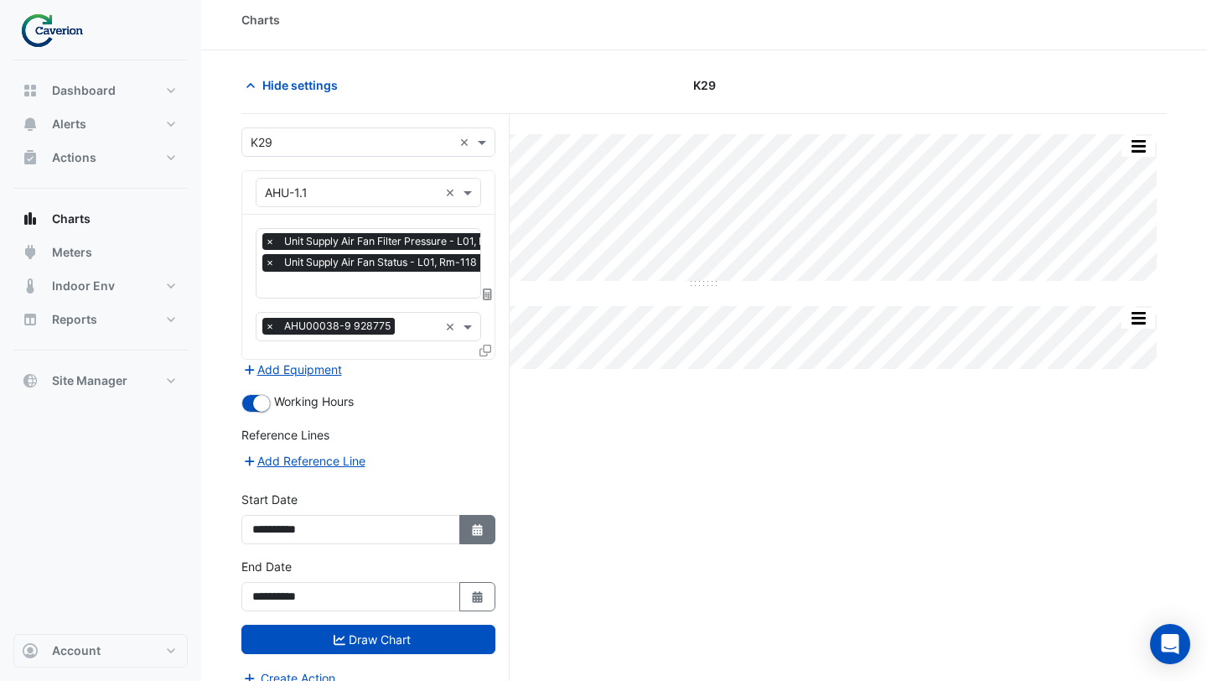
click at [473, 524] on icon "Select Date" at bounding box center [477, 530] width 15 height 12
select select "*"
select select "****"
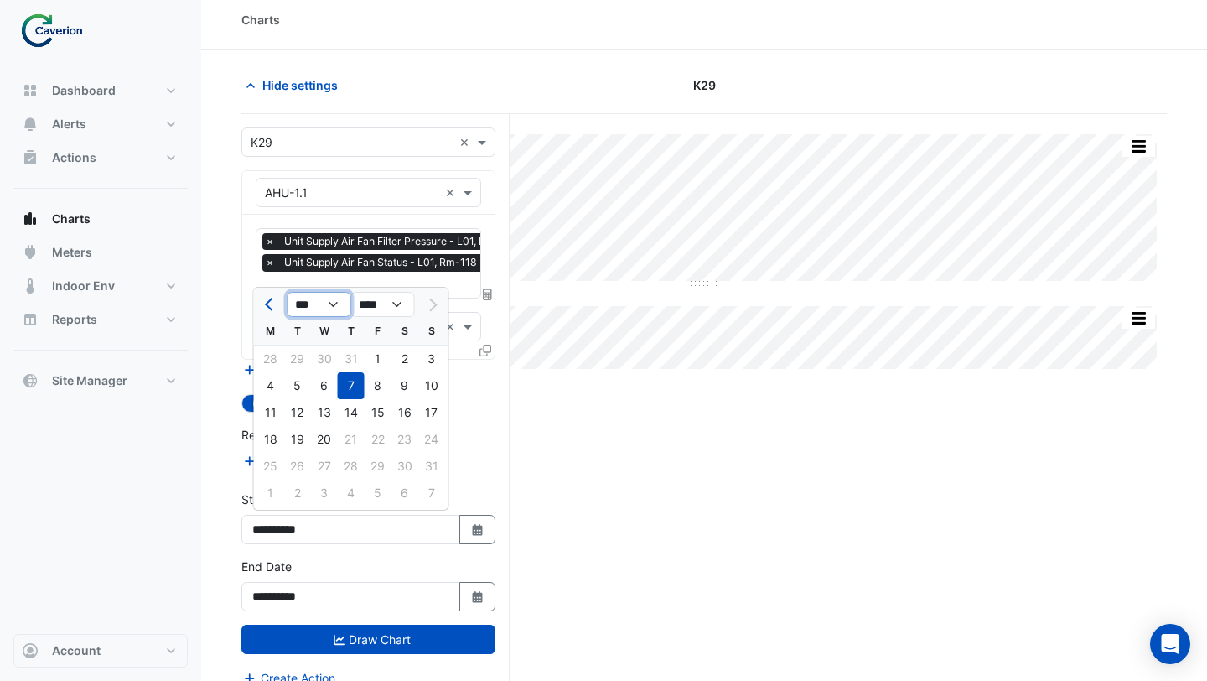
click at [329, 298] on select "*** *** *** *** *** *** *** ***" at bounding box center [320, 304] width 64 height 25
select select "*"
click at [288, 292] on select "*** *** *** *** *** *** *** ***" at bounding box center [320, 304] width 64 height 25
click at [299, 351] on div "1" at bounding box center [297, 358] width 27 height 27
type input "**********"
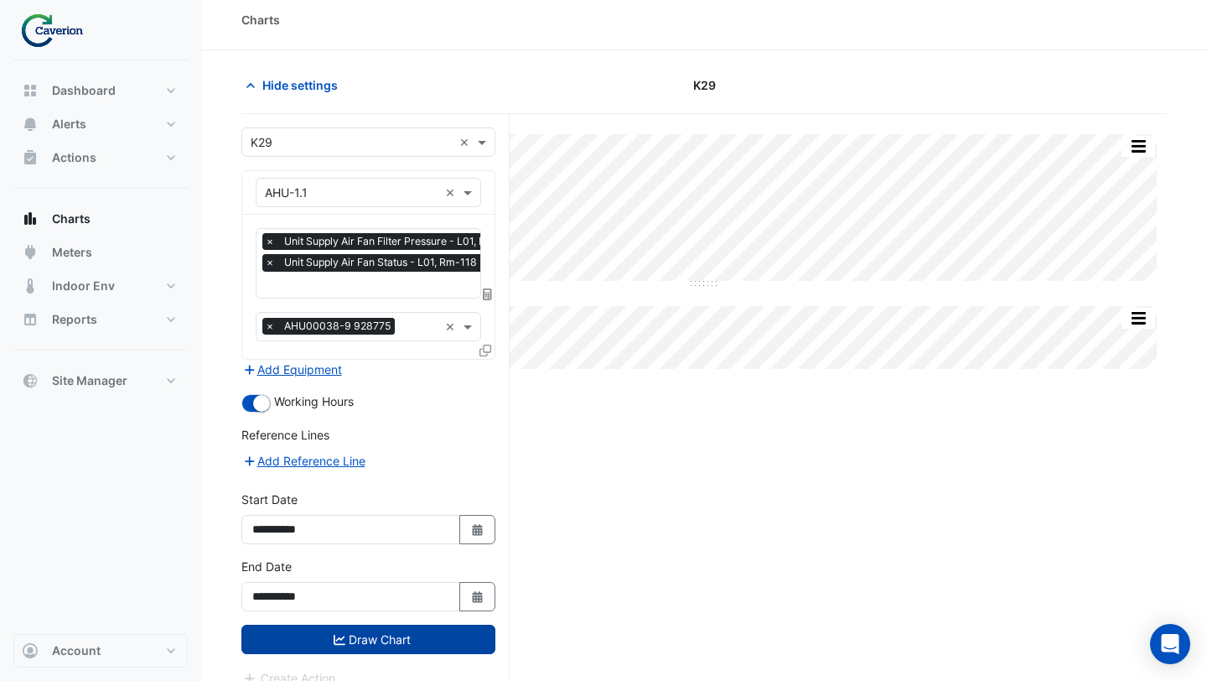
click at [355, 645] on button "Draw Chart" at bounding box center [368, 639] width 254 height 29
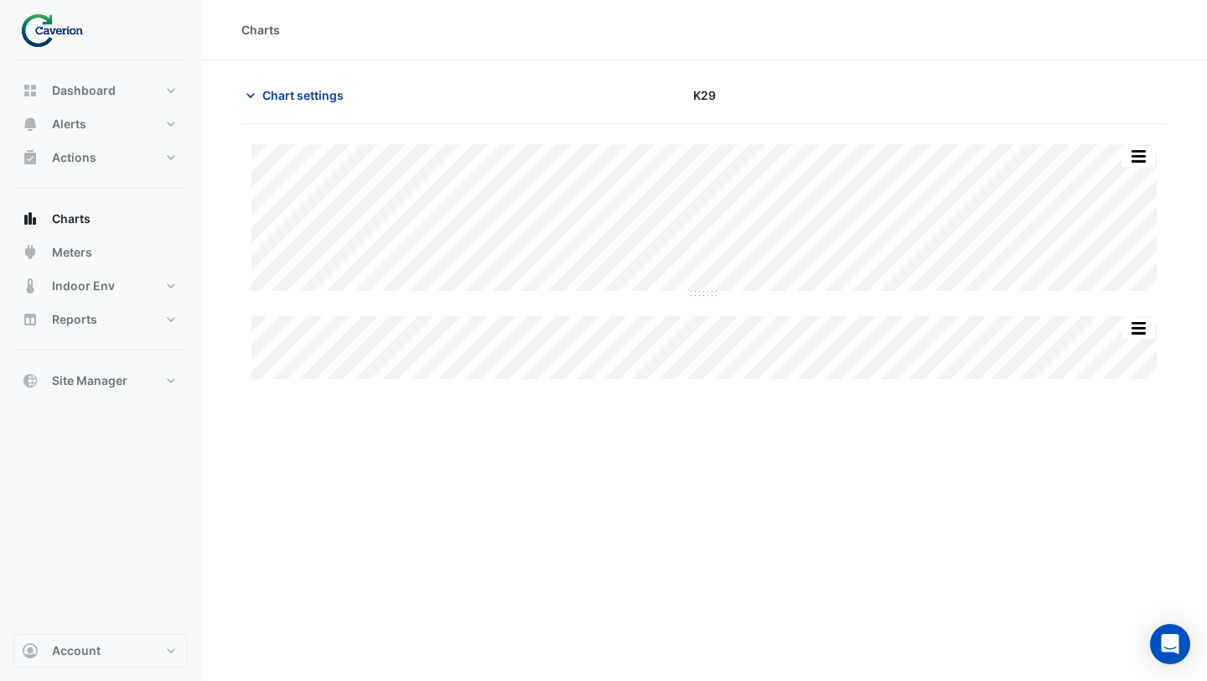
click at [289, 95] on span "Chart settings" at bounding box center [302, 95] width 81 height 18
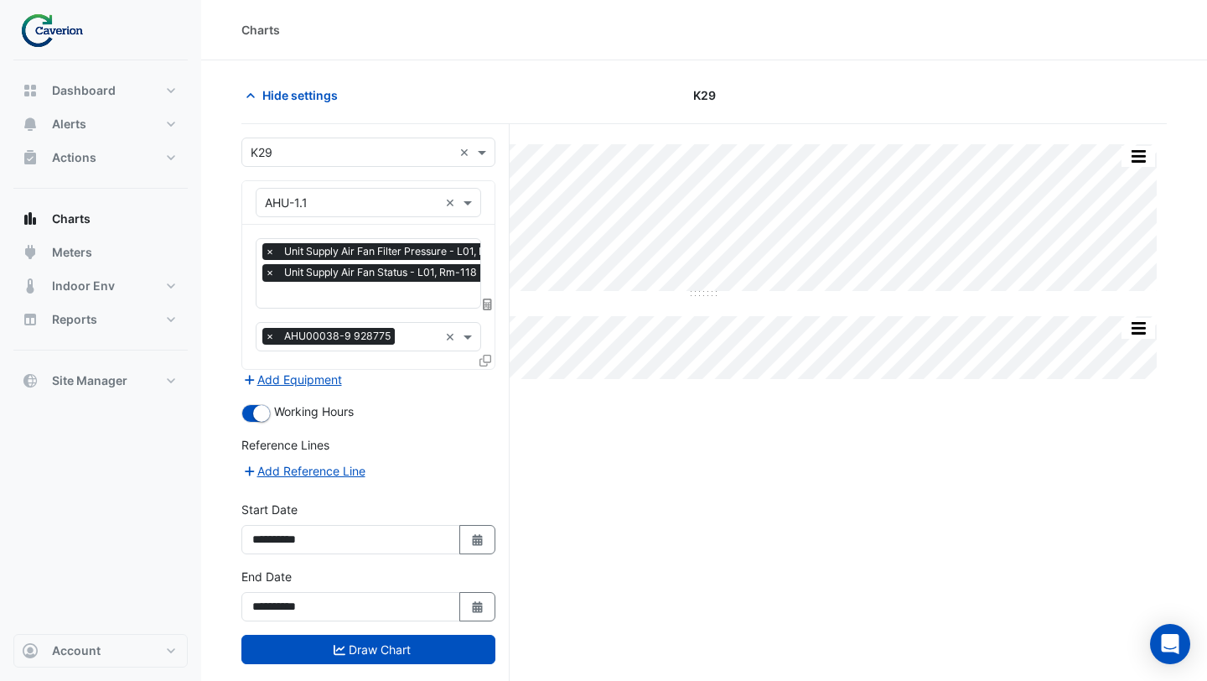
click at [306, 294] on input "text" at bounding box center [395, 297] width 260 height 18
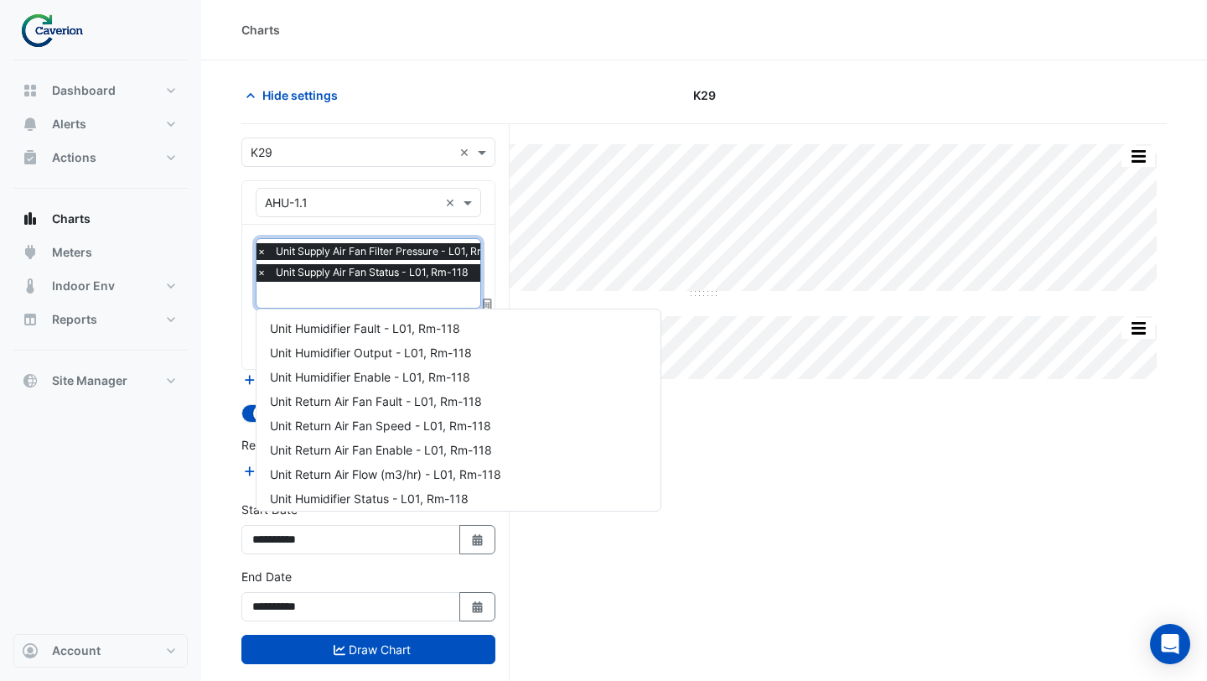
scroll to position [760, 0]
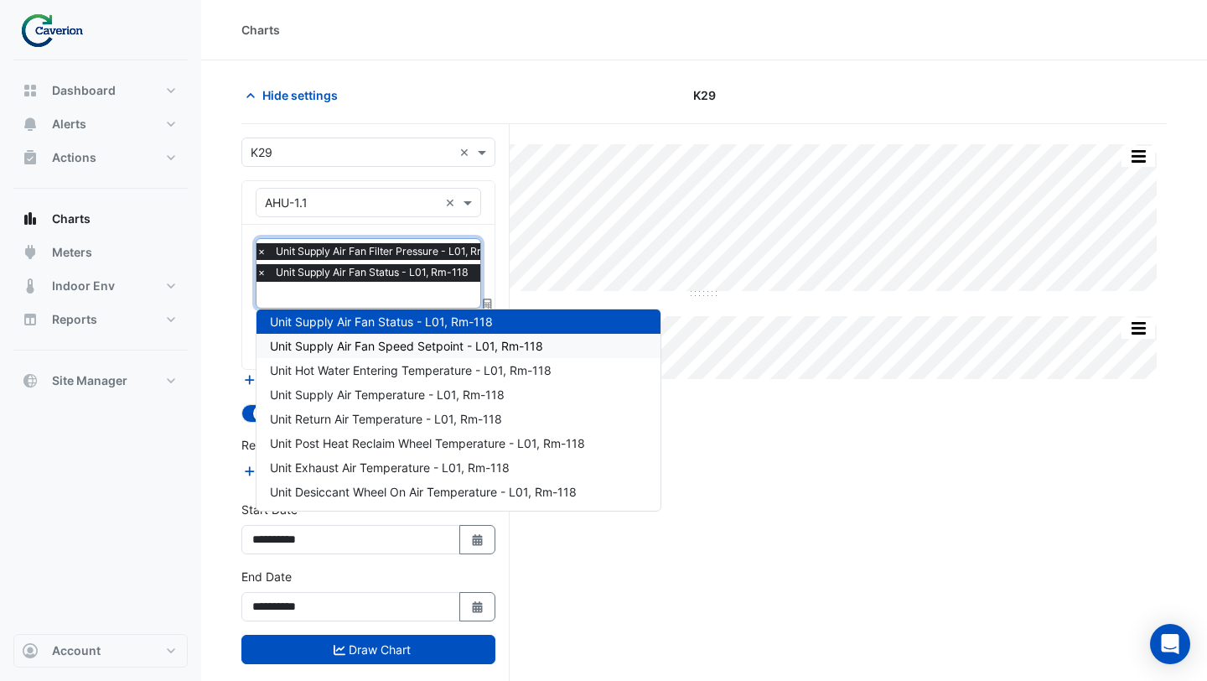
click at [317, 349] on span "Unit Supply Air Fan Speed Setpoint - L01, Rm-118" at bounding box center [406, 346] width 273 height 14
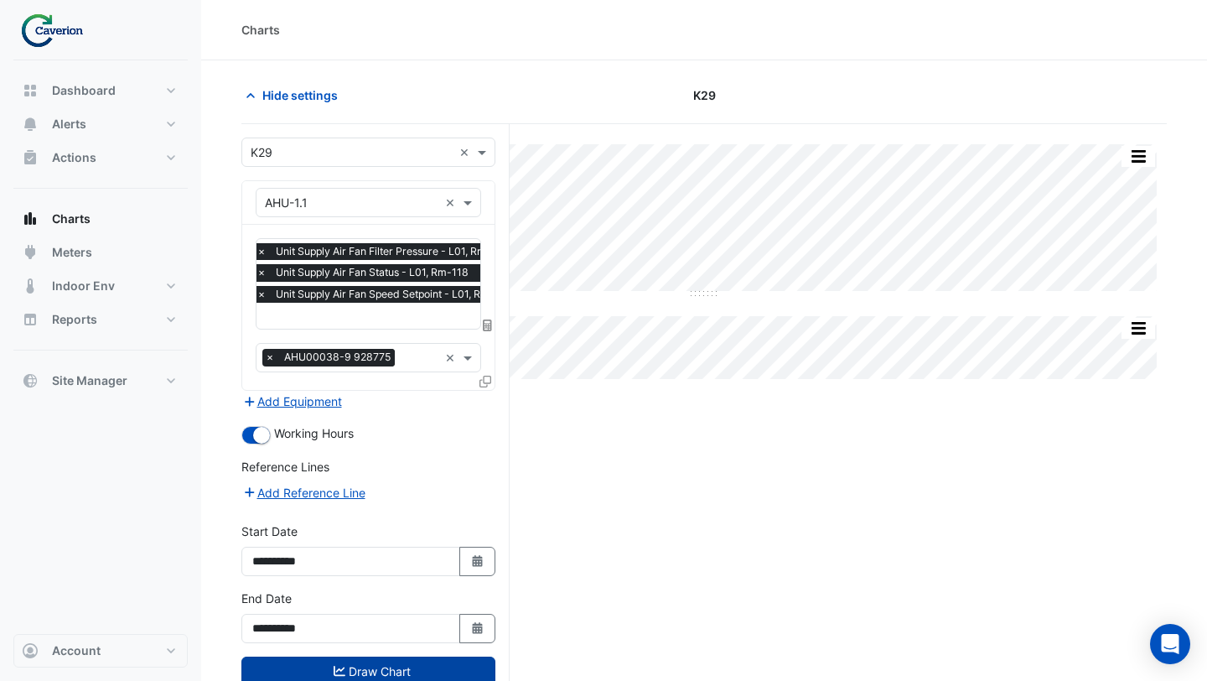
click at [309, 658] on button "Draw Chart" at bounding box center [368, 670] width 254 height 29
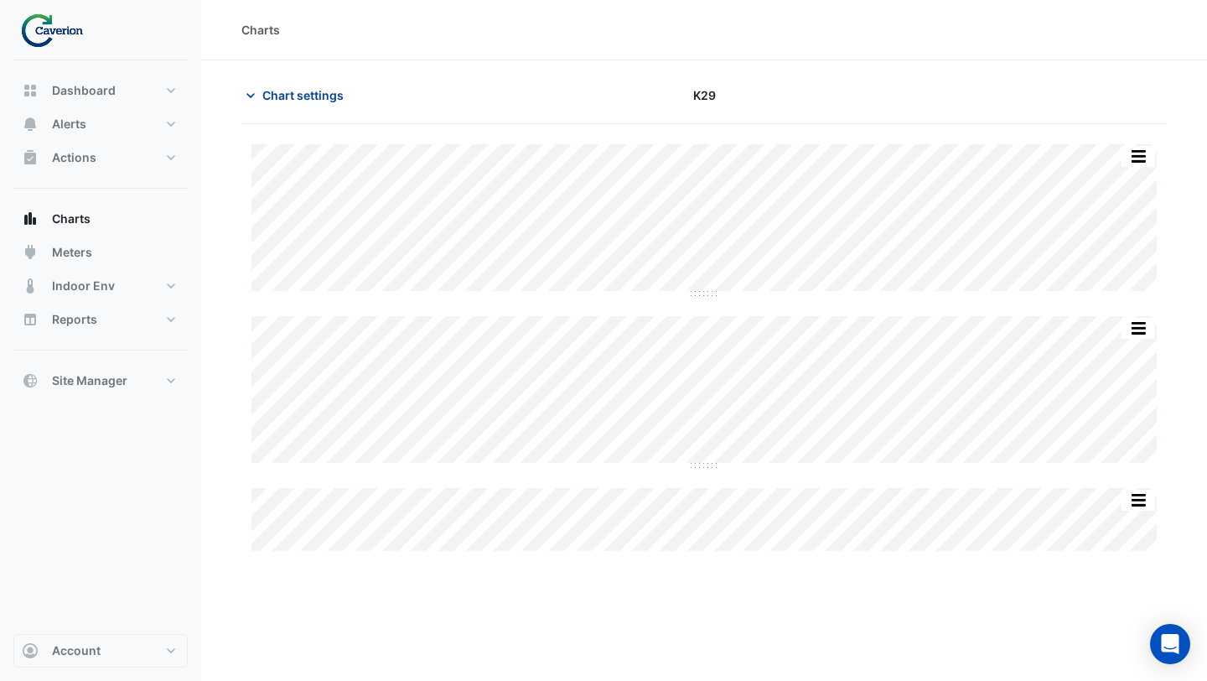
click at [305, 96] on span "Chart settings" at bounding box center [302, 95] width 81 height 18
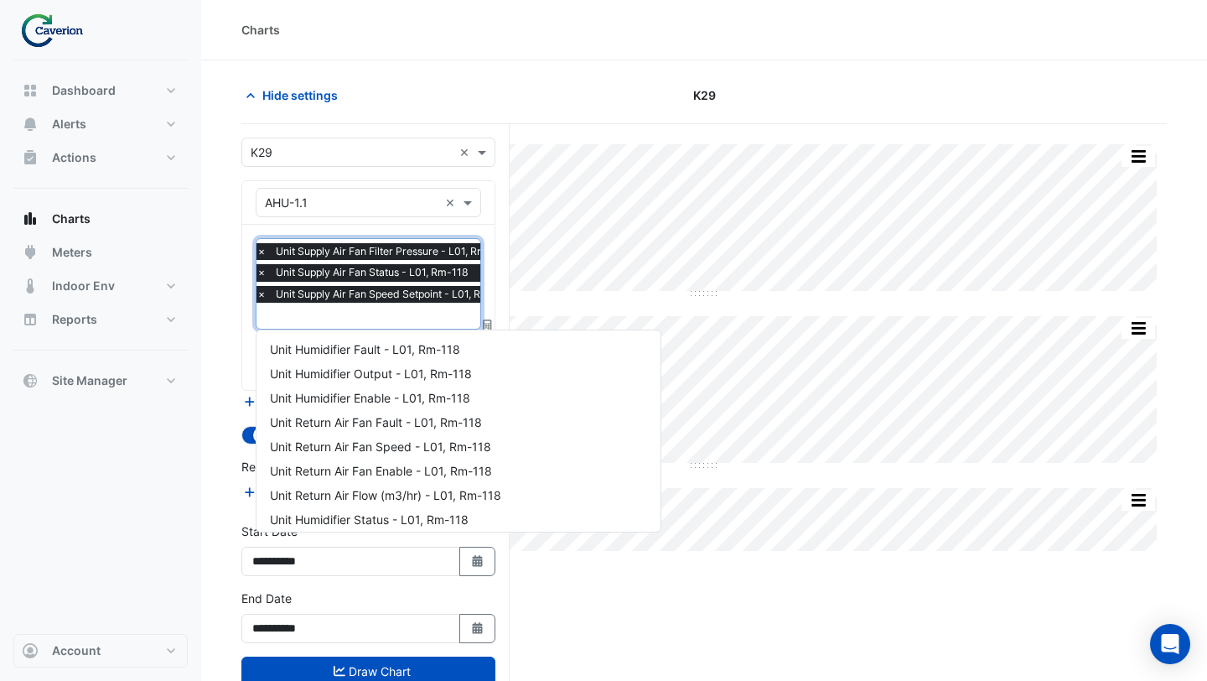
click at [329, 318] on input "text" at bounding box center [388, 318] width 263 height 18
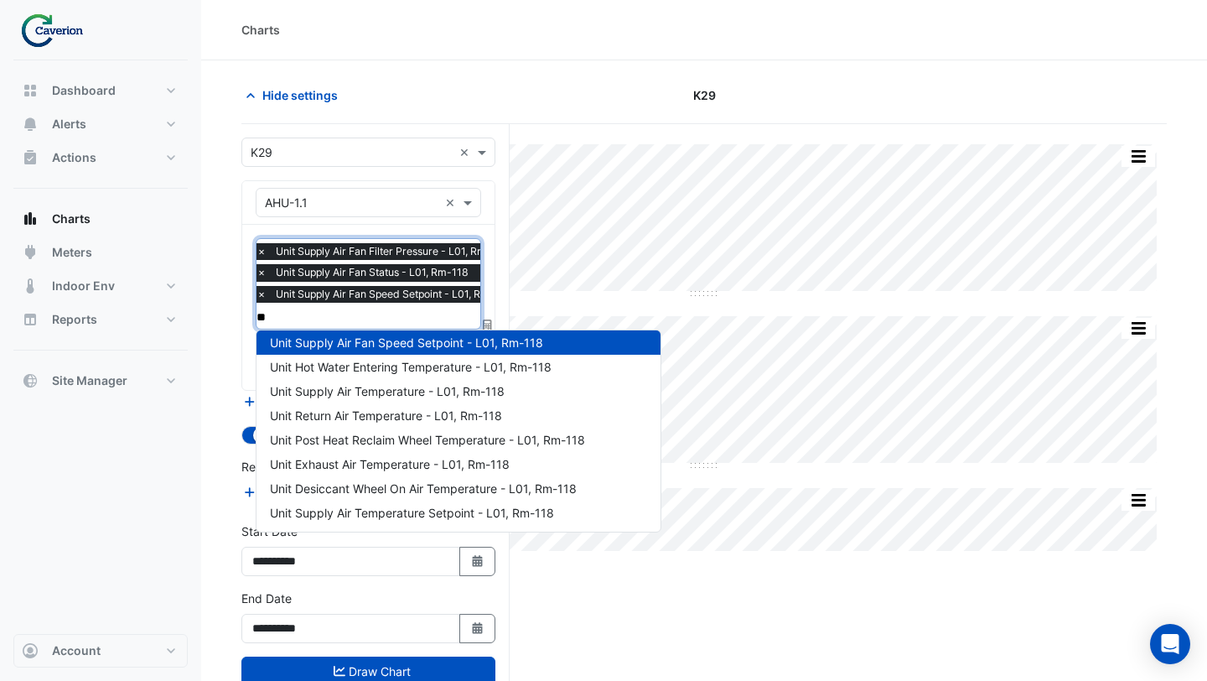
scroll to position [55, 0]
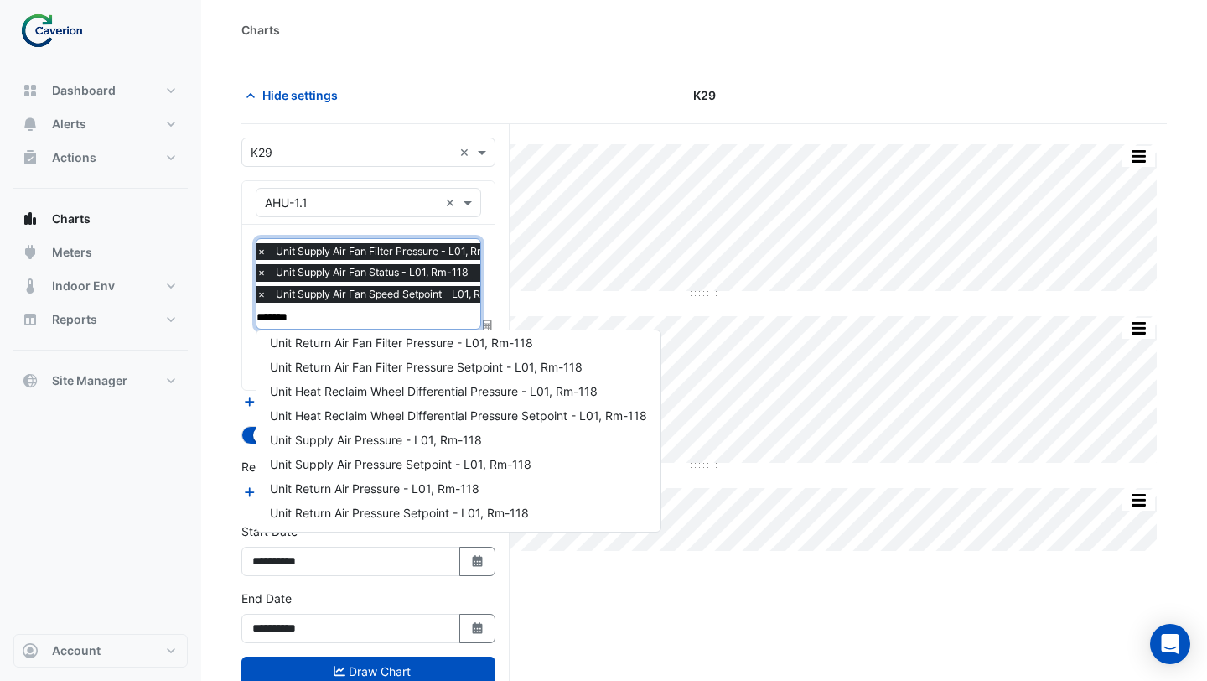
type input "********"
click at [317, 461] on span "Unit Supply Air Pressure Setpoint - L01, Rm-118" at bounding box center [401, 464] width 262 height 14
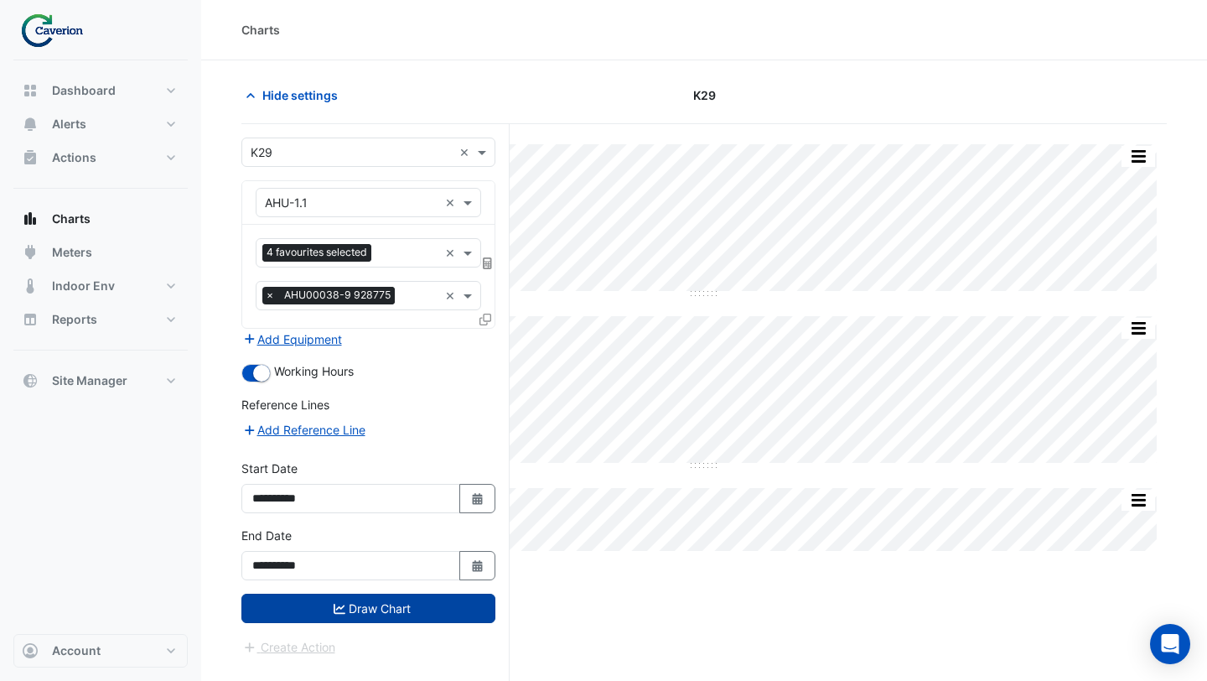
click at [293, 602] on button "Draw Chart" at bounding box center [368, 608] width 254 height 29
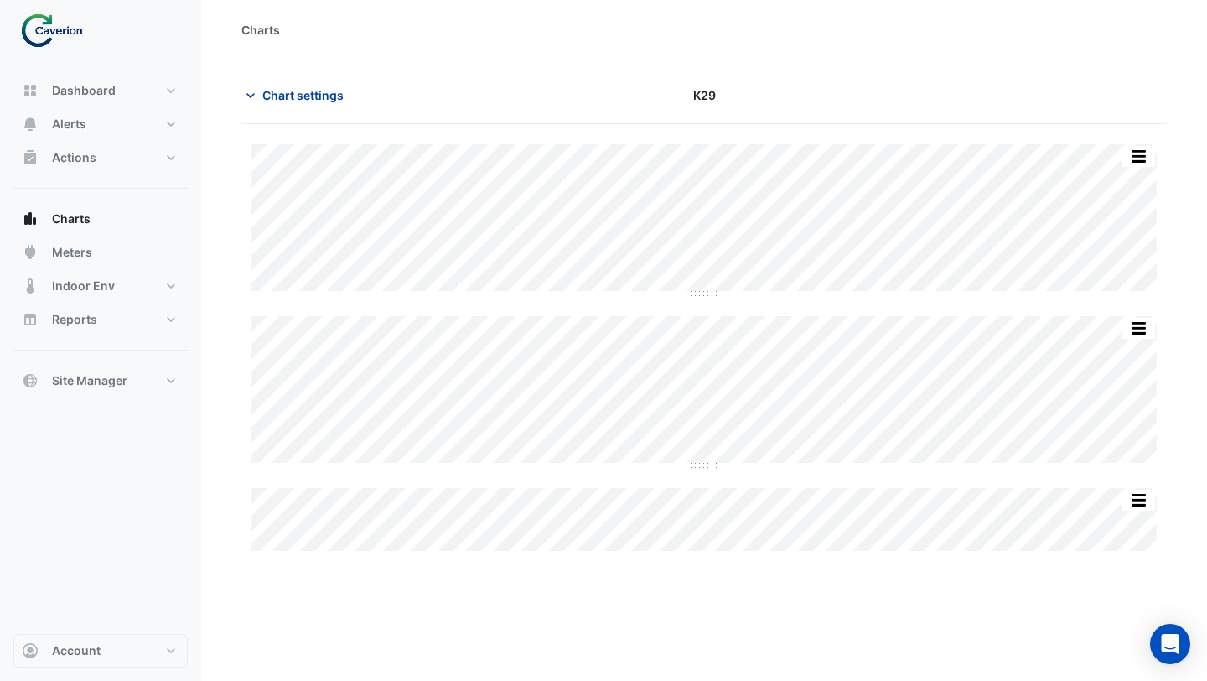
click at [309, 94] on span "Chart settings" at bounding box center [302, 95] width 81 height 18
